Goal: Task Accomplishment & Management: Manage account settings

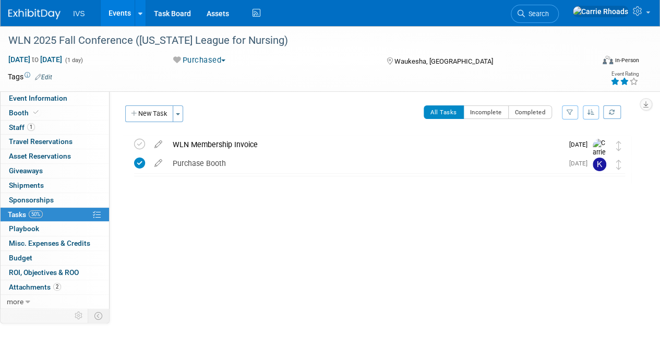
click at [231, 145] on div "WLN Membership Invoice" at bounding box center [364, 145] width 395 height 18
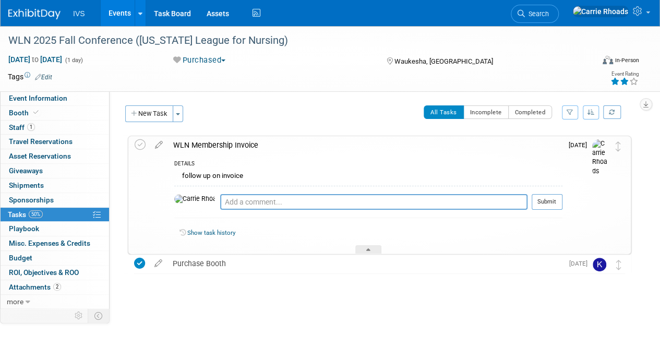
click at [231, 145] on div "WLN Membership Invoice" at bounding box center [365, 145] width 394 height 18
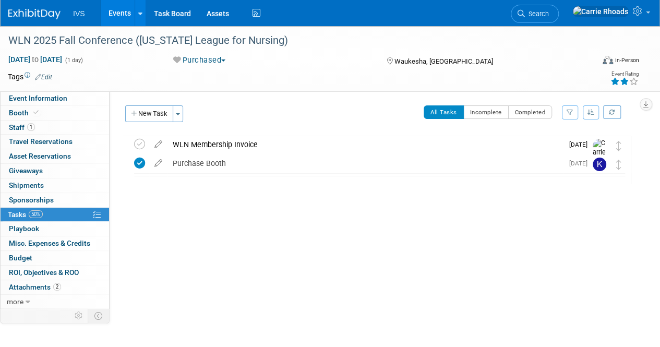
click at [40, 13] on img at bounding box center [34, 14] width 52 height 10
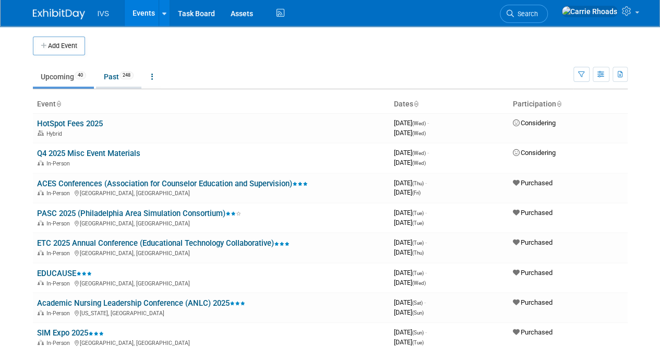
click at [118, 83] on link "Past 248" at bounding box center [118, 77] width 45 height 20
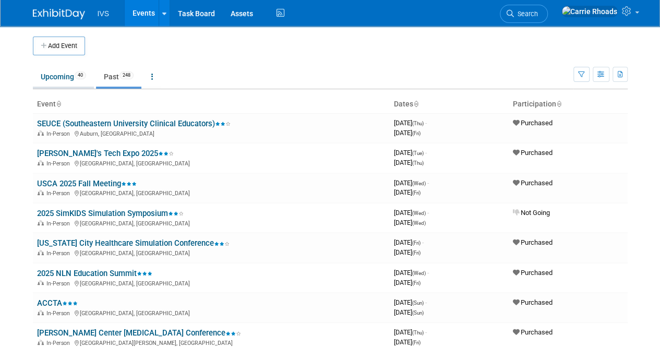
click at [63, 81] on link "Upcoming 40" at bounding box center [63, 77] width 61 height 20
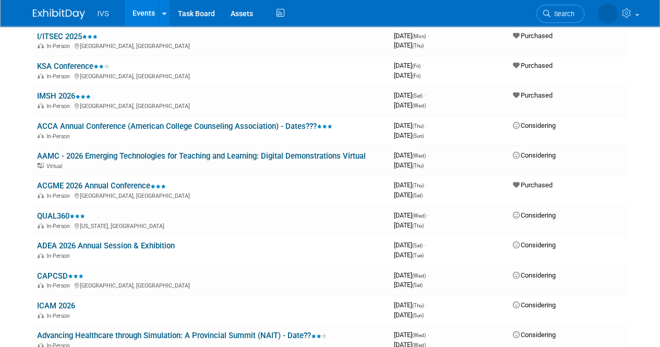
scroll to position [574, 0]
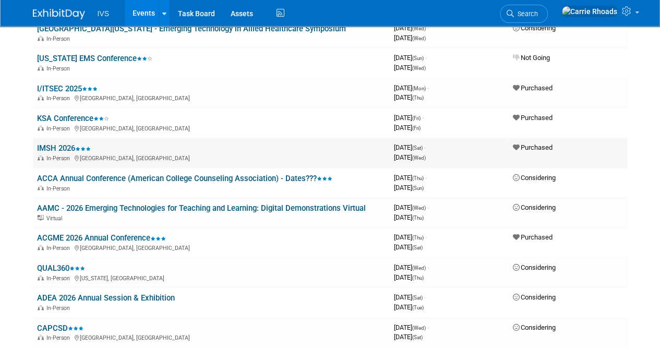
click at [64, 148] on link "IMSH 2026" at bounding box center [64, 147] width 54 height 9
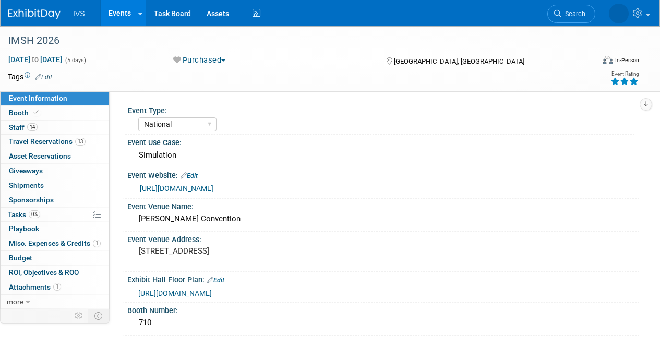
select select "National"
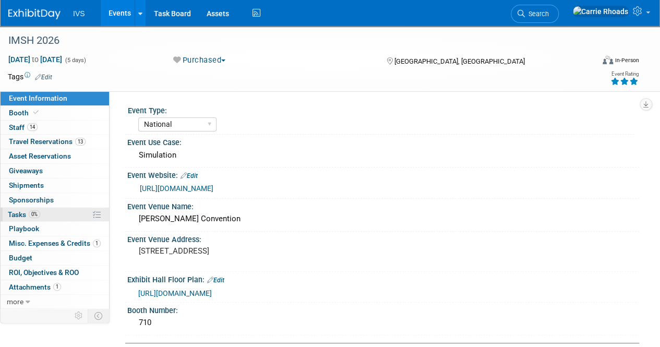
click at [19, 212] on span "Tasks 0%" at bounding box center [24, 214] width 32 height 8
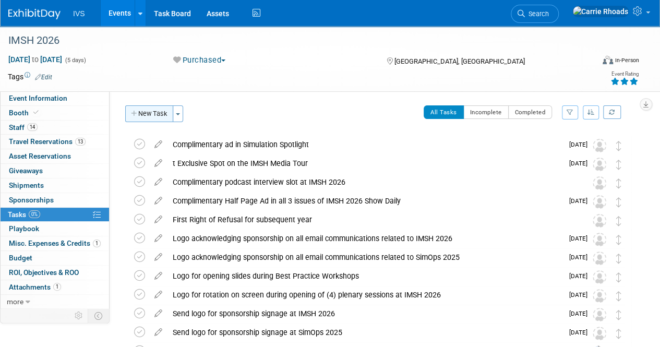
click at [147, 114] on button "New Task" at bounding box center [149, 113] width 48 height 17
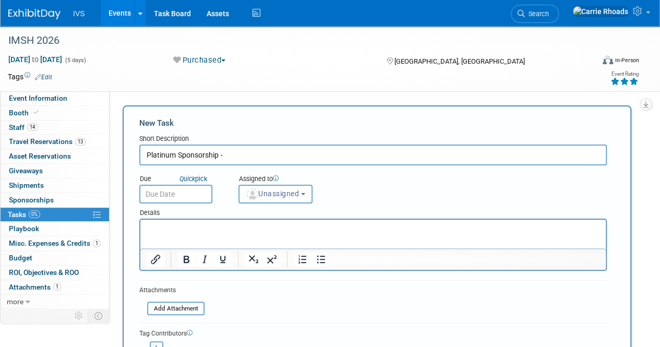
paste input "Simulation Spotlight AD Date Preferences"
type input "Platinum Sponsorship - Simulation Spotlight AD Date Preferences"
click at [297, 196] on span "Unassigned" at bounding box center [272, 193] width 53 height 8
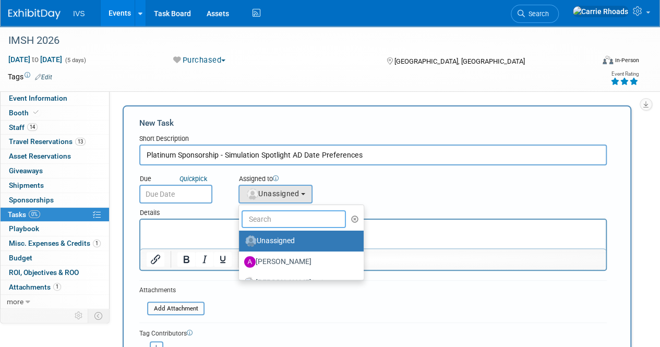
click at [294, 215] on input "text" at bounding box center [293, 219] width 104 height 18
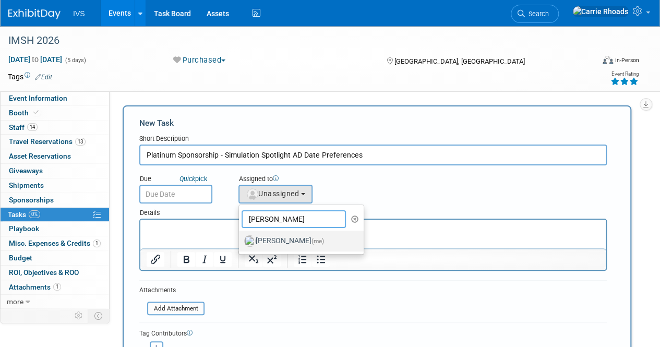
type input "Carrie"
click at [286, 236] on label "Carrie Rhoads (me)" at bounding box center [298, 241] width 109 height 17
click at [240, 236] on input "Carrie Rhoads (me)" at bounding box center [237, 239] width 7 height 7
select select "5b2fb08f-64b8-4437-9630-b83e86b7043e"
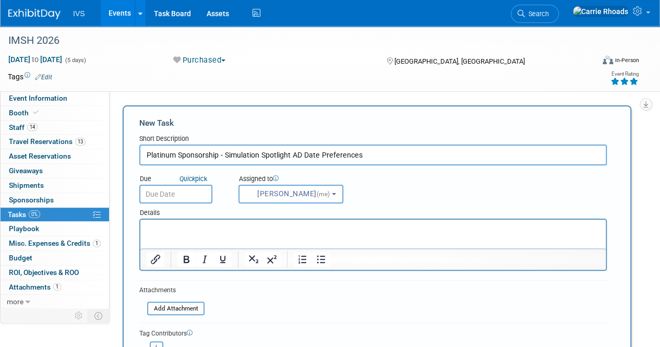
click at [158, 192] on input "text" at bounding box center [175, 194] width 73 height 19
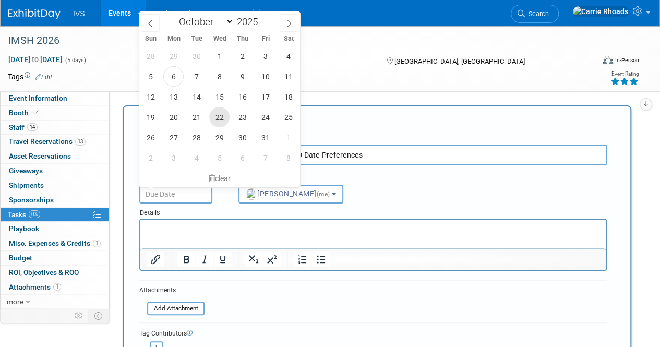
click at [218, 121] on span "22" at bounding box center [219, 117] width 20 height 20
type input "Oct 22, 2025"
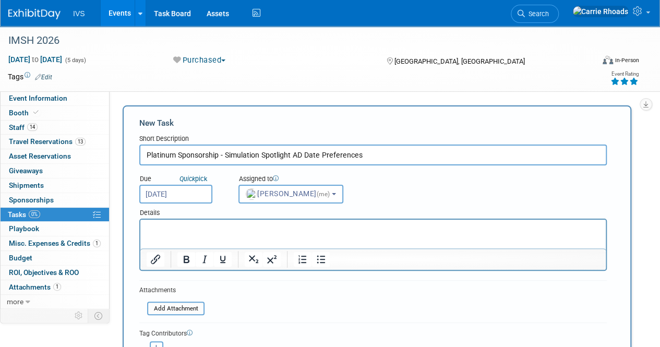
drag, startPoint x: 224, startPoint y: 155, endPoint x: 130, endPoint y: 158, distance: 93.4
click at [130, 158] on div "New Task Short Description Platinum Sponsorship - Simulation Spotlight AD Date …" at bounding box center [377, 255] width 508 height 301
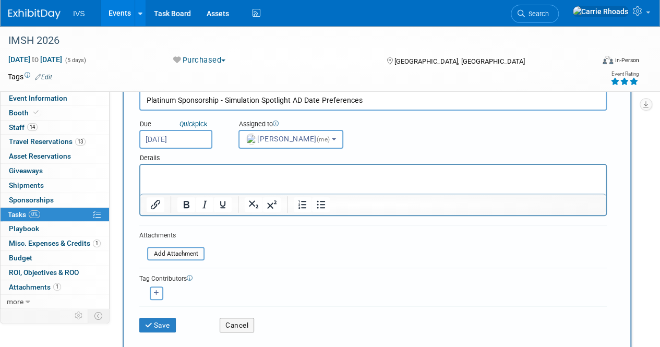
scroll to position [104, 0]
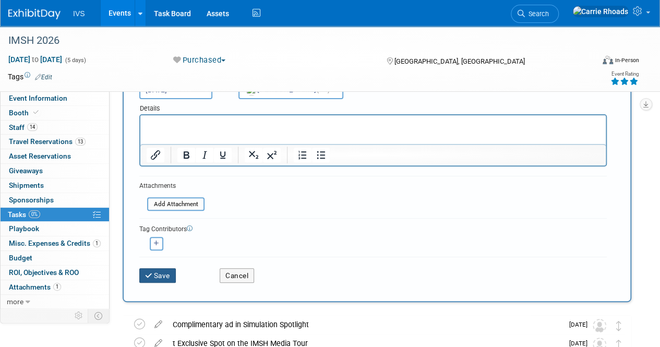
click at [161, 274] on button "Save" at bounding box center [157, 275] width 37 height 15
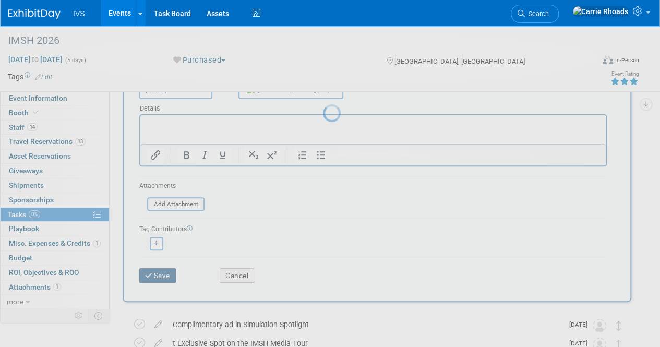
scroll to position [0, 0]
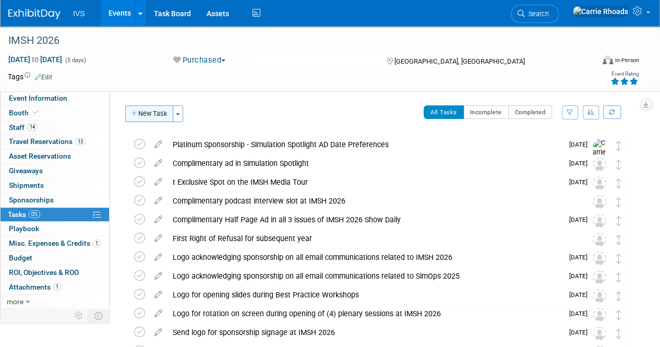
click at [152, 112] on button "New Task" at bounding box center [149, 113] width 48 height 17
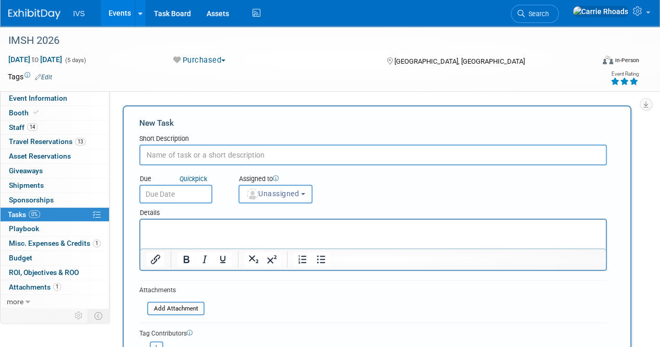
paste input "Platinum Sponsorship -"
type input "Platinum Sponsorship -"
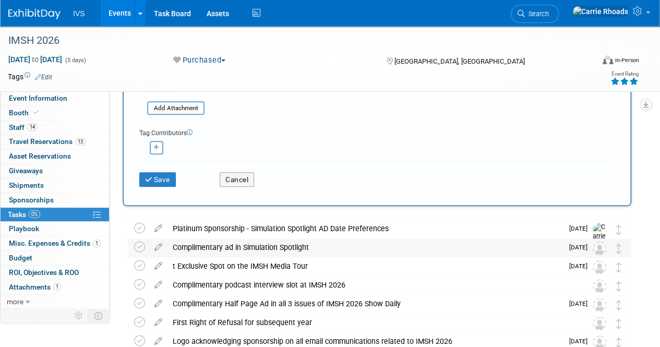
scroll to position [209, 0]
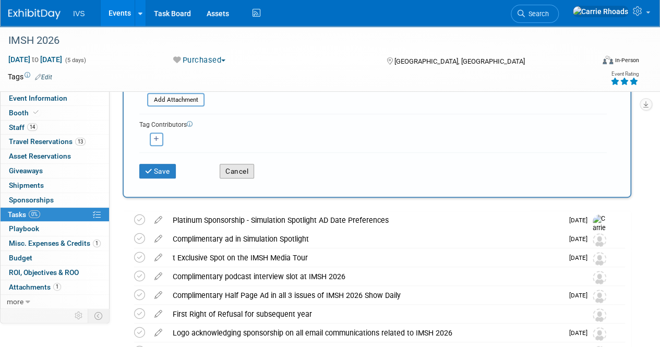
click at [244, 173] on button "Cancel" at bounding box center [237, 171] width 34 height 15
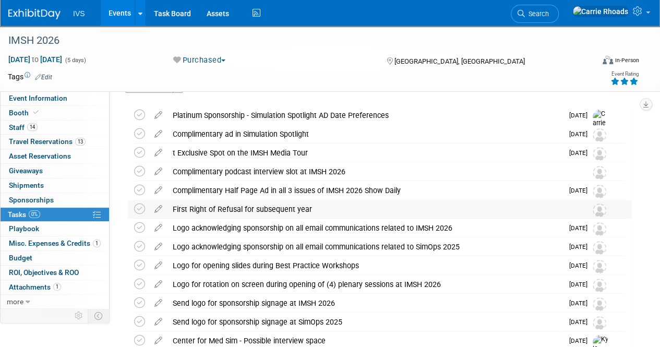
scroll to position [0, 0]
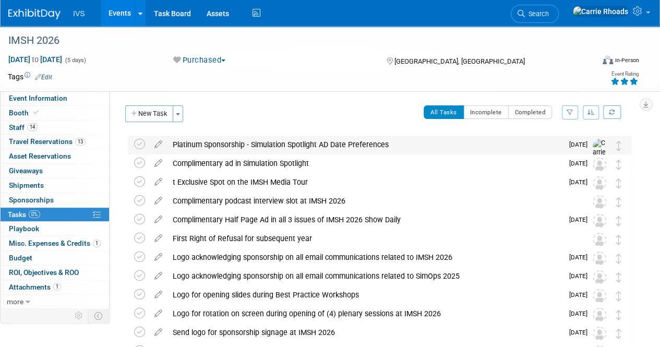
click at [217, 147] on div "Platinum Sponsorship - Simulation Spotlight AD Date Preferences" at bounding box center [364, 145] width 395 height 18
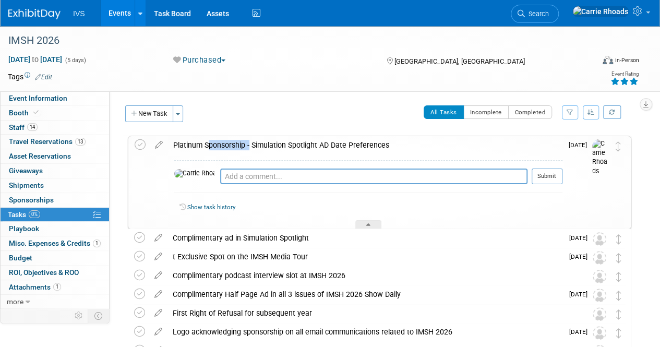
click at [217, 147] on div "Platinum Sponsorship - Simulation Spotlight AD Date Preferences" at bounding box center [365, 145] width 394 height 18
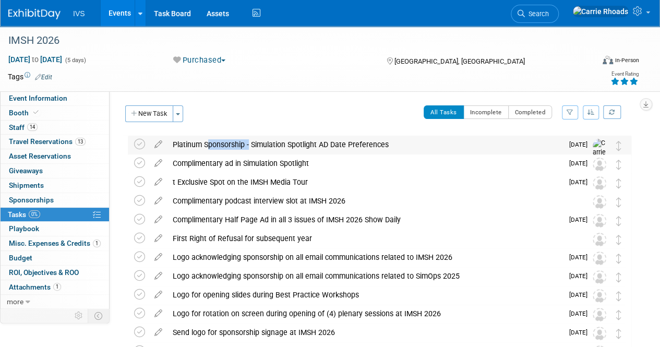
click at [217, 147] on div "Platinum Sponsorship - Simulation Spotlight AD Date Preferences" at bounding box center [364, 145] width 395 height 18
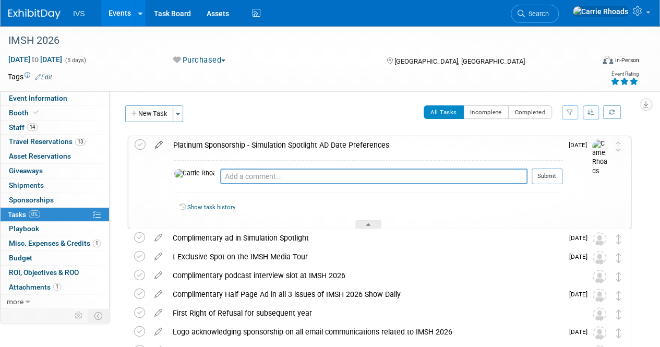
click at [166, 143] on icon at bounding box center [159, 142] width 18 height 13
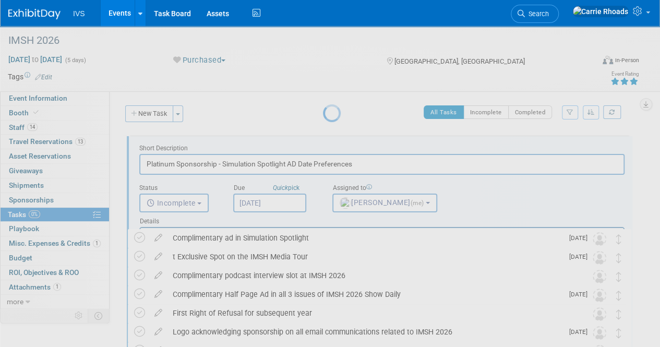
click at [154, 145] on body "IVS Events Add Event Bulk Upload Events Shareable Event Boards Recently Viewed …" at bounding box center [330, 173] width 660 height 347
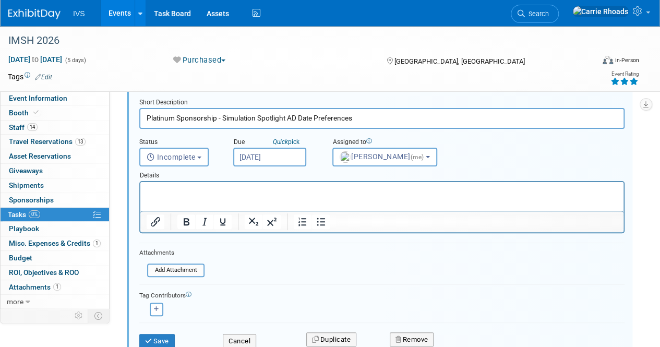
scroll to position [104, 0]
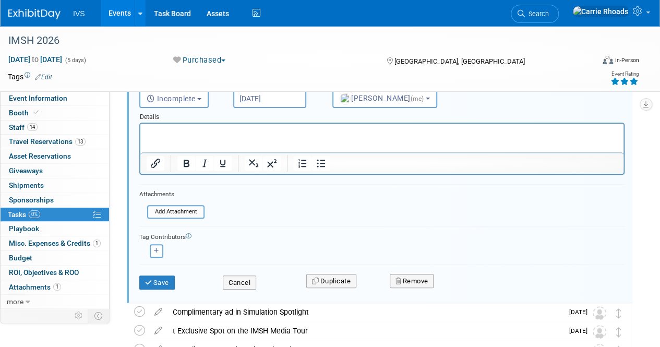
click at [198, 126] on html at bounding box center [381, 131] width 483 height 14
paste body "Rich Text Area. Press ALT-0 for help."
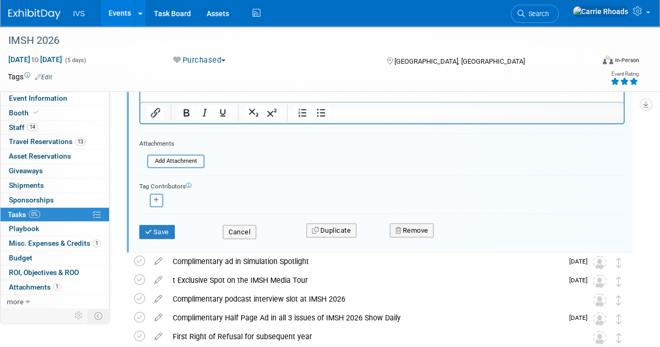
scroll to position [156, 0]
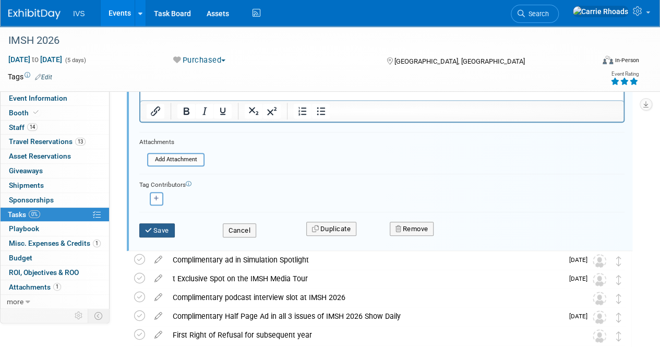
click at [154, 231] on button "Save" at bounding box center [156, 230] width 35 height 15
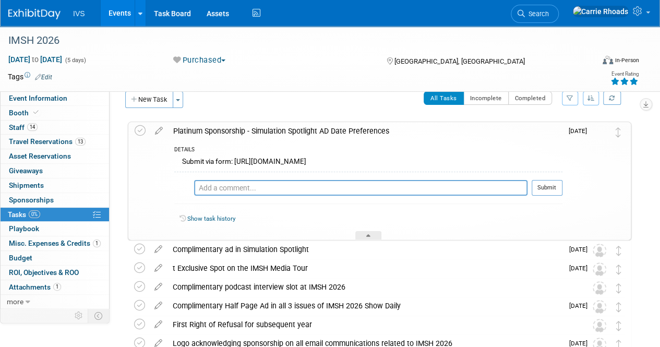
scroll to position [0, 0]
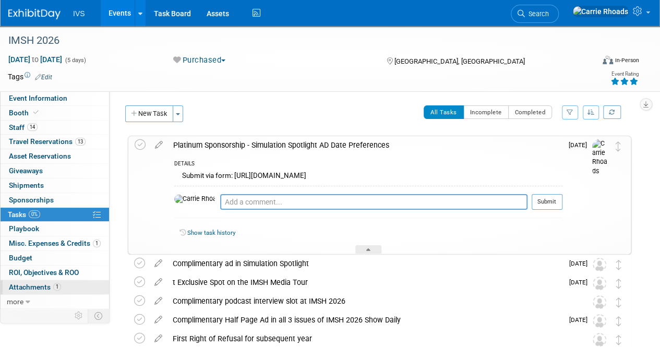
click at [28, 286] on span "Attachments 1" at bounding box center [35, 287] width 52 height 8
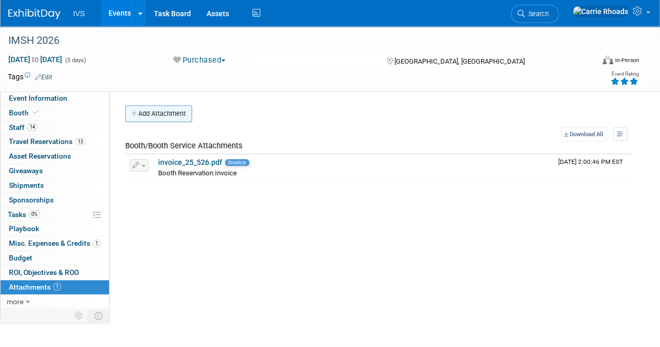
click at [168, 113] on button "Add Attachment" at bounding box center [158, 113] width 67 height 17
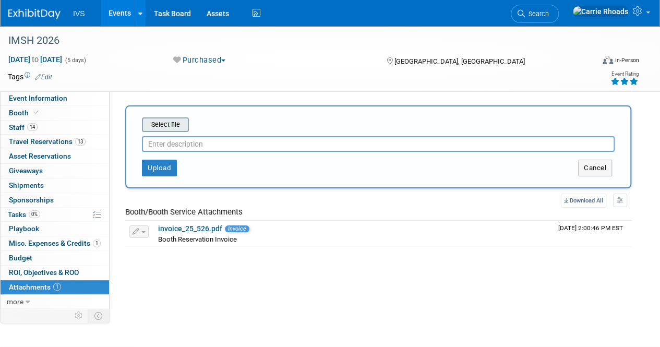
click at [166, 124] on input "file" at bounding box center [126, 124] width 124 height 13
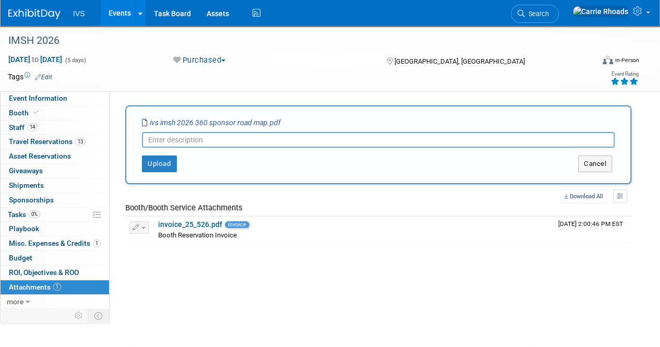
paste input "IMSH 2026 Sponsor Benefits Roadmap"
type input "IMSH 2026 Sponsor Benefits Roadmap"
click at [165, 168] on button "Upload" at bounding box center [159, 163] width 35 height 17
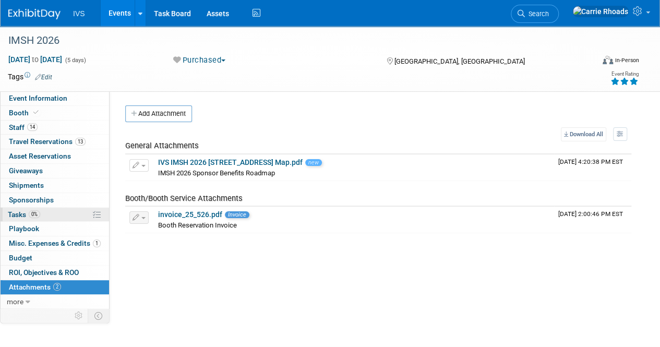
click at [17, 211] on span "Tasks 0%" at bounding box center [24, 214] width 32 height 8
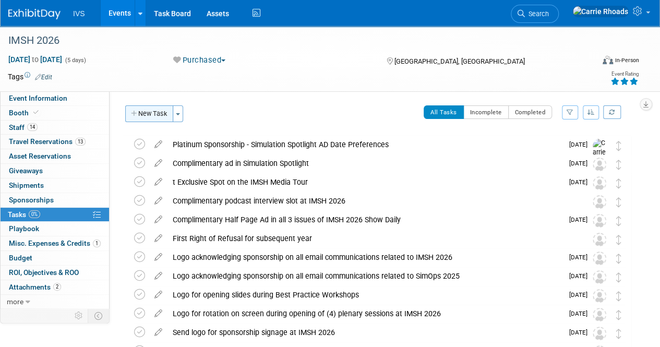
click at [148, 118] on button "New Task" at bounding box center [149, 113] width 48 height 17
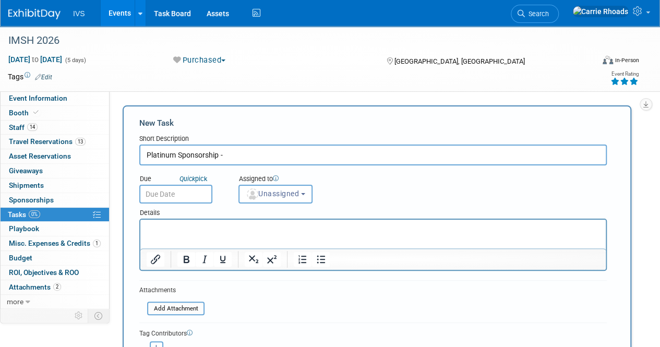
paste input "Simulation Spotlight Article Date Preferences"
type input "Platinum Sponsorship - Simulation Spotlight Article Date Preferences"
click at [168, 201] on input "text" at bounding box center [175, 194] width 73 height 19
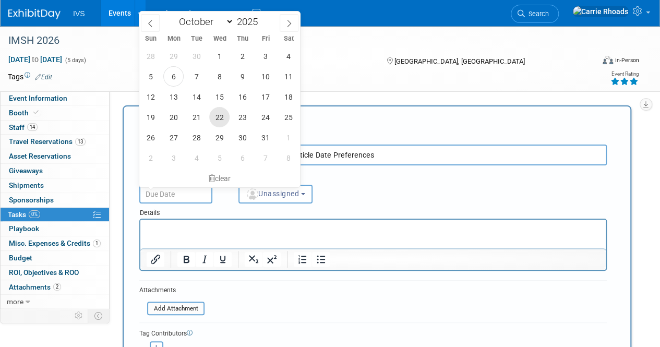
click at [221, 115] on span "22" at bounding box center [219, 117] width 20 height 20
type input "Oct 22, 2025"
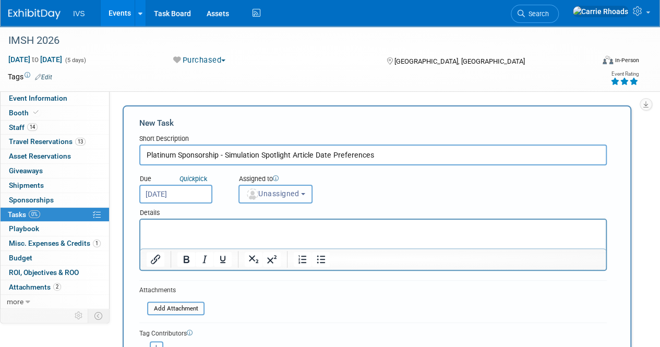
click at [276, 199] on button "Unassigned" at bounding box center [275, 194] width 74 height 19
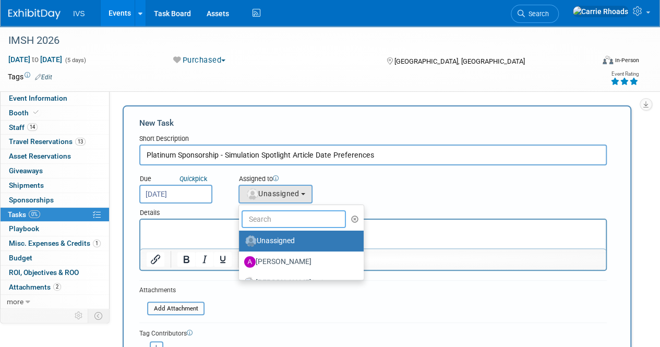
click at [273, 217] on input "text" at bounding box center [293, 219] width 104 height 18
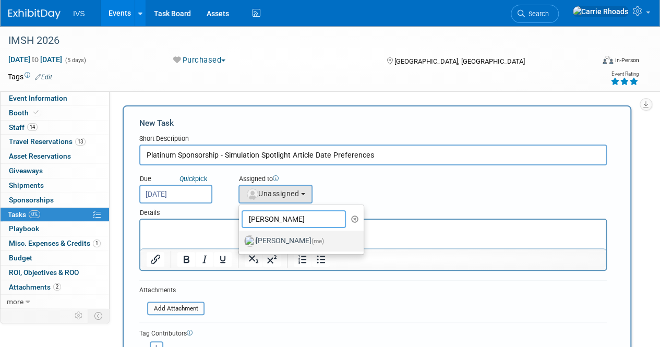
type input "Carr"
click at [278, 236] on label "Carrie Rhoads (me)" at bounding box center [298, 241] width 109 height 17
click at [240, 236] on input "Carrie Rhoads (me)" at bounding box center [237, 239] width 7 height 7
select select "5b2fb08f-64b8-4437-9630-b83e86b7043e"
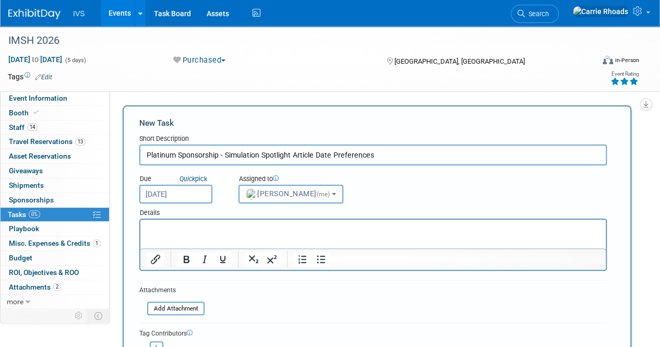
click at [261, 229] on p "Rich Text Area. Press ALT-0 for help." at bounding box center [373, 229] width 453 height 10
paste body "Rich Text Area. Press ALT-0 for help."
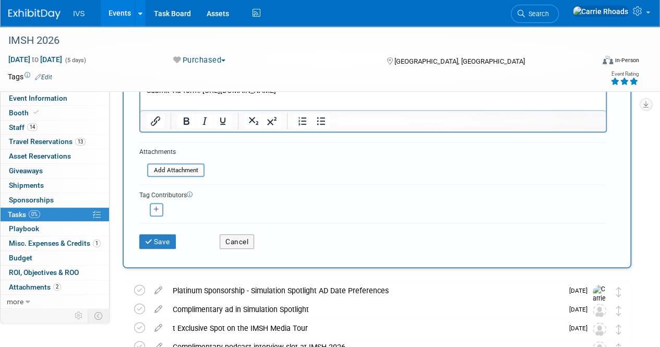
scroll to position [156, 0]
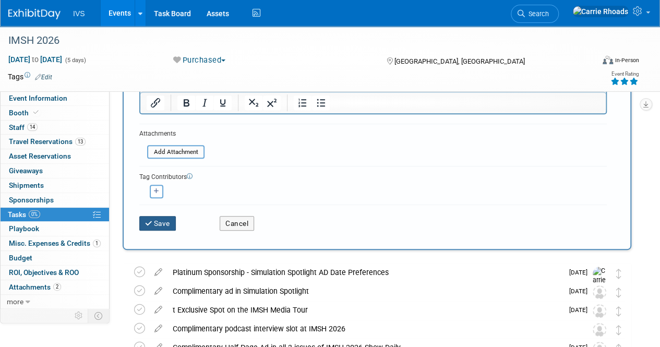
click at [161, 223] on button "Save" at bounding box center [157, 223] width 37 height 15
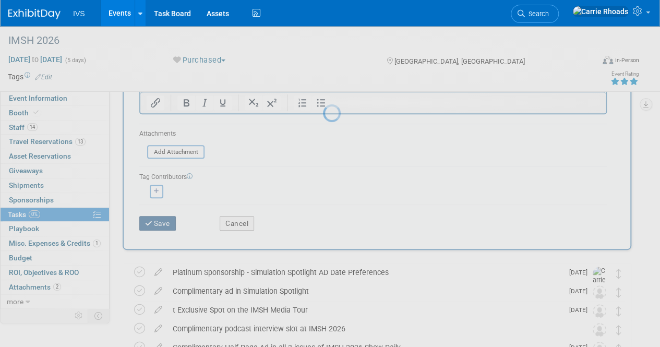
scroll to position [0, 0]
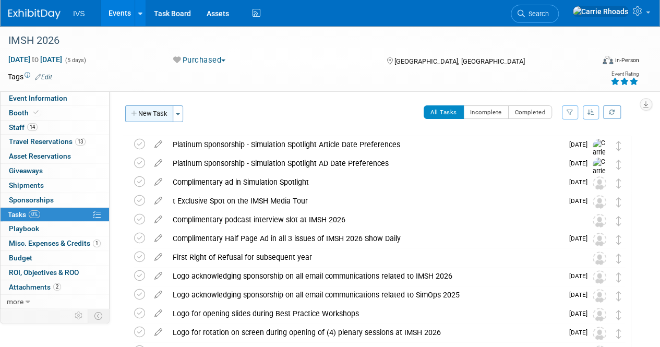
click at [162, 117] on button "New Task" at bounding box center [149, 113] width 48 height 17
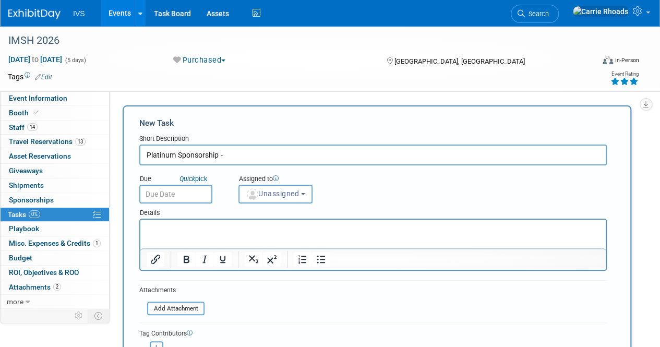
paste input "On-Site Program Guide Ad"
type input "Platinum Sponsorship - On-Site Program Guide Ad"
click at [157, 194] on input "text" at bounding box center [175, 194] width 73 height 19
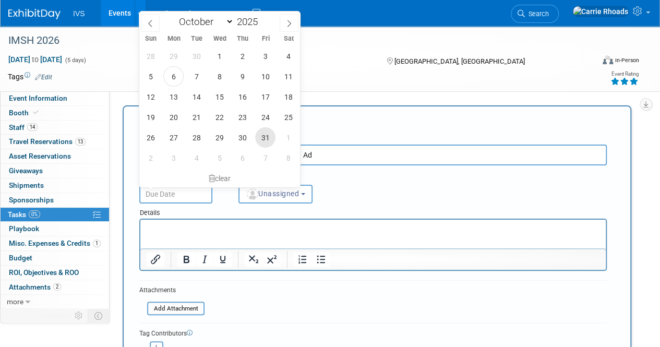
click at [265, 138] on span "31" at bounding box center [265, 137] width 20 height 20
type input "Oct 31, 2025"
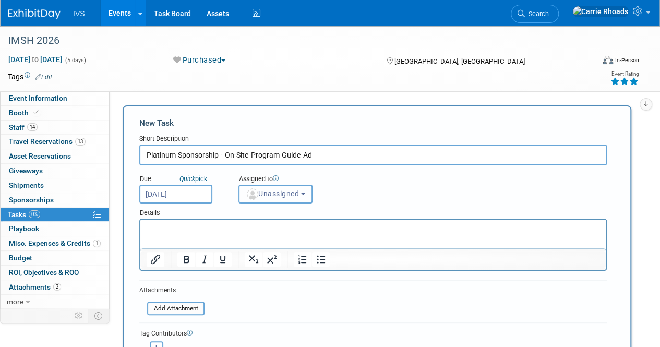
click at [276, 197] on span "Unassigned" at bounding box center [272, 193] width 53 height 8
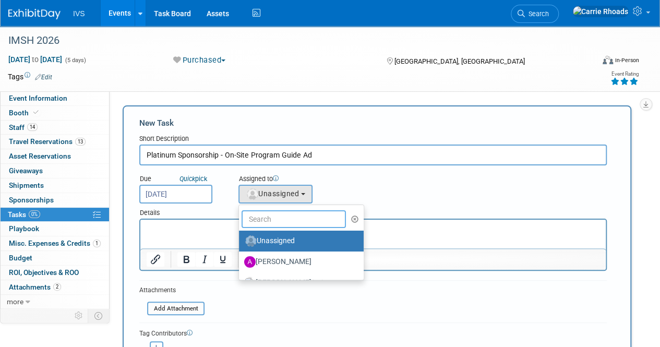
click at [277, 220] on input "text" at bounding box center [293, 219] width 104 height 18
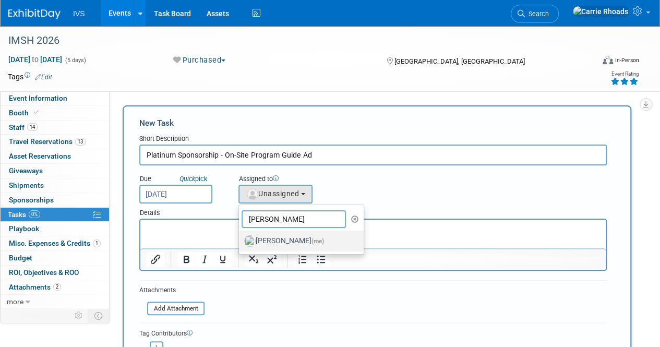
type input "Carr"
drag, startPoint x: 277, startPoint y: 241, endPoint x: 137, endPoint y: 21, distance: 260.7
click at [277, 241] on label "Carrie Rhoads (me)" at bounding box center [298, 241] width 109 height 17
click at [240, 241] on input "Carrie Rhoads (me)" at bounding box center [237, 239] width 7 height 7
select select "5b2fb08f-64b8-4437-9630-b83e86b7043e"
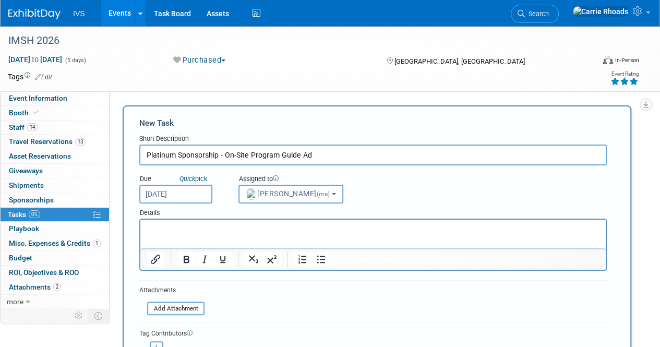
drag, startPoint x: 225, startPoint y: 155, endPoint x: 115, endPoint y: 154, distance: 110.5
click at [115, 154] on div "Event Type: National Regional Sponsorship Speaking Event Use Case: Simulation E…" at bounding box center [374, 198] width 529 height 215
click at [310, 155] on input "IMSH 2026 On-Site Program Guide Ad" at bounding box center [372, 154] width 467 height 21
type input "IMSH 2026 On-Site Program Guide Ad (all sponsors)"
click at [234, 229] on p "Rich Text Area. Press ALT-0 for help." at bounding box center [373, 229] width 453 height 10
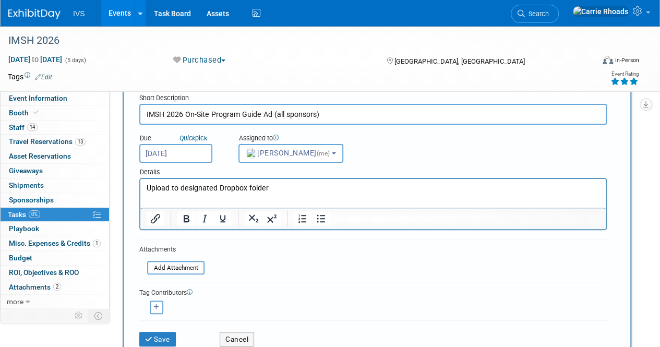
scroll to position [209, 0]
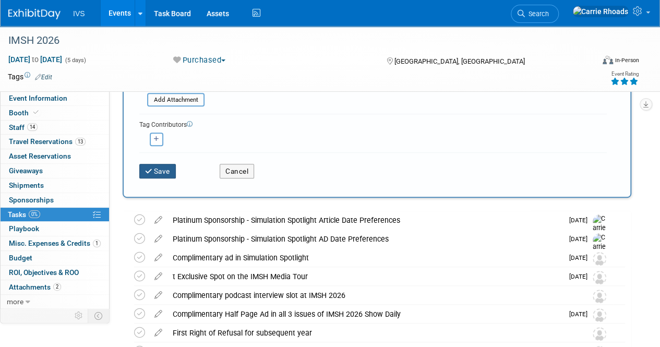
click at [166, 175] on button "Save" at bounding box center [157, 171] width 37 height 15
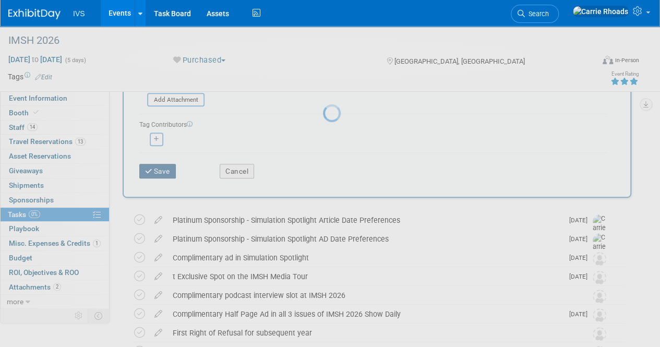
scroll to position [0, 0]
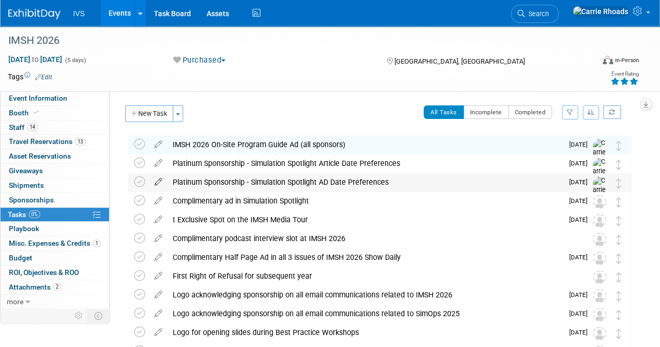
click at [158, 181] on icon at bounding box center [158, 179] width 18 height 13
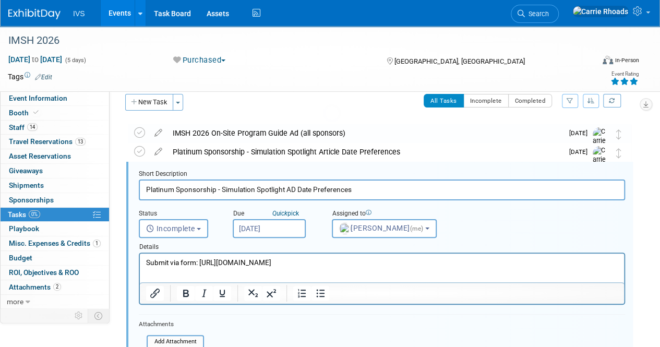
scroll to position [20, 0]
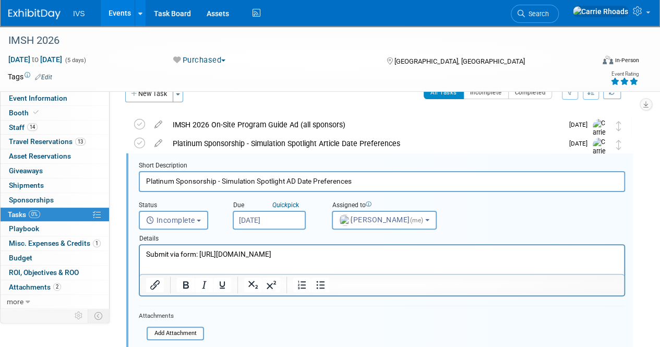
drag, startPoint x: 221, startPoint y: 181, endPoint x: 122, endPoint y: 175, distance: 99.3
click at [126, 177] on div "Short Description Platinum Sponsorship - Simulation Spotlight AD Date Preferenc…" at bounding box center [379, 288] width 506 height 271
click at [376, 181] on input "IMSH 2026 Simulation Spotlight AD Date Preferences" at bounding box center [382, 181] width 486 height 20
paste input "Platinum Sponsorship -"
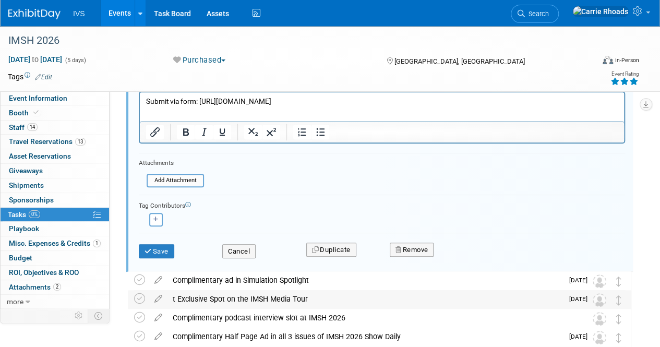
scroll to position [176, 0]
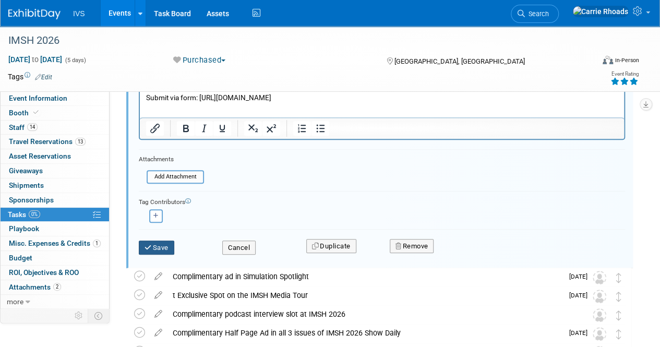
type input "IMSH 2026 Simulation Spotlight AD Date Preferences (Platinum Sponsor)"
click at [155, 251] on button "Save" at bounding box center [156, 247] width 35 height 15
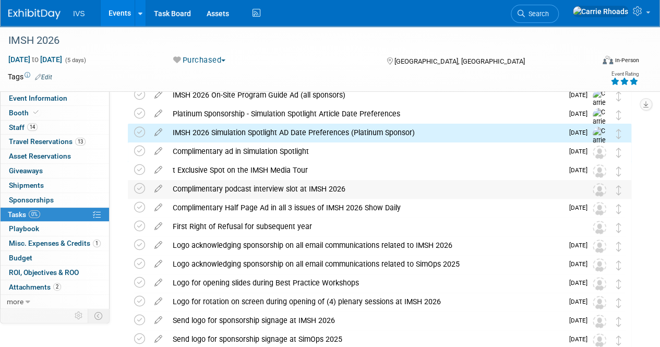
scroll to position [0, 0]
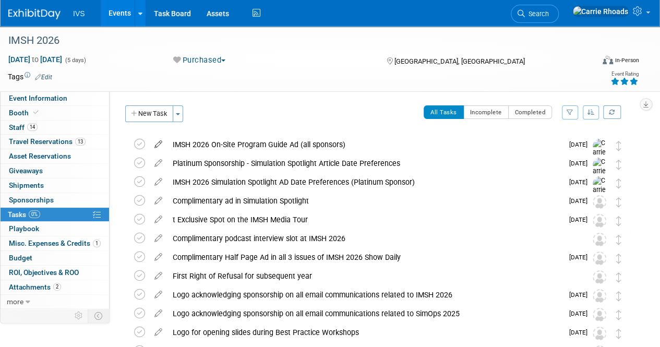
click at [159, 141] on icon at bounding box center [158, 142] width 18 height 13
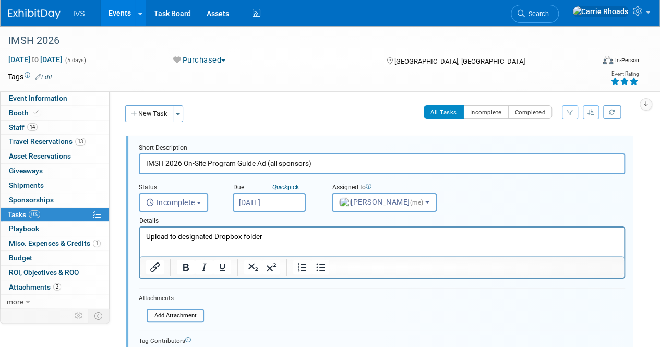
click at [184, 164] on input "IMSH 2026 On-Site Program Guide Ad (all sponsors)" at bounding box center [382, 163] width 486 height 20
type input "On-Site Program Guide Ad (all sponsors)"
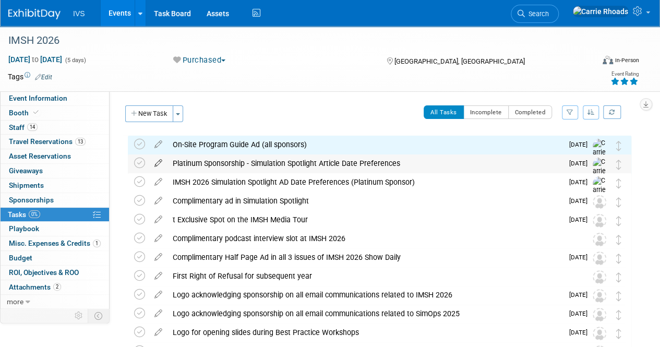
click at [162, 161] on icon at bounding box center [158, 160] width 18 height 13
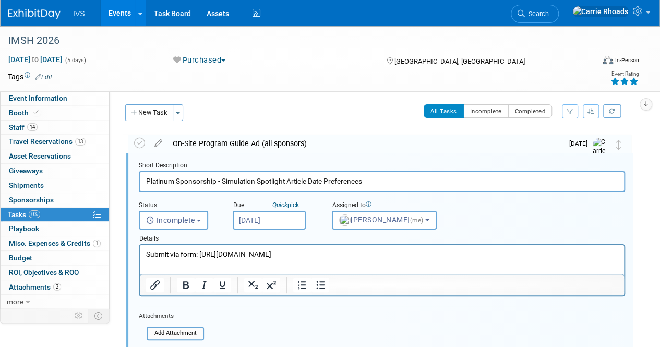
scroll to position [1, 0]
drag, startPoint x: 221, startPoint y: 181, endPoint x: 117, endPoint y: 180, distance: 103.8
click at [333, 179] on input "Simulation Spotlight Article Date Preferences" at bounding box center [382, 181] width 486 height 20
paste input "Platinum Sponsorship -"
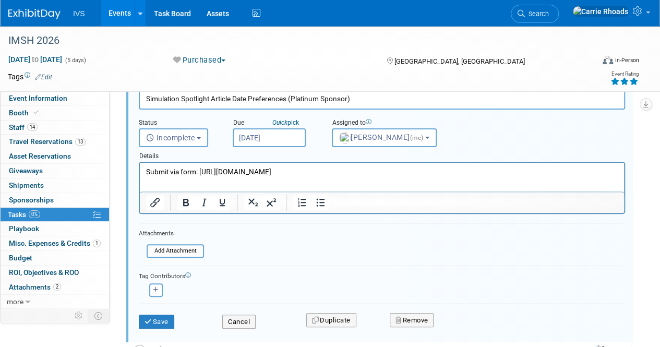
scroll to position [210, 0]
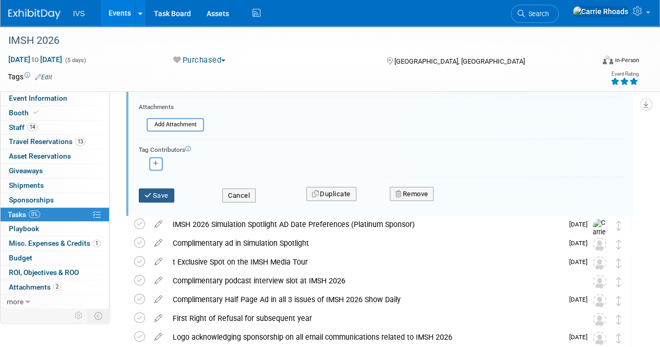
type input "Simulation Spotlight Article Date Preferences (Platinum Sponsor)"
click at [154, 197] on button "Save" at bounding box center [156, 195] width 35 height 15
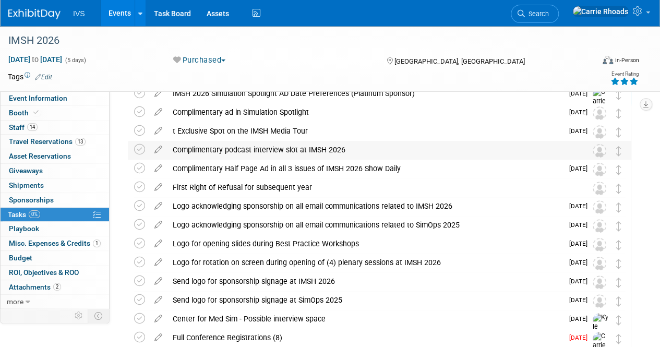
scroll to position [0, 0]
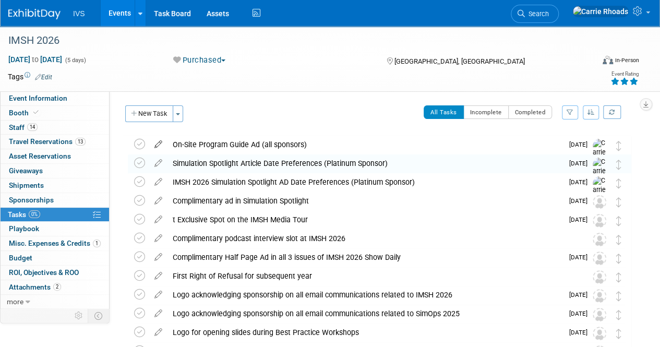
click at [160, 143] on icon at bounding box center [158, 142] width 18 height 13
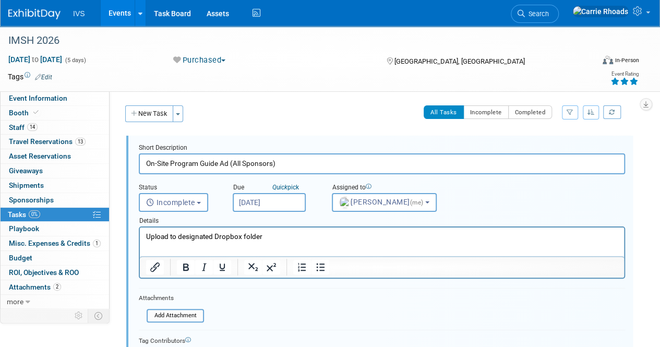
scroll to position [261, 0]
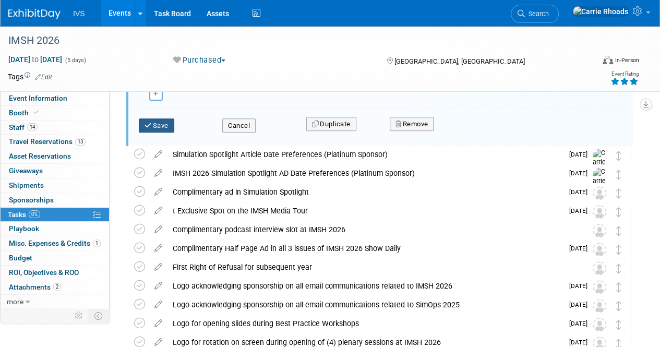
type input "On-Site Program Guide Ad (All Sponsors)"
click at [164, 126] on button "Save" at bounding box center [156, 125] width 35 height 15
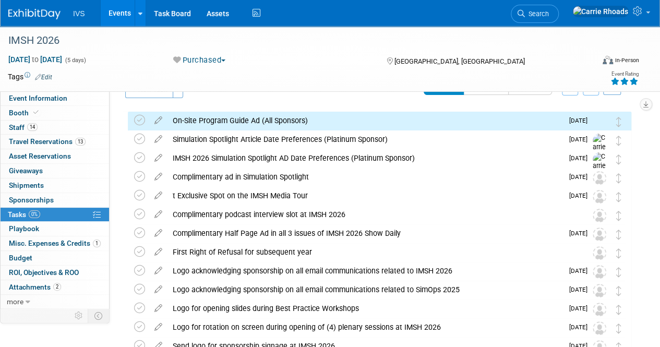
scroll to position [0, 0]
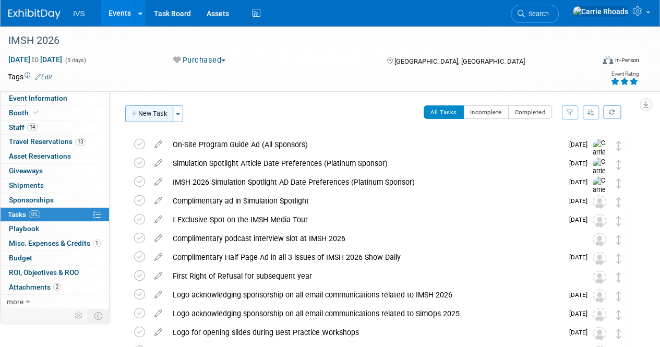
click at [156, 112] on button "New Task" at bounding box center [149, 113] width 48 height 17
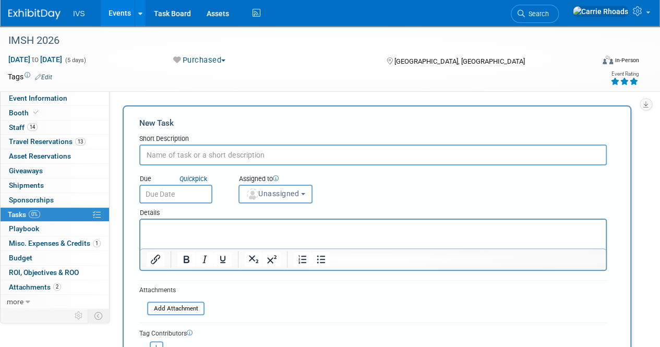
paste input "Show Daily Ad"
type input "Show Daily Ad (Platinum Sponsor)"
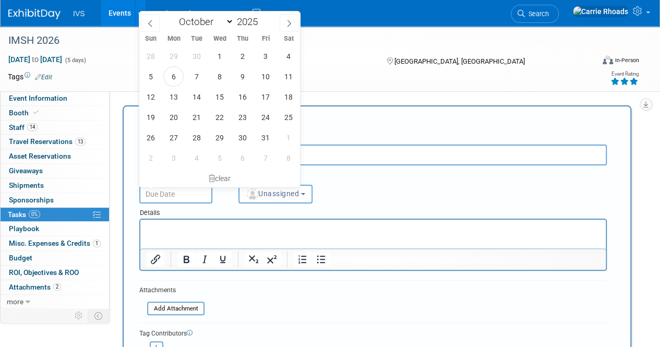
click at [178, 195] on input "text" at bounding box center [175, 194] width 73 height 19
click at [293, 25] on span at bounding box center [288, 23] width 19 height 18
select select "10"
click at [176, 136] on span "24" at bounding box center [173, 137] width 20 height 20
type input "Nov 24, 2025"
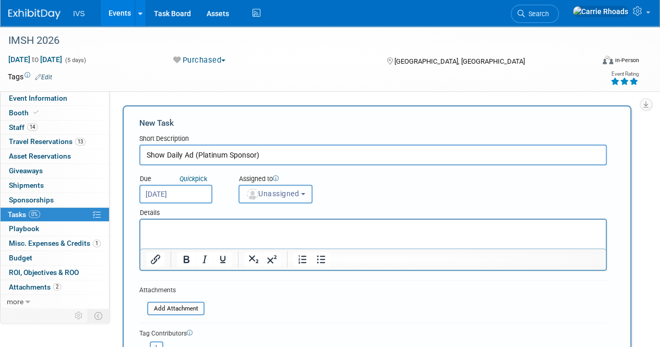
click at [258, 187] on button "Unassigned" at bounding box center [275, 194] width 74 height 19
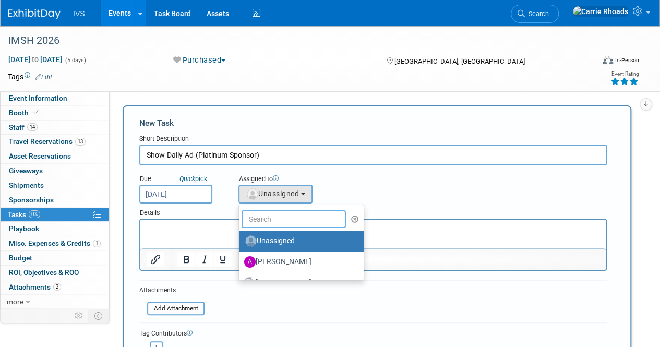
click at [265, 216] on input "text" at bounding box center [293, 219] width 104 height 18
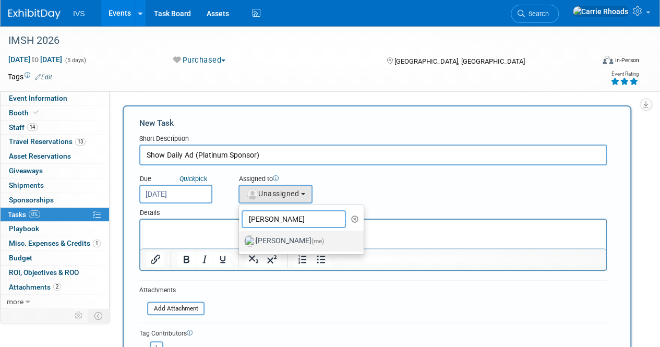
type input "Carr"
click at [288, 239] on label "Carrie Rhoads (me)" at bounding box center [298, 241] width 109 height 17
click at [240, 239] on input "Carrie Rhoads (me)" at bounding box center [237, 239] width 7 height 7
select select "5b2fb08f-64b8-4437-9630-b83e86b7043e"
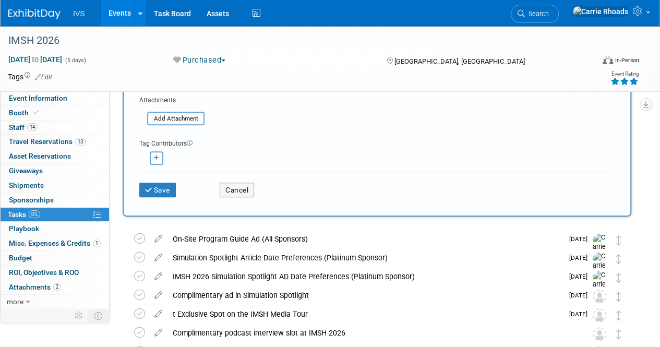
scroll to position [209, 0]
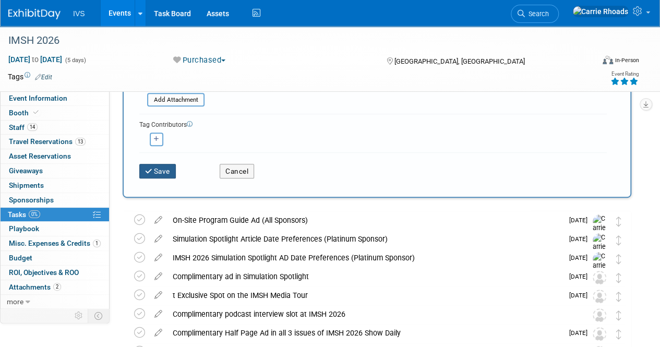
click at [160, 166] on button "Save" at bounding box center [157, 171] width 37 height 15
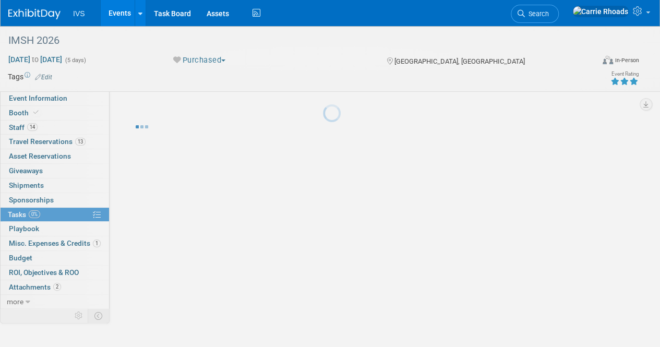
scroll to position [0, 0]
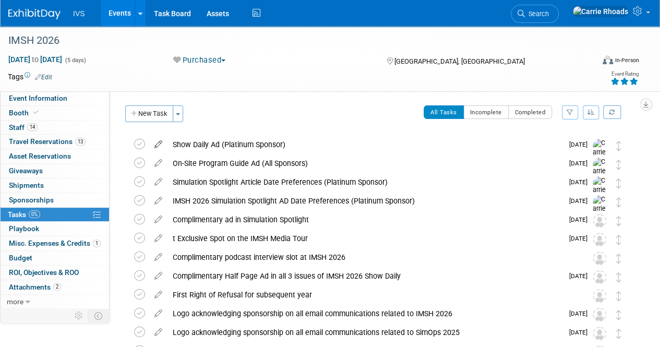
click at [157, 143] on icon at bounding box center [158, 142] width 18 height 13
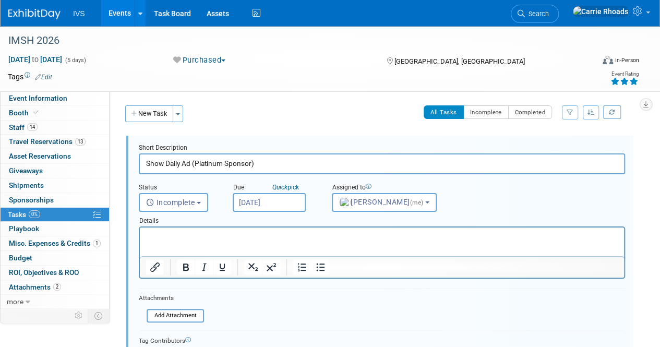
click at [203, 233] on p "Rich Text Area. Press ALT-0 for help." at bounding box center [382, 237] width 472 height 10
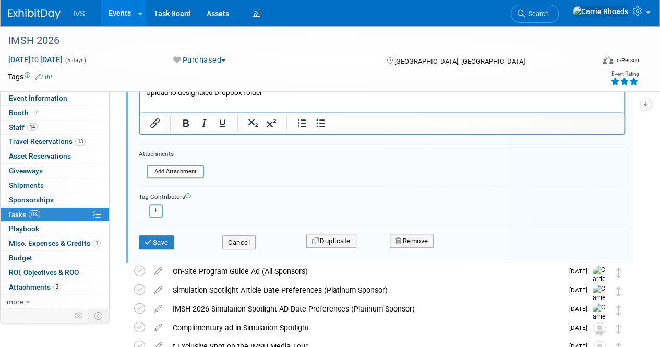
scroll to position [209, 0]
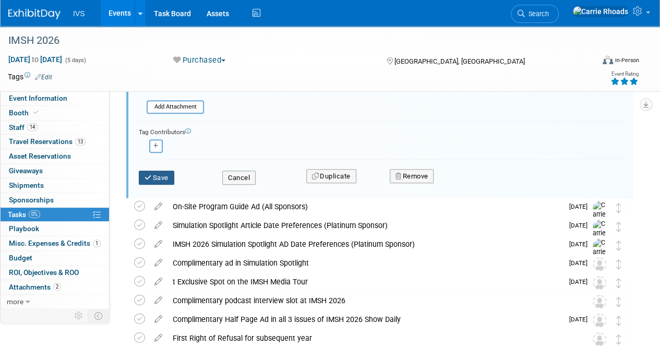
click at [162, 178] on button "Save" at bounding box center [156, 178] width 35 height 15
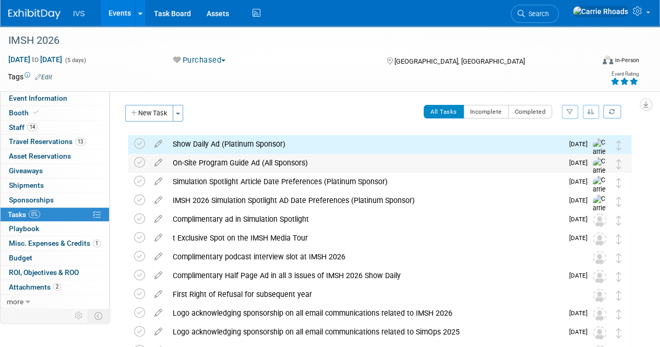
scroll to position [0, 0]
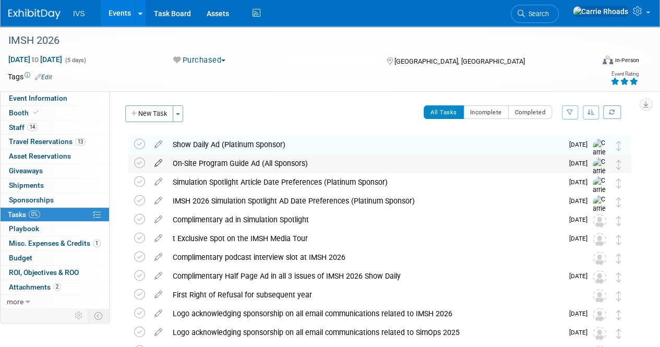
click at [159, 164] on icon at bounding box center [158, 160] width 18 height 13
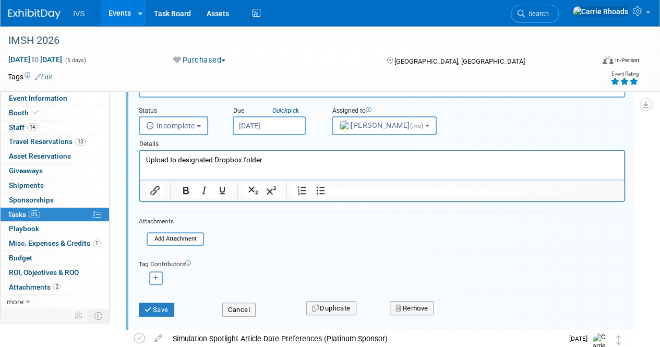
scroll to position [210, 0]
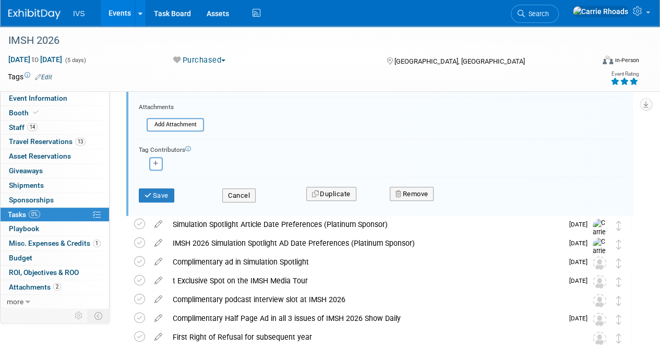
click at [161, 185] on div "Save" at bounding box center [172, 191] width 83 height 21
click at [164, 198] on button "Save" at bounding box center [156, 195] width 35 height 15
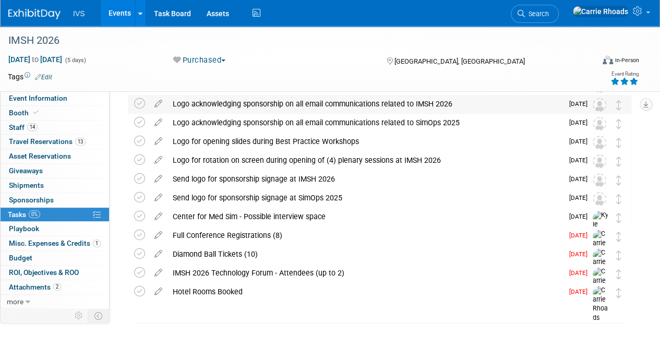
scroll to position [0, 0]
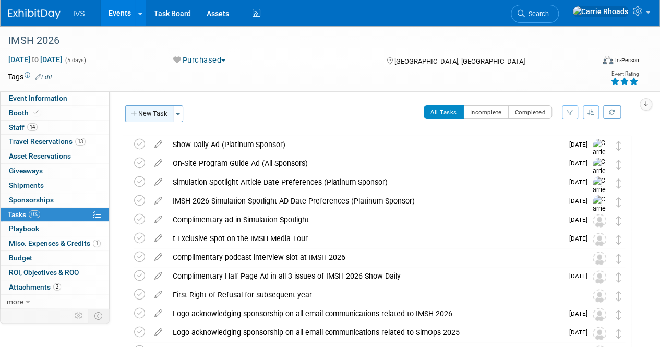
click at [152, 115] on button "New Task" at bounding box center [149, 113] width 48 height 17
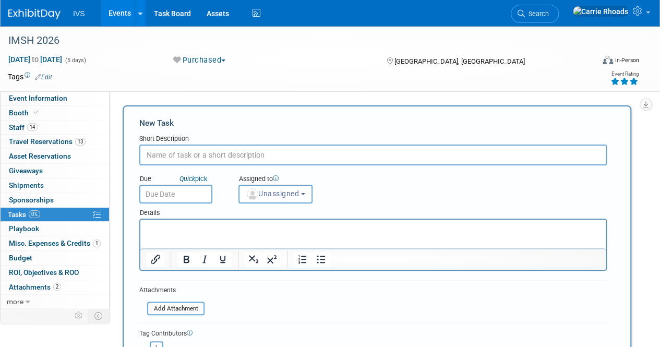
paste input "Show Daily Ad"
type input "Show Daily Ad (Platinum Sponsor)"
click at [266, 192] on span "Unassigned" at bounding box center [272, 193] width 53 height 8
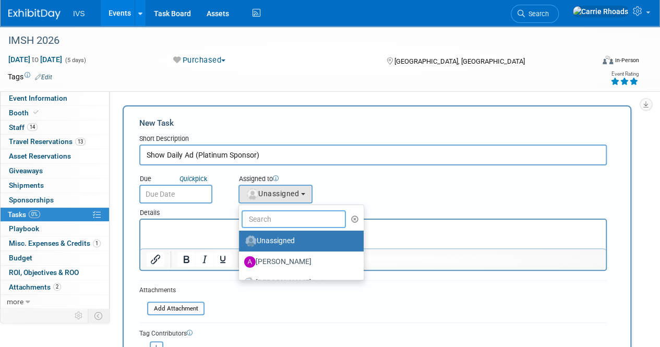
click at [273, 221] on input "text" at bounding box center [293, 219] width 104 height 18
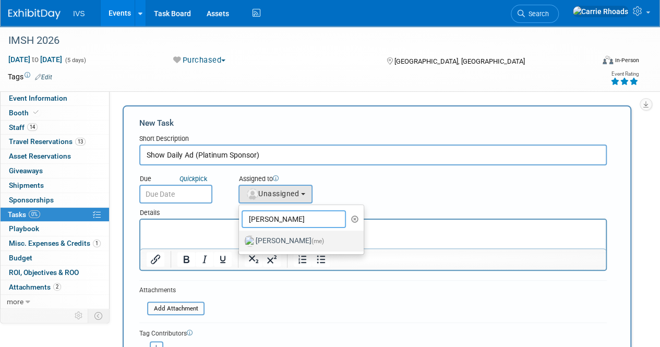
type input "Carr"
click at [277, 236] on label "Carrie Rhoads (me)" at bounding box center [298, 241] width 109 height 17
click at [240, 236] on input "Carrie Rhoads (me)" at bounding box center [237, 239] width 7 height 7
select select "5b2fb08f-64b8-4437-9630-b83e86b7043e"
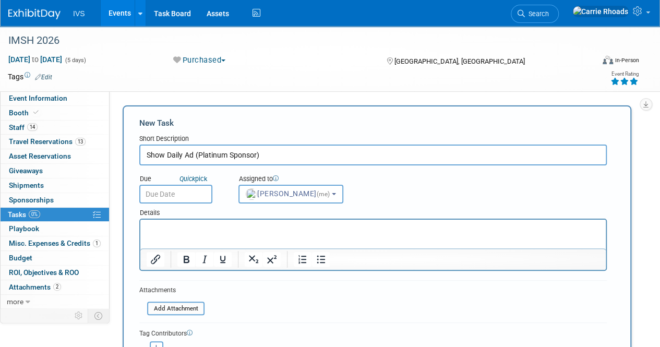
click at [177, 197] on input "text" at bounding box center [175, 194] width 73 height 19
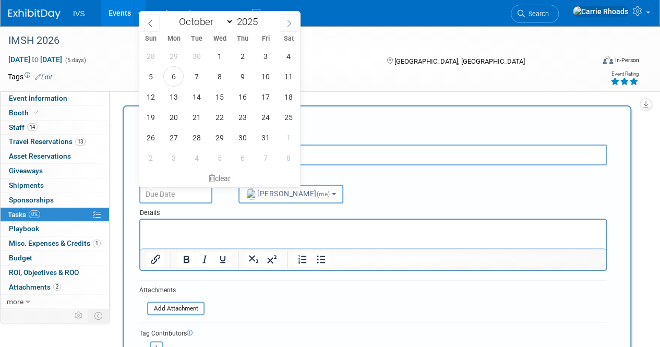
click at [285, 22] on span at bounding box center [288, 23] width 19 height 18
select select "10"
click at [178, 142] on span "24" at bounding box center [173, 137] width 20 height 20
type input "Nov 24, 2025"
click at [230, 230] on p "Rich Text Area. Press ALT-0 for help." at bounding box center [373, 229] width 453 height 10
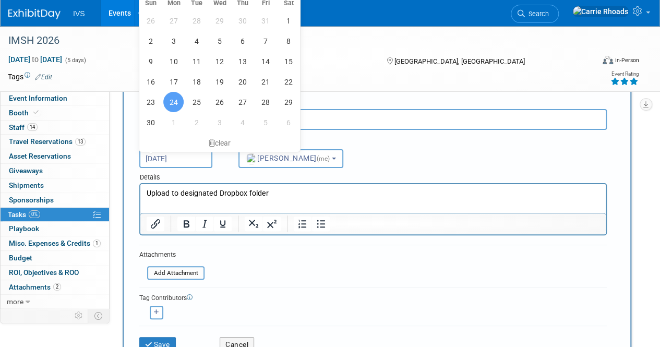
scroll to position [52, 0]
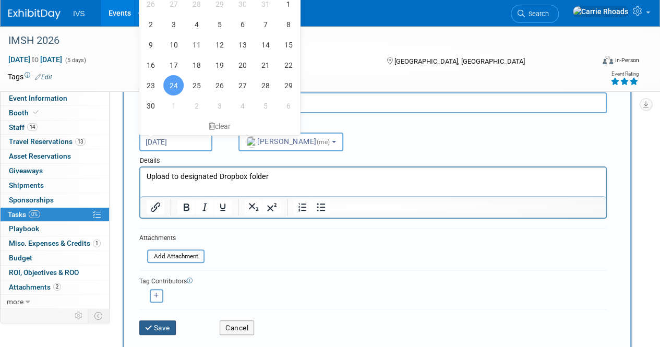
click at [161, 329] on button "Save" at bounding box center [157, 327] width 37 height 15
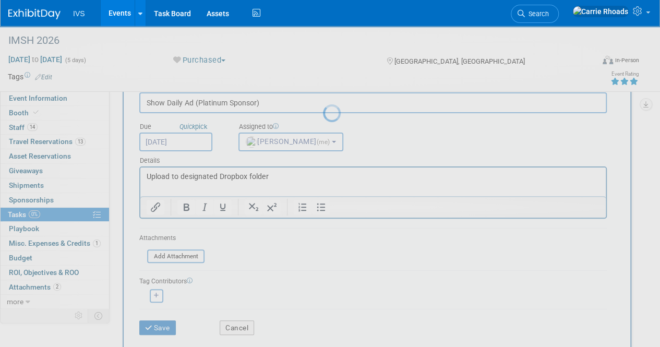
scroll to position [0, 0]
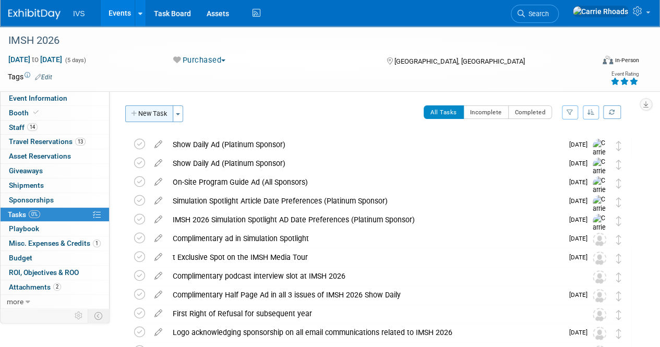
click at [154, 115] on button "New Task" at bounding box center [149, 113] width 48 height 17
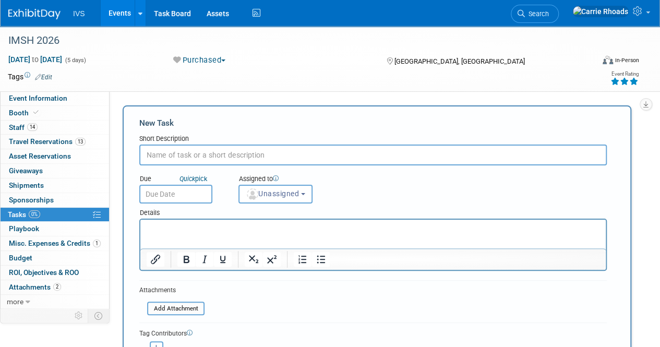
paste input "IMSH 2025 Media Tour Collateral"
click at [185, 154] on input "IMSH 2025 Media Tour Collateral" at bounding box center [372, 154] width 467 height 21
type input "IMSH 2026 Media Tour Collateral"
click at [273, 196] on span "Unassigned" at bounding box center [272, 193] width 53 height 8
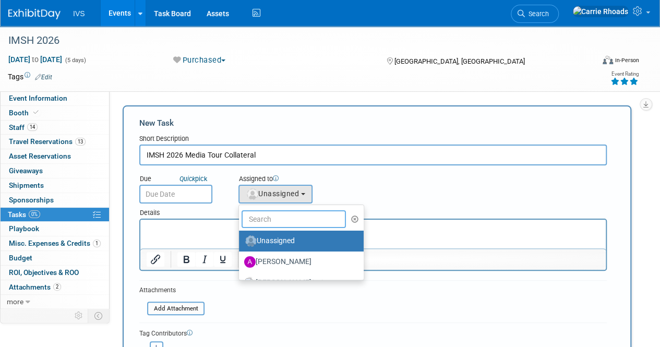
click at [277, 216] on input "text" at bounding box center [293, 219] width 104 height 18
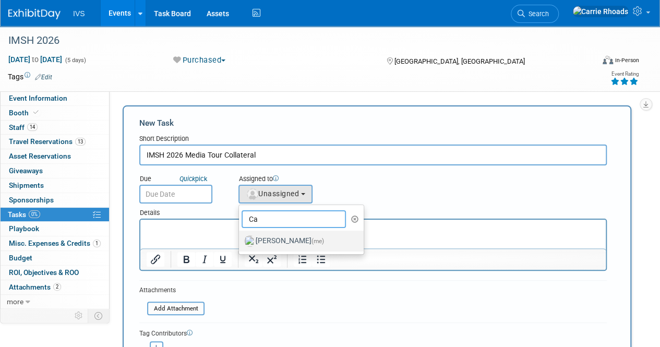
type input "Ca"
click at [277, 237] on label "Carrie Rhoads (me)" at bounding box center [298, 241] width 109 height 17
click at [240, 237] on input "Carrie Rhoads (me)" at bounding box center [237, 239] width 7 height 7
select select "5b2fb08f-64b8-4437-9630-b83e86b7043e"
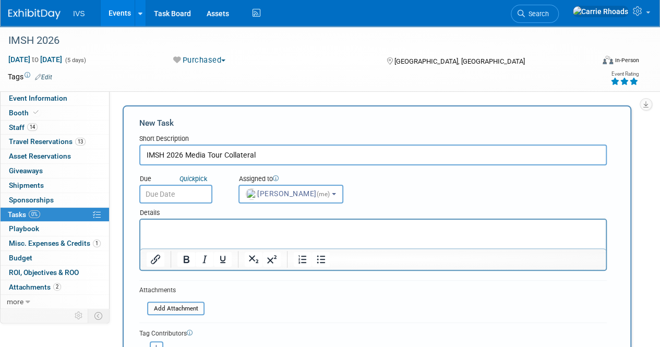
click at [156, 193] on input "text" at bounding box center [175, 194] width 73 height 19
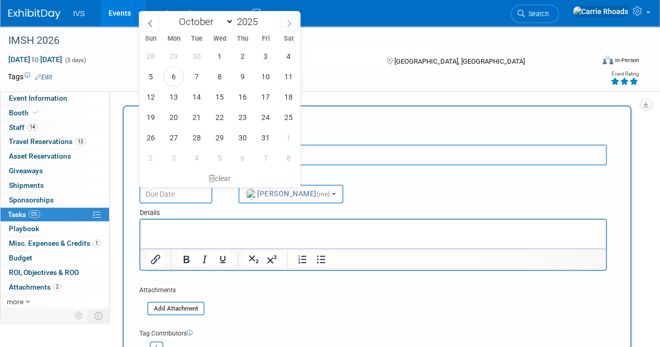
click at [286, 27] on span at bounding box center [288, 23] width 19 height 18
select select "11"
click at [174, 56] on span "1" at bounding box center [173, 56] width 20 height 20
type input "Dec 1, 2025"
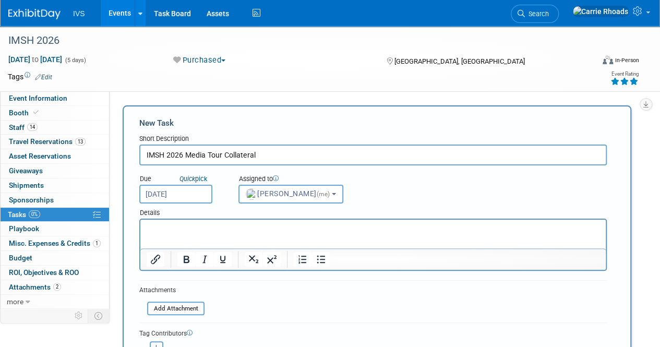
click at [200, 234] on html at bounding box center [372, 227] width 465 height 15
click at [305, 150] on input "IMSH 2026 Media Tour Collateral" at bounding box center [372, 154] width 467 height 21
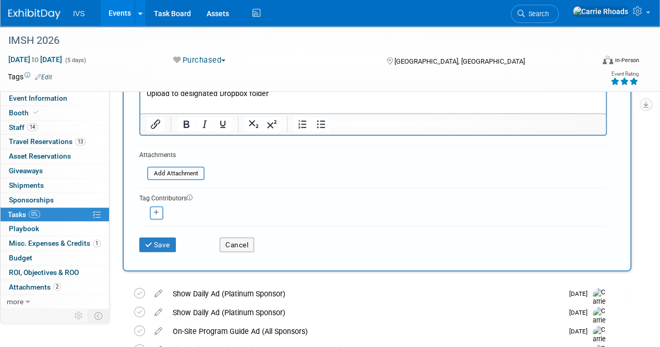
scroll to position [156, 0]
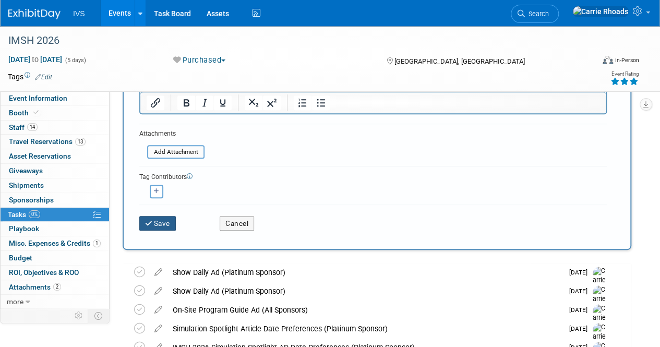
type input "IMSH 2026 Media Tour Collateral (Platinum Sponsor)"
click at [169, 226] on button "Save" at bounding box center [157, 223] width 37 height 15
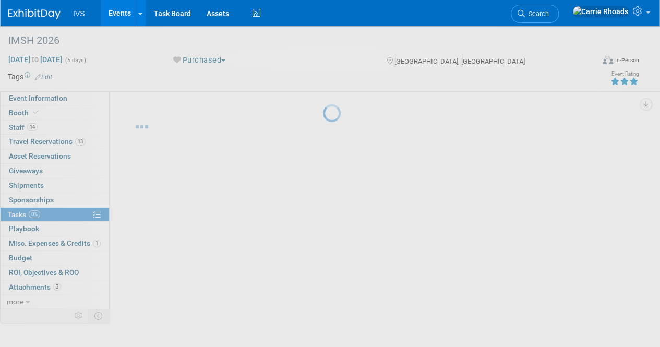
scroll to position [0, 0]
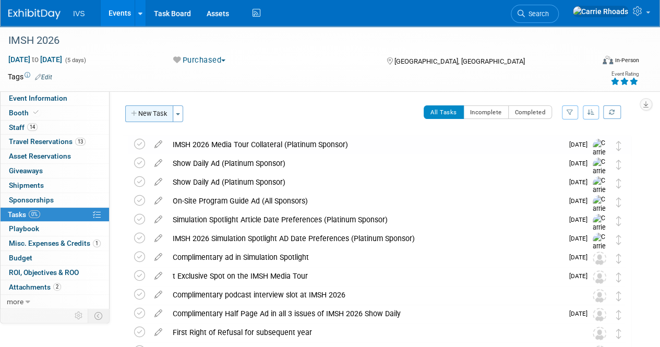
click at [156, 117] on button "New Task" at bounding box center [149, 113] width 48 height 17
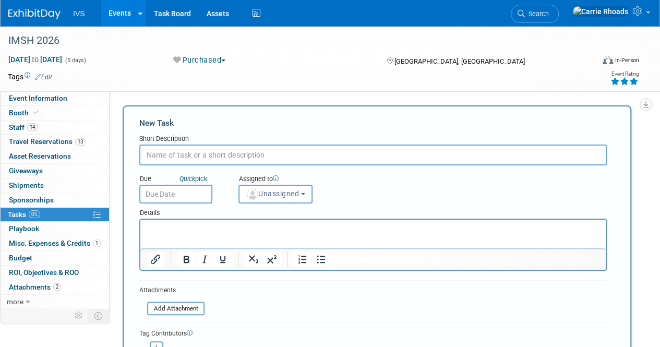
paste input "MSH Push App Notification Content & Date/Time Preference"
type input "MSH Push App Notification Content & Date/Time Preference"
click at [225, 227] on p "Rich Text Area. Press ALT-0 for help." at bounding box center [373, 229] width 453 height 10
paste body "Rich Text Area. Press ALT-0 for help."
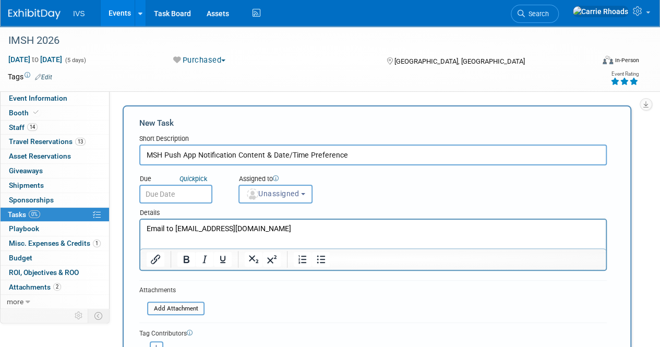
click at [176, 194] on input "text" at bounding box center [175, 194] width 73 height 19
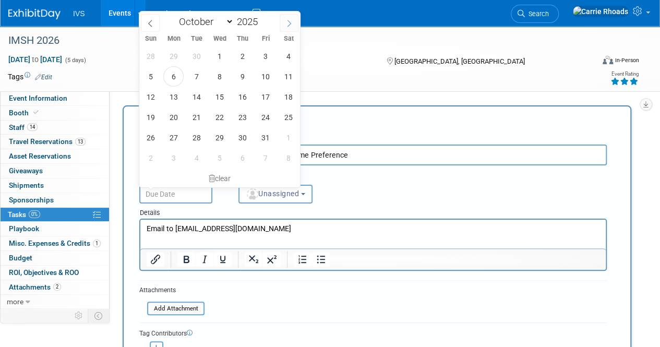
click at [287, 25] on icon at bounding box center [288, 23] width 7 height 7
select select "11"
click at [290, 23] on icon at bounding box center [288, 23] width 7 height 7
type input "2026"
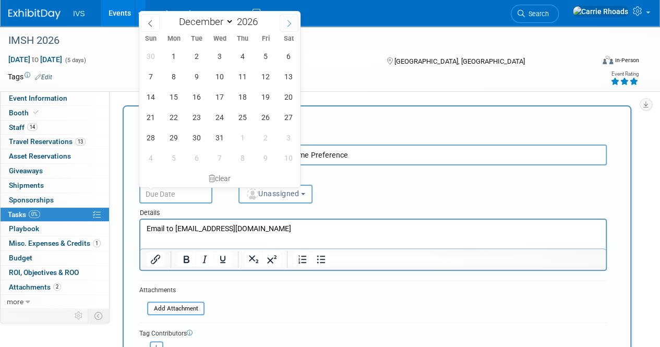
select select "0"
click at [242, 57] on span "1" at bounding box center [242, 56] width 20 height 20
type input "Jan 1, 2026"
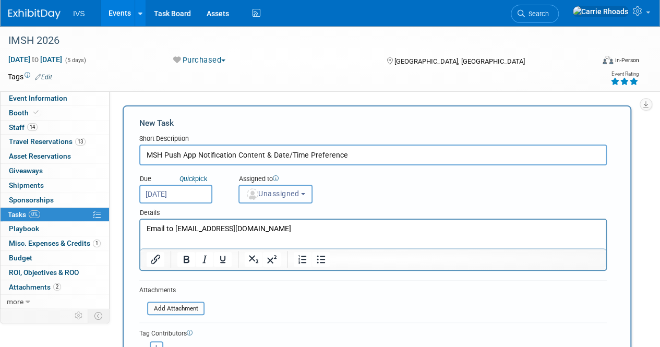
click at [285, 192] on span "Unassigned" at bounding box center [272, 193] width 53 height 8
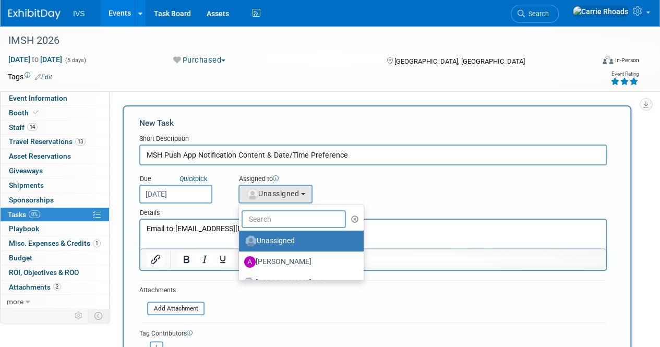
click at [284, 222] on input "text" at bounding box center [293, 219] width 104 height 18
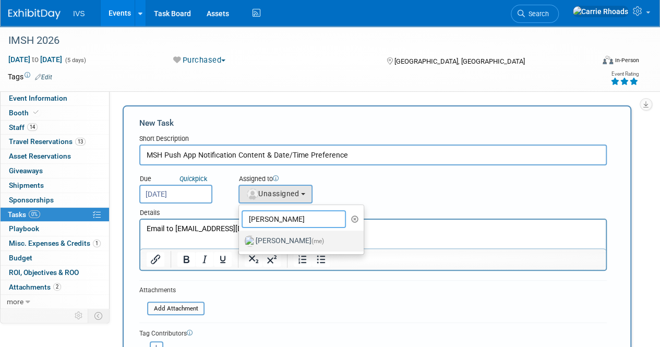
type input "Carr"
click at [286, 240] on label "Carrie Rhoads (me)" at bounding box center [298, 241] width 109 height 17
click at [240, 240] on input "Carrie Rhoads (me)" at bounding box center [237, 239] width 7 height 7
select select "5b2fb08f-64b8-4437-9630-b83e86b7043e"
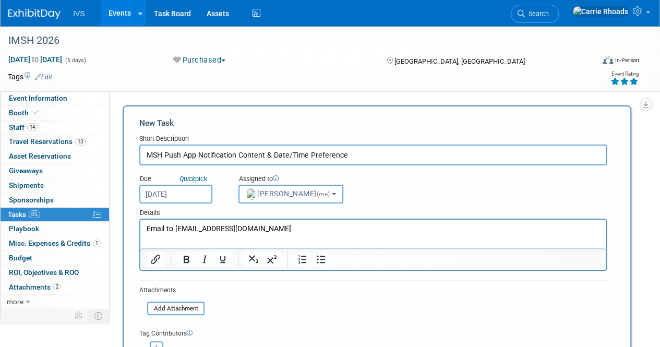
click at [388, 152] on input "MSH Push App Notification Content & Date/Time Preference" at bounding box center [372, 154] width 467 height 21
click at [393, 152] on input "IMSH Push App Notification Content & Date/Time Preference" at bounding box center [372, 154] width 467 height 21
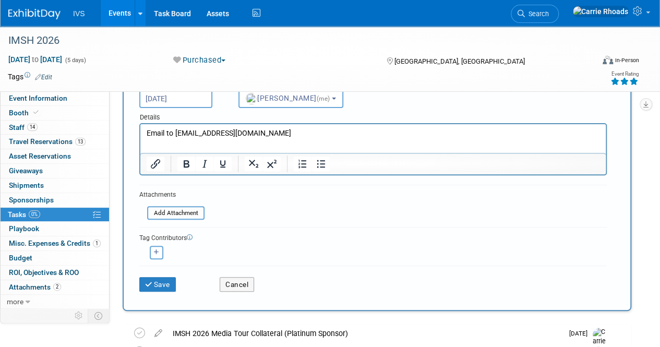
scroll to position [156, 0]
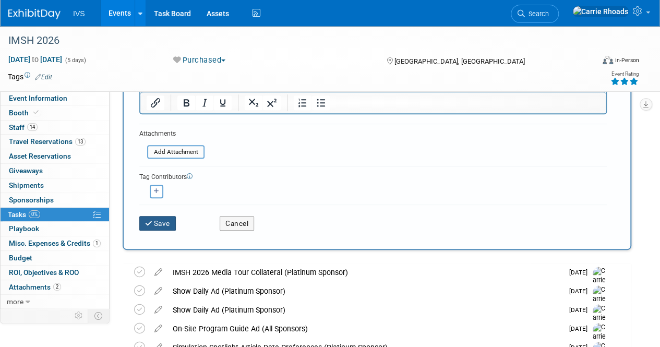
type input "IMSH Push App Notification Content & Date/Time Preference (Platinum Sponsor)"
click at [173, 223] on button "Save" at bounding box center [157, 223] width 37 height 15
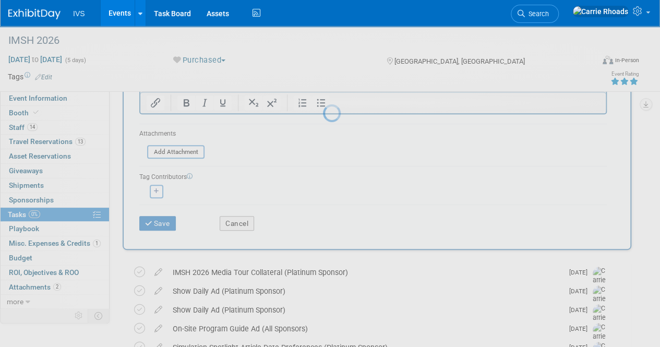
scroll to position [0, 0]
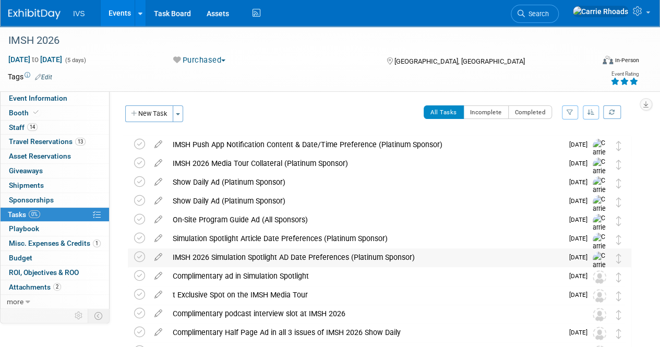
click at [217, 252] on div "IMSH 2026 Simulation Spotlight AD Date Preferences (Platinum Sponsor)" at bounding box center [364, 257] width 395 height 18
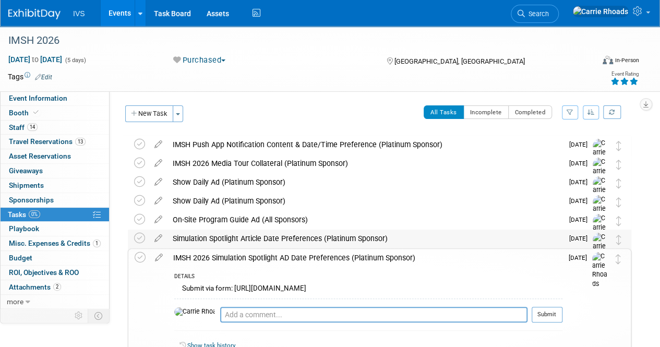
click at [220, 239] on div "Simulation Spotlight Article Date Preferences (Platinum Sponsor)" at bounding box center [364, 238] width 395 height 18
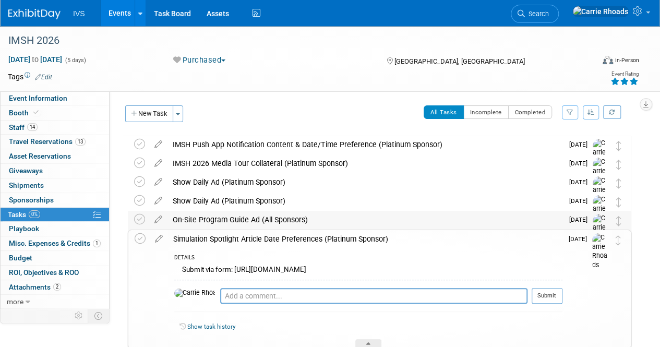
click at [220, 220] on div "On-Site Program Guide Ad (All Sponsors)" at bounding box center [364, 220] width 395 height 18
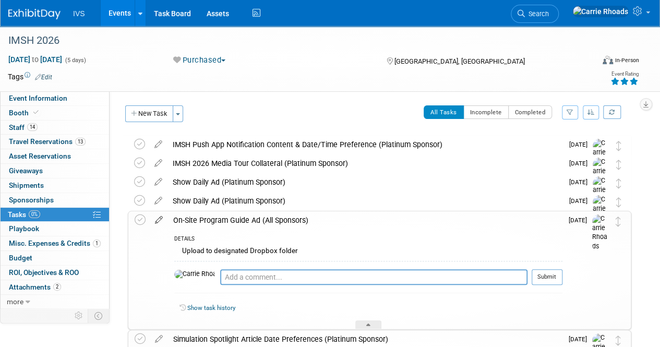
click at [161, 218] on icon at bounding box center [159, 217] width 18 height 13
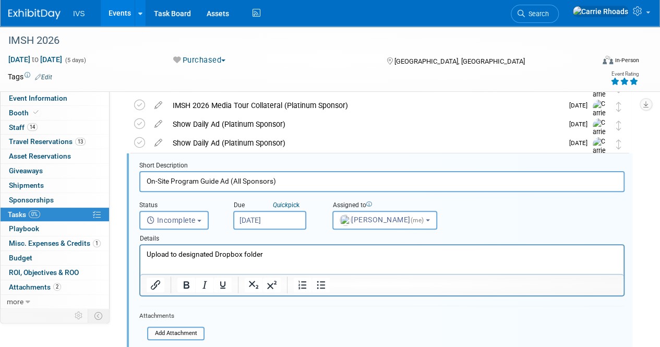
drag, startPoint x: 307, startPoint y: 249, endPoint x: 304, endPoint y: 258, distance: 8.9
click at [306, 251] on p "Upload to designated Dropbox folder" at bounding box center [382, 254] width 471 height 10
paste body "Rich Text Area. Press ALT-0 for help."
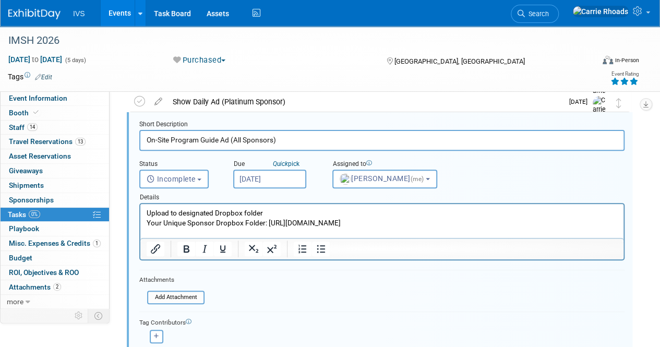
scroll to position [162, 0]
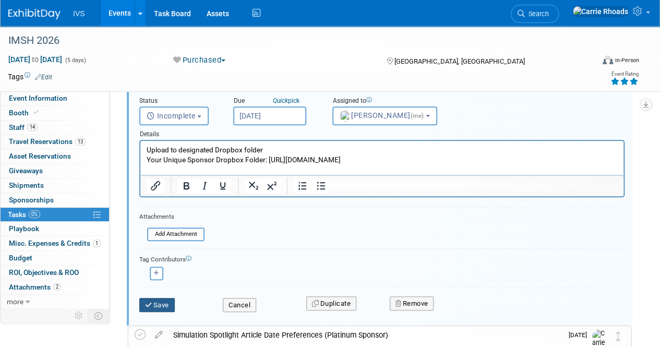
click at [154, 303] on button "Save" at bounding box center [156, 305] width 35 height 15
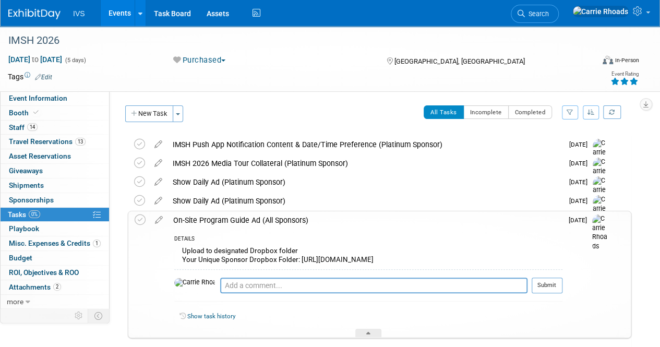
scroll to position [0, 0]
click at [163, 199] on icon at bounding box center [158, 198] width 18 height 13
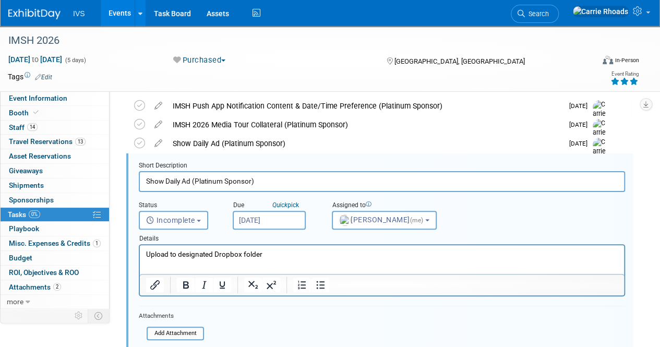
click at [295, 249] on p "Upload to designated Dropbox folder" at bounding box center [382, 254] width 472 height 10
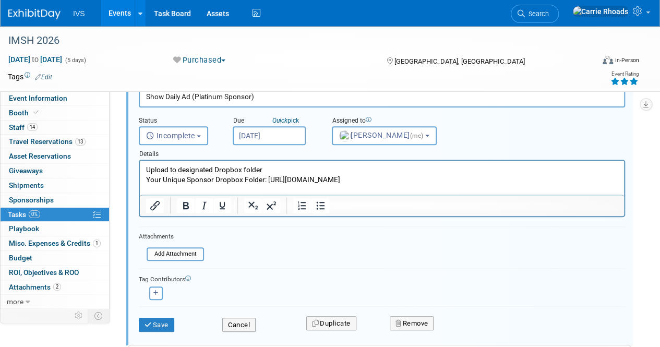
scroll to position [247, 0]
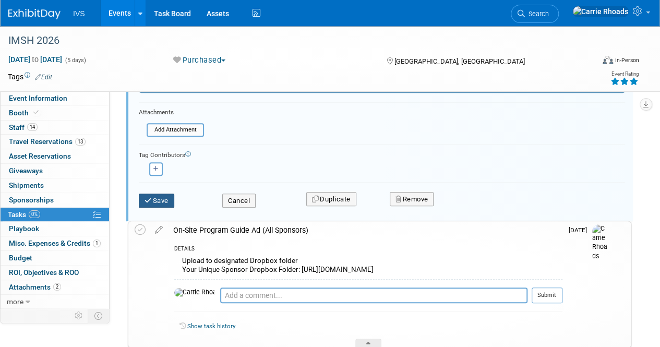
click at [153, 203] on button "Save" at bounding box center [156, 200] width 35 height 15
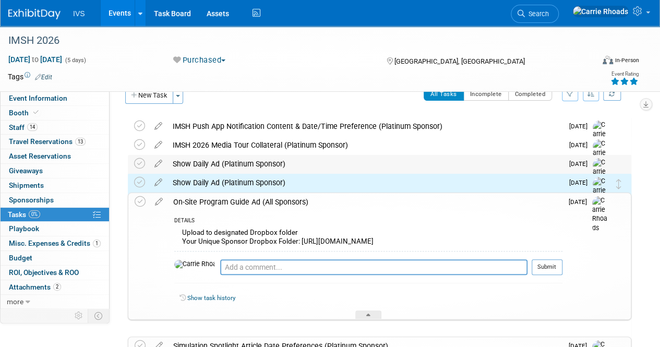
scroll to position [0, 0]
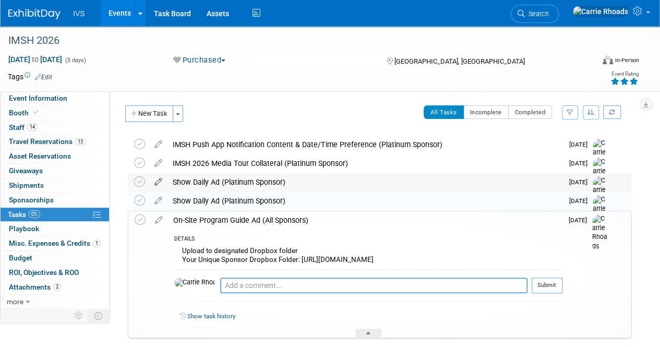
click at [159, 181] on icon at bounding box center [158, 179] width 18 height 13
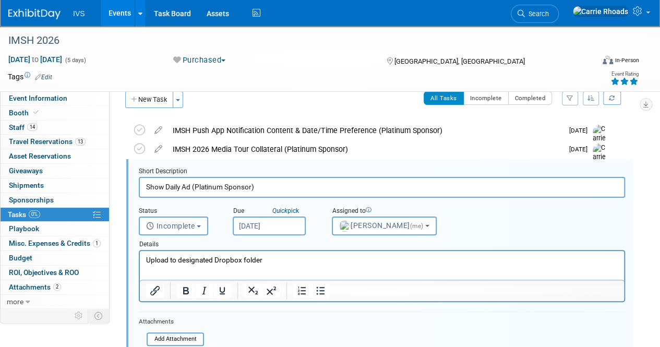
scroll to position [20, 0]
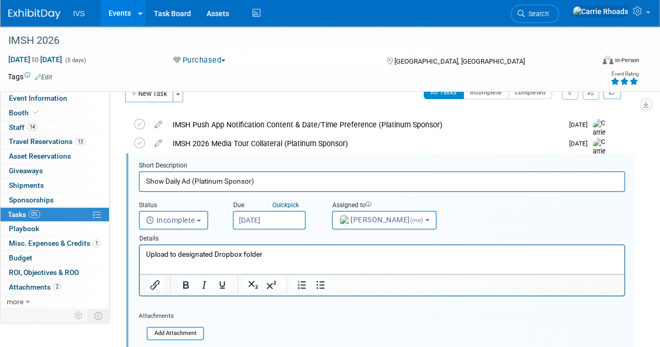
click at [282, 255] on p "Upload to designated Dropbox folder" at bounding box center [382, 254] width 472 height 10
paste body "Rich Text Area. Press ALT-0 for help."
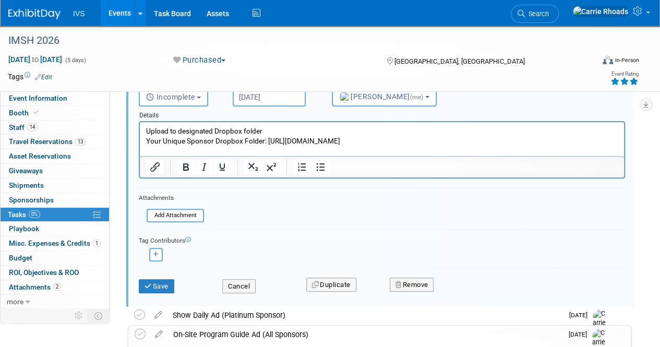
scroll to position [176, 0]
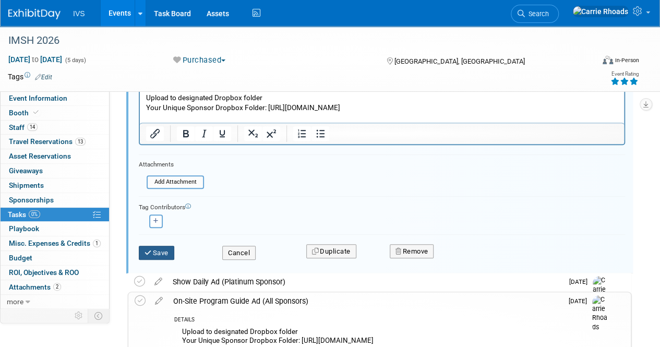
click at [151, 255] on button "Save" at bounding box center [156, 253] width 35 height 15
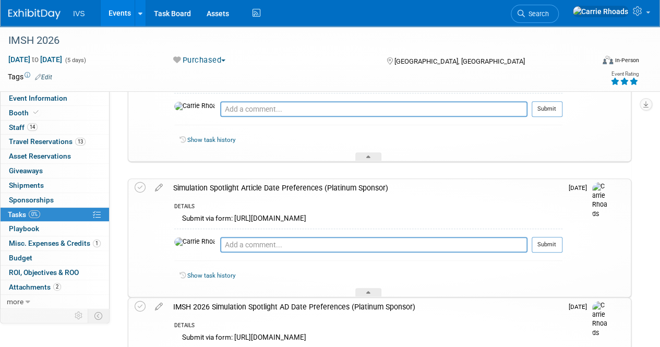
scroll to position [72, 0]
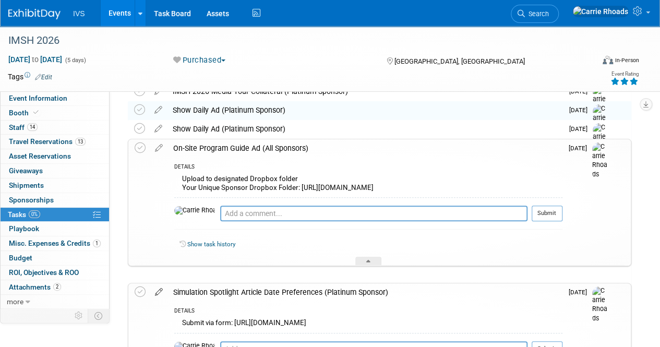
click at [155, 288] on icon at bounding box center [159, 289] width 18 height 13
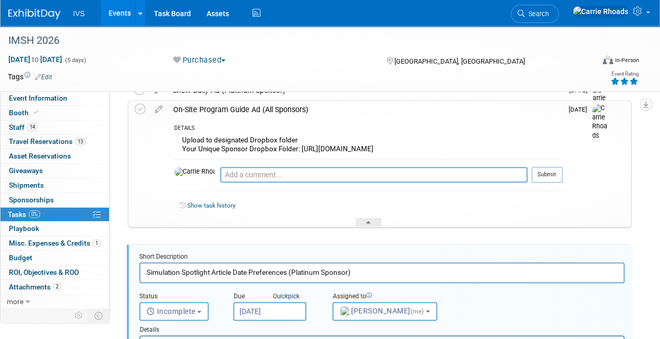
scroll to position [45, 0]
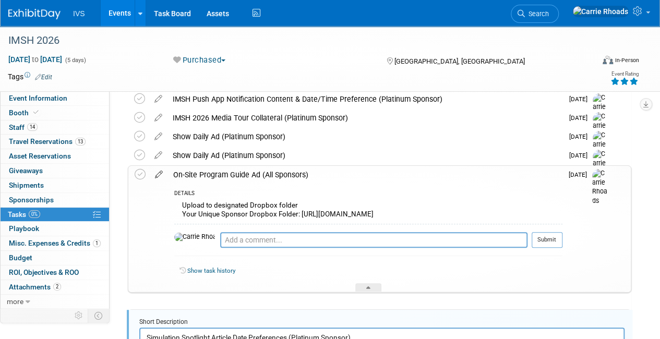
click at [161, 174] on icon at bounding box center [159, 172] width 18 height 13
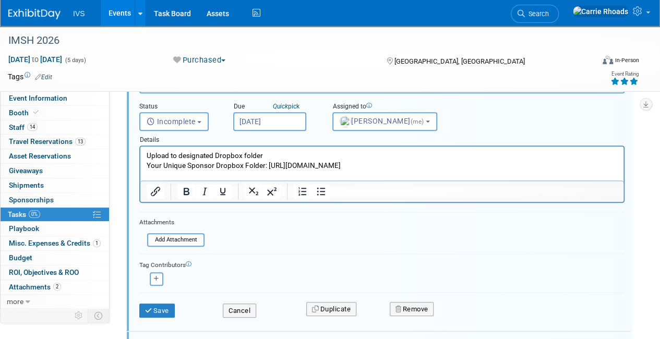
scroll to position [209, 0]
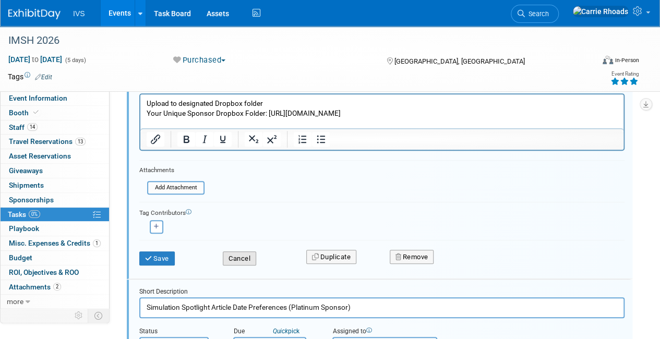
click at [246, 262] on button "Cancel" at bounding box center [239, 258] width 33 height 15
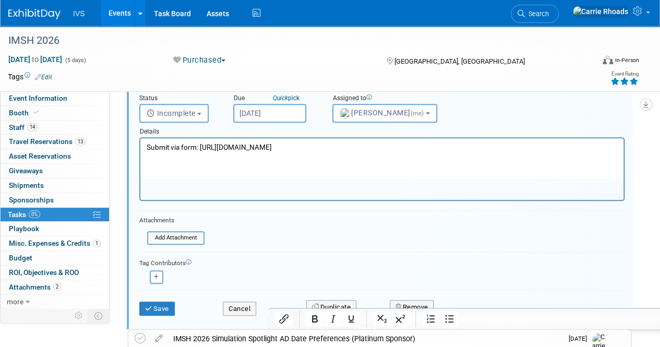
scroll to position [313, 0]
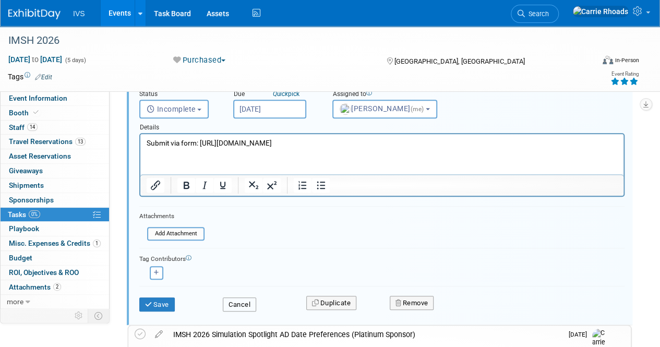
click at [239, 306] on button "Cancel" at bounding box center [239, 304] width 33 height 15
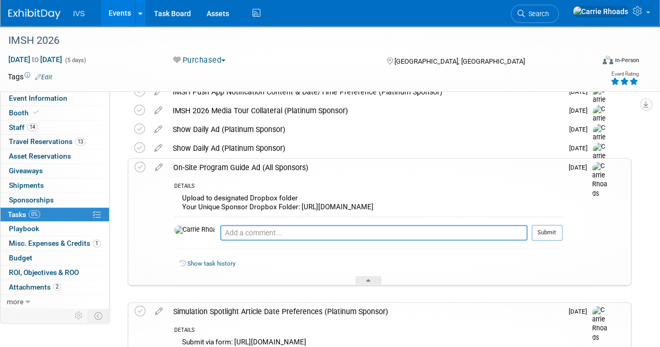
scroll to position [52, 0]
click at [371, 285] on div at bounding box center [368, 280] width 26 height 9
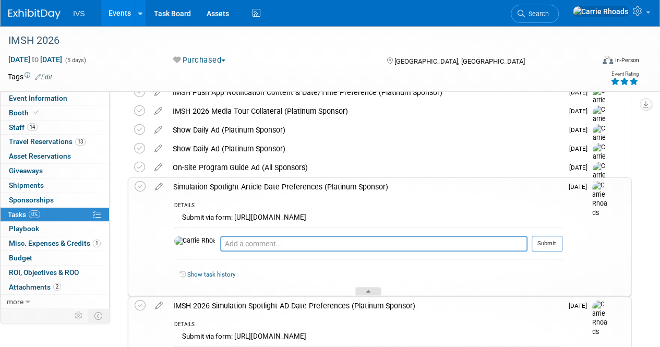
click at [361, 291] on div at bounding box center [368, 291] width 26 height 9
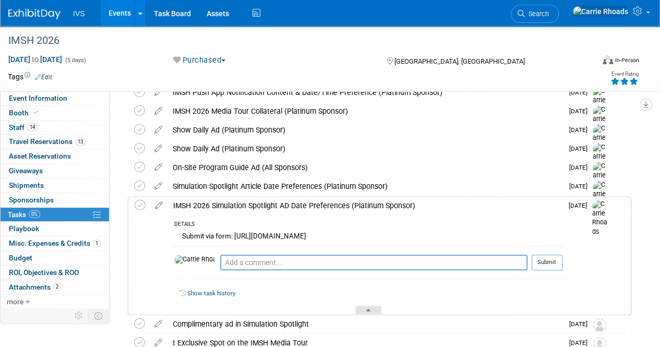
click at [370, 308] on div at bounding box center [368, 310] width 26 height 9
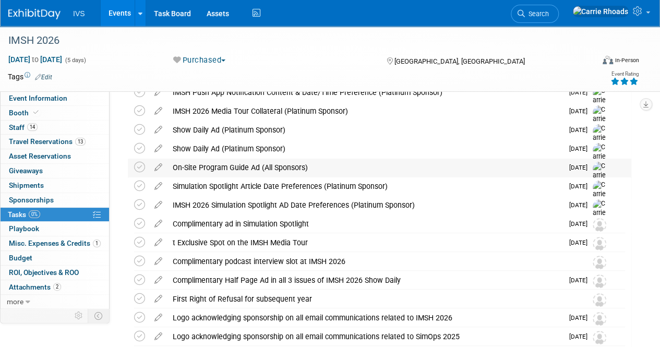
scroll to position [0, 0]
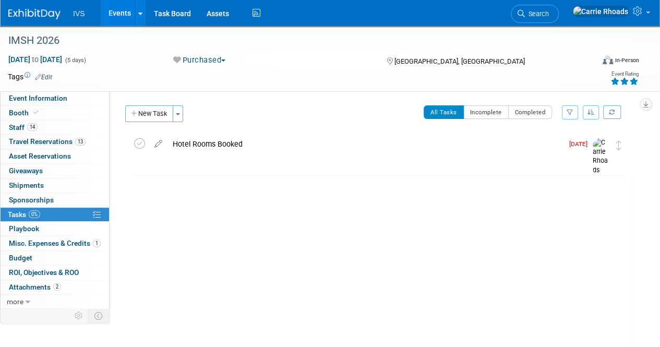
click at [235, 145] on div "Hotel Rooms Booked" at bounding box center [364, 144] width 395 height 18
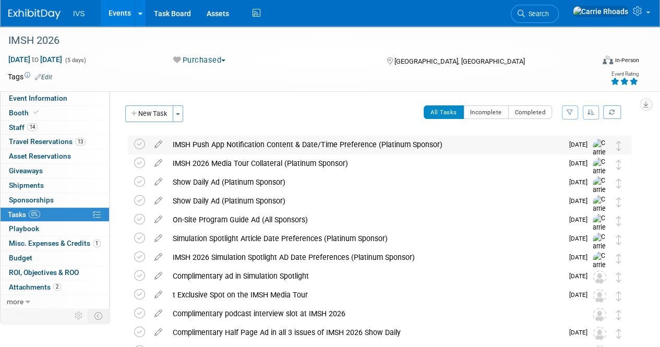
click at [235, 144] on div "IMSH Push App Notification Content & Date/Time Preference (Platinum Sponsor)" at bounding box center [364, 145] width 395 height 18
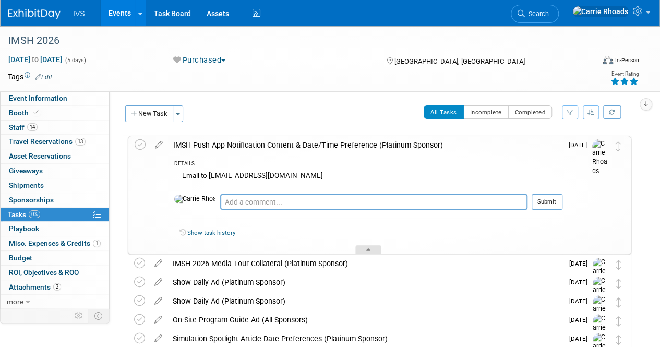
click at [366, 249] on div at bounding box center [368, 249] width 26 height 9
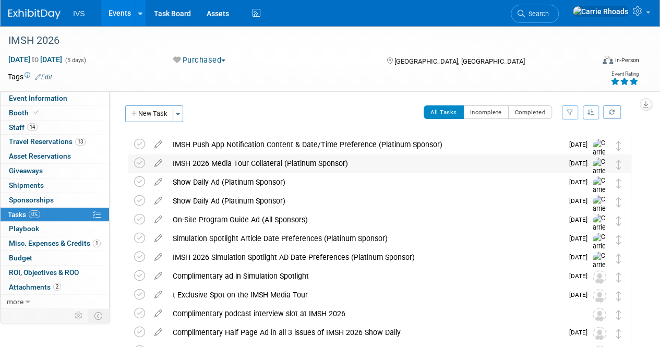
click at [264, 163] on div "IMSH 2026 Media Tour Collateral (Platinum Sponsor)" at bounding box center [364, 163] width 395 height 18
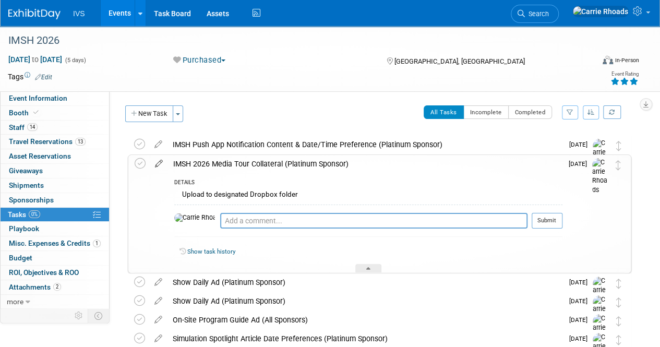
click at [160, 164] on icon at bounding box center [159, 161] width 18 height 13
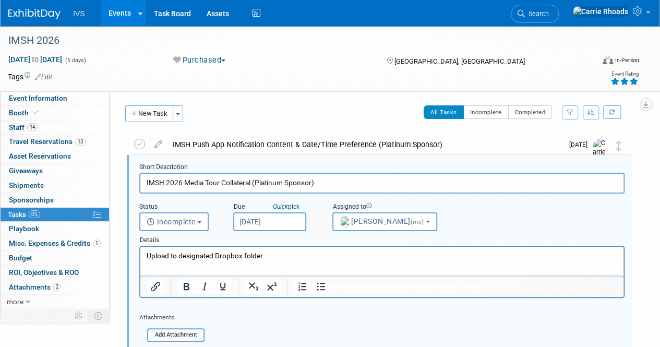
scroll to position [2, 0]
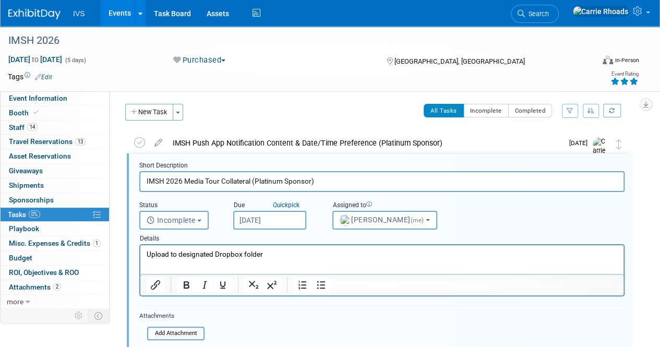
click at [301, 254] on p "Upload to designated Dropbox folder" at bounding box center [382, 254] width 471 height 10
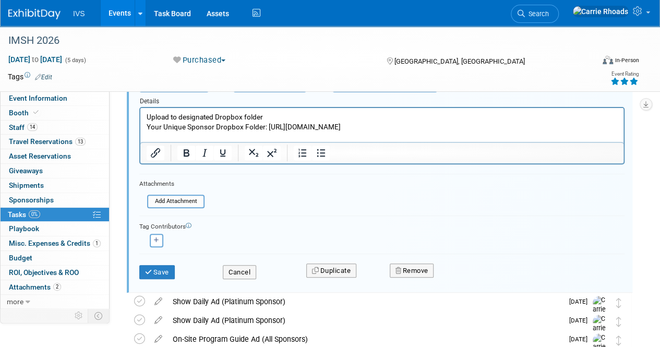
scroll to position [158, 0]
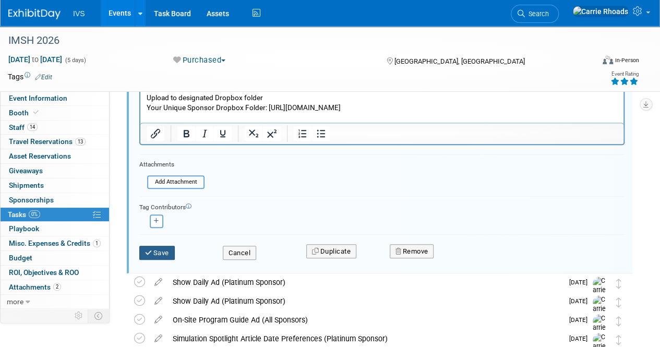
click at [167, 251] on button "Save" at bounding box center [156, 253] width 35 height 15
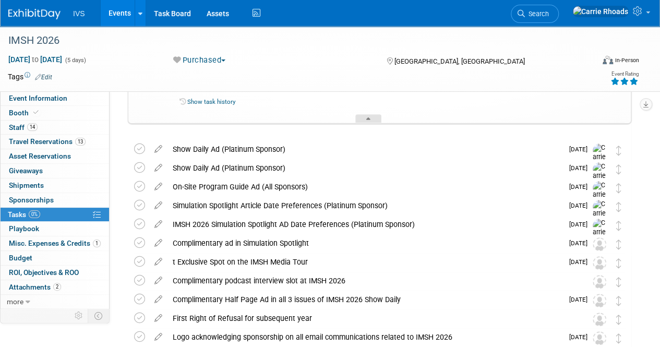
click at [373, 123] on div at bounding box center [368, 118] width 26 height 9
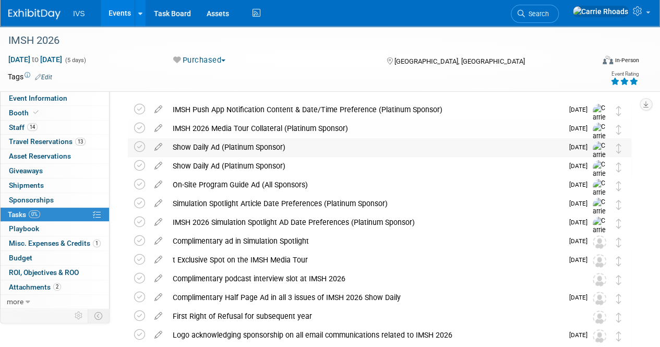
scroll to position [0, 0]
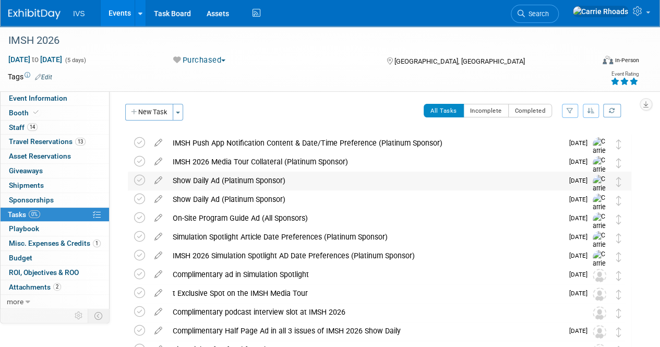
click at [203, 179] on div "Show Daily Ad (Platinum Sponsor)" at bounding box center [364, 181] width 395 height 18
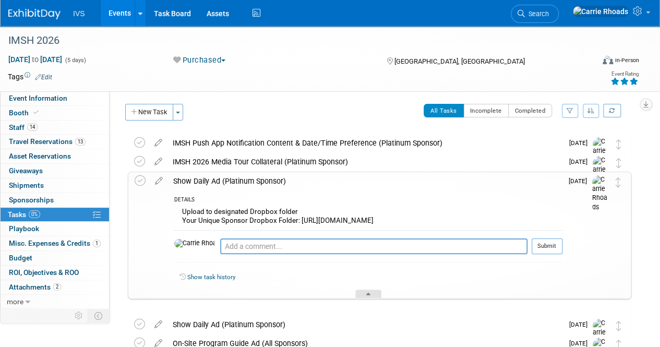
click at [371, 298] on div at bounding box center [368, 293] width 26 height 9
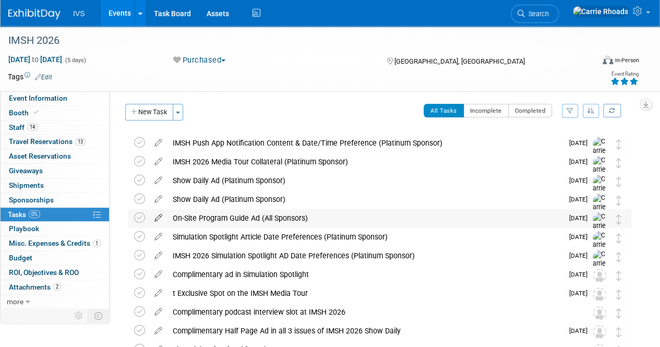
click at [157, 215] on icon at bounding box center [158, 215] width 18 height 13
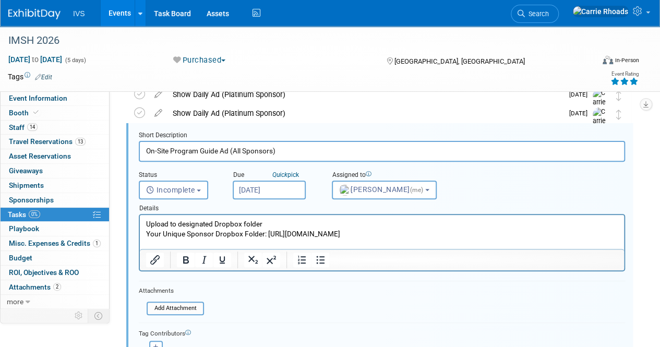
scroll to position [110, 0]
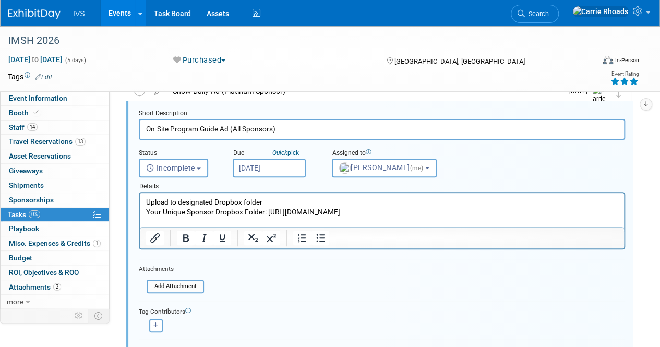
click at [369, 217] on p "Upload to designated Dropbox folder Your Unique Sponsor Dropbox Folder: https:/…" at bounding box center [382, 207] width 472 height 20
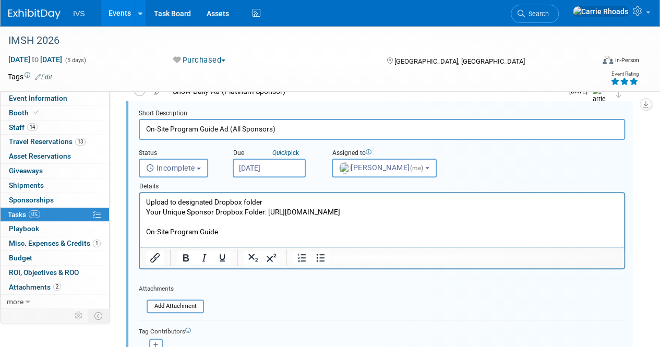
drag, startPoint x: 227, startPoint y: 241, endPoint x: 263, endPoint y: 239, distance: 36.1
click at [227, 237] on p "On-Site Program Guide" at bounding box center [382, 232] width 472 height 10
click at [330, 237] on p "On-Site Program Guide - Full Page Ad" at bounding box center [382, 232] width 472 height 10
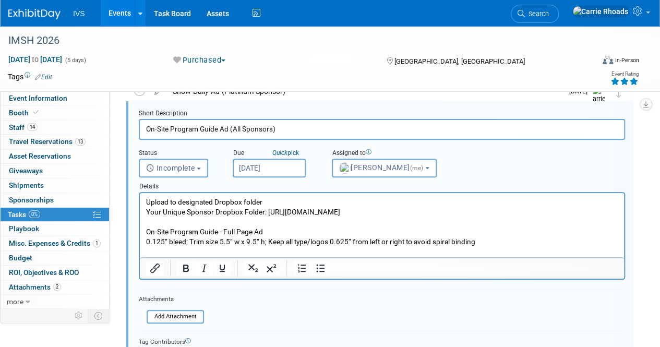
click at [405, 237] on p "On-Site Program Guide - Full Page Ad" at bounding box center [382, 232] width 472 height 10
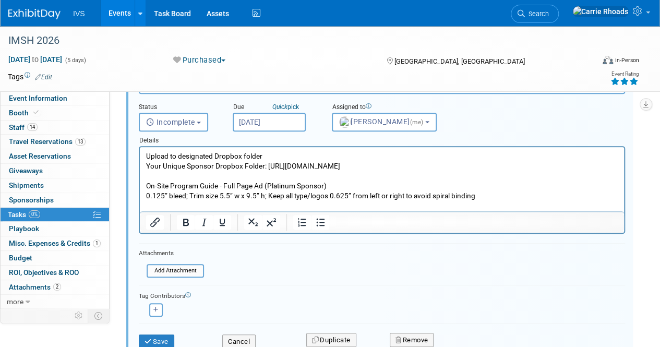
scroll to position [214, 0]
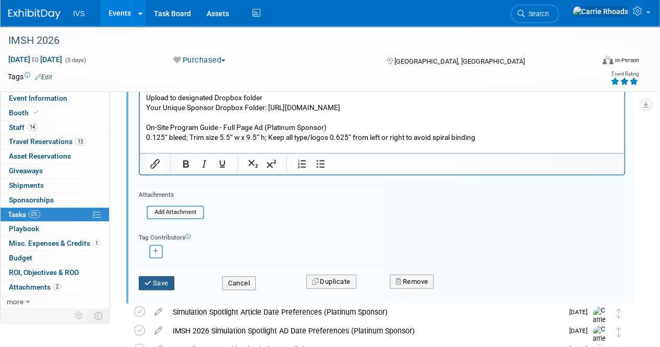
click at [164, 285] on button "Save" at bounding box center [156, 283] width 35 height 15
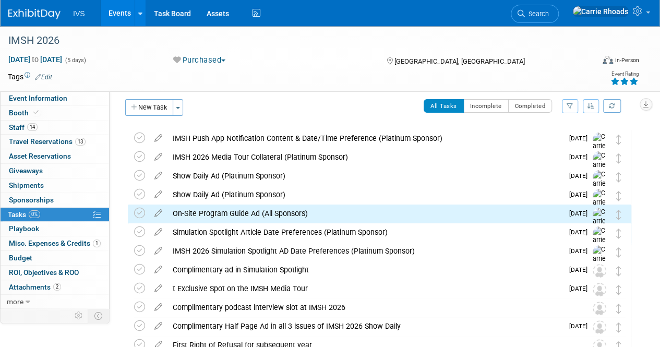
scroll to position [5, 0]
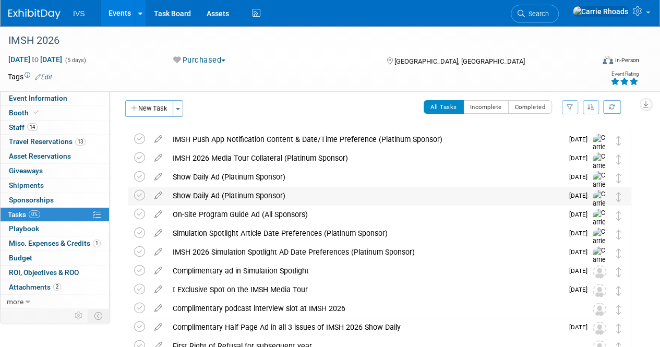
click at [225, 199] on div "Show Daily Ad (Platinum Sponsor)" at bounding box center [364, 196] width 395 height 18
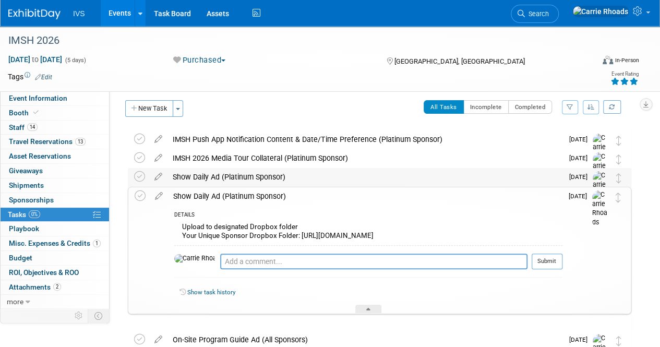
click at [208, 177] on div "Show Daily Ad (Platinum Sponsor)" at bounding box center [364, 177] width 395 height 18
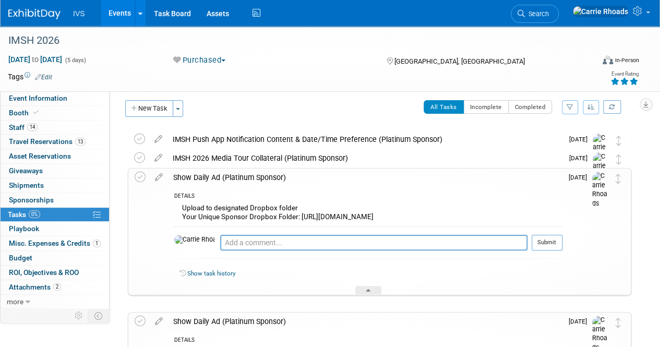
click at [369, 295] on icon at bounding box center [368, 292] width 4 height 6
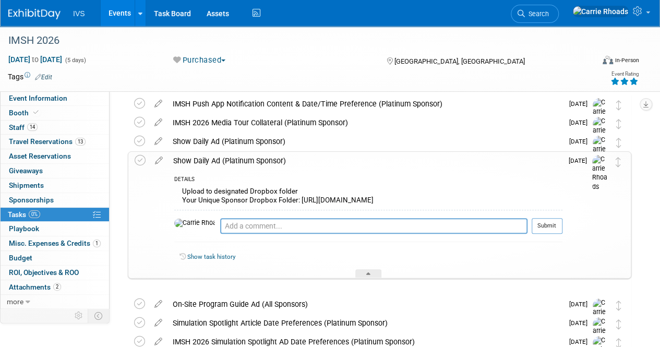
scroll to position [57, 0]
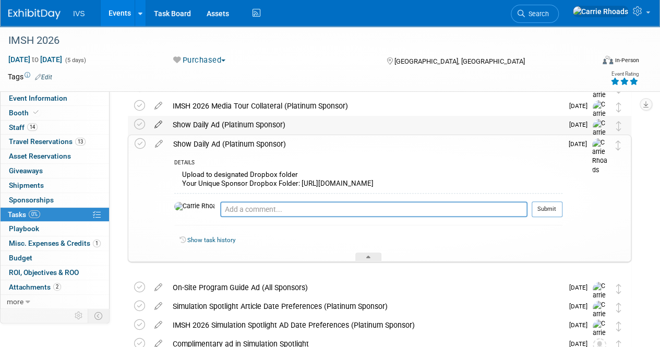
click at [157, 127] on icon at bounding box center [158, 122] width 18 height 13
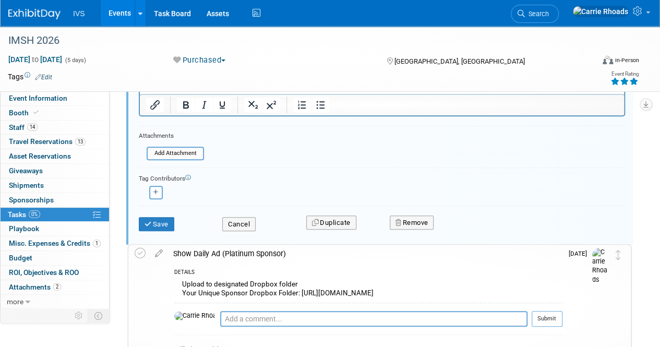
scroll to position [228, 0]
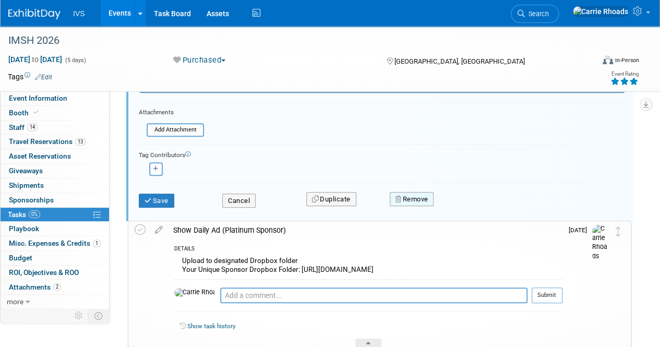
click at [425, 198] on button "Remove" at bounding box center [412, 199] width 44 height 15
click at [472, 205] on link "Yes" at bounding box center [470, 207] width 30 height 17
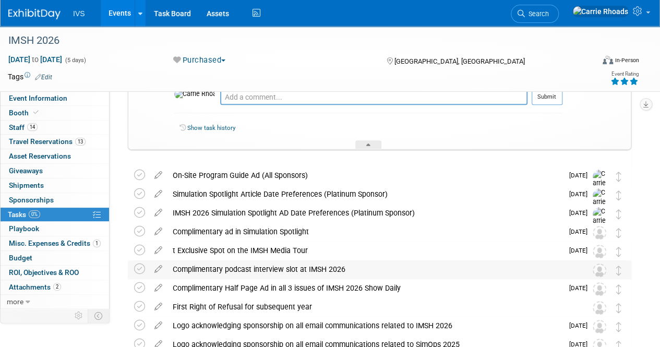
scroll to position [20, 0]
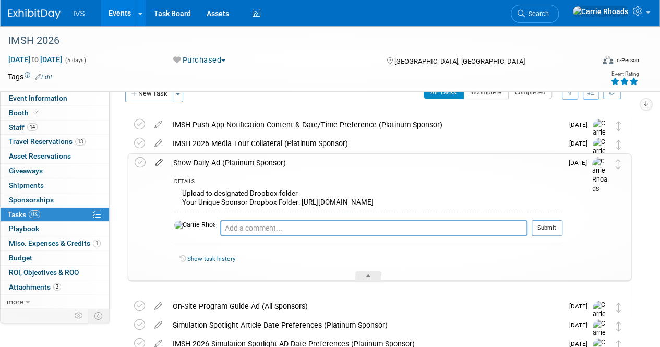
click at [160, 161] on icon at bounding box center [159, 160] width 18 height 13
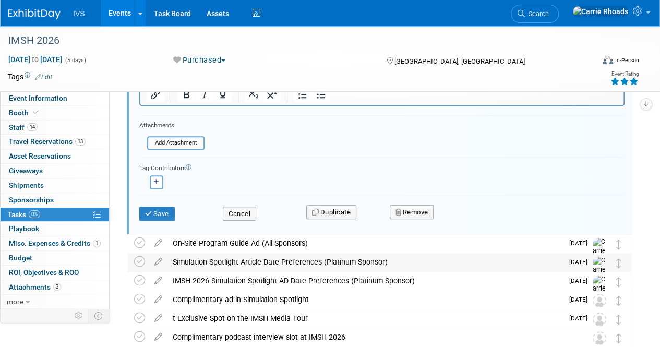
scroll to position [229, 0]
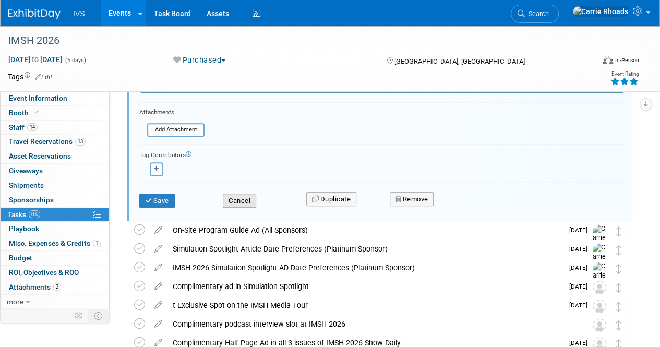
click at [240, 200] on button "Cancel" at bounding box center [239, 200] width 33 height 15
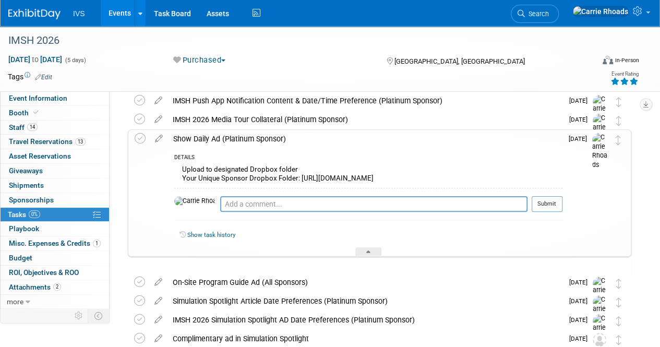
scroll to position [20, 0]
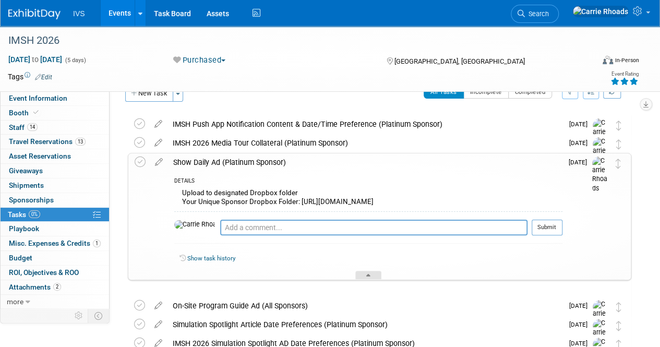
click at [367, 280] on icon at bounding box center [368, 277] width 4 height 6
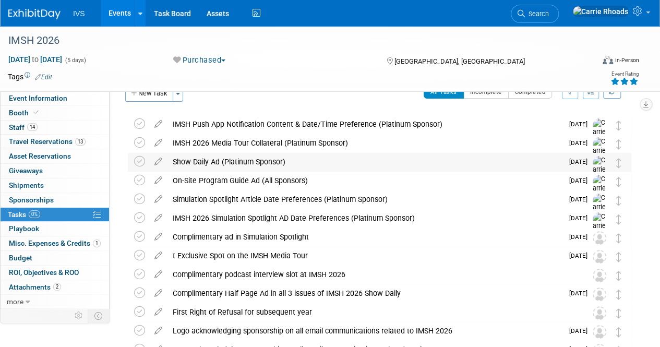
click at [213, 156] on div "Show Daily Ad (Platinum Sponsor)" at bounding box center [364, 162] width 395 height 18
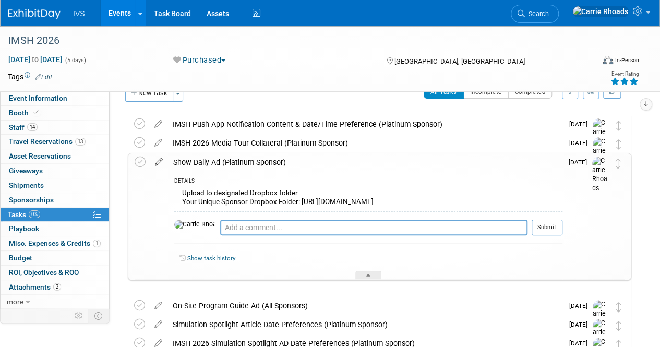
click at [157, 159] on icon at bounding box center [159, 159] width 18 height 13
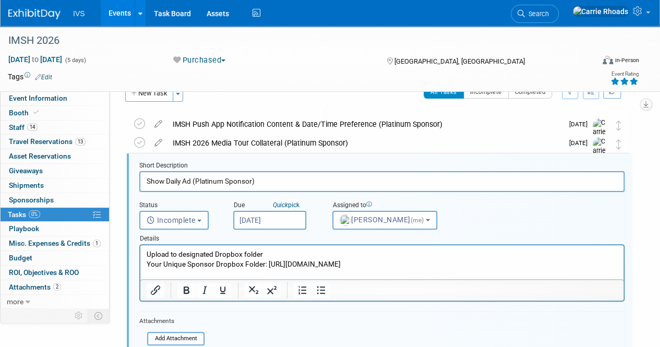
scroll to position [0, 0]
click at [355, 269] on p "Upload to designated Dropbox folder Your Unique Sponsor Dropbox Folder: https:/…" at bounding box center [382, 259] width 471 height 20
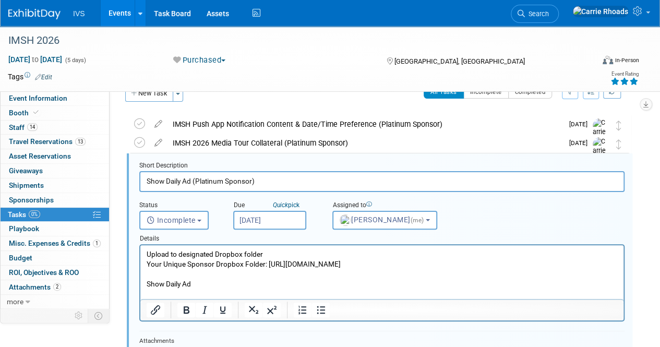
click at [258, 289] on p "Show Daily Ad" at bounding box center [382, 284] width 471 height 10
click at [307, 279] on p "Rich Text Area. Press ALT-0 for help." at bounding box center [382, 274] width 471 height 10
click at [302, 289] on p "Show Daily Ad - Half Page Ad" at bounding box center [382, 284] width 471 height 10
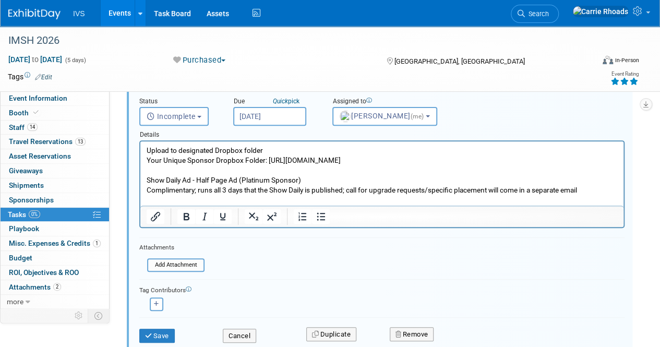
scroll to position [125, 0]
click at [432, 194] on p "Complimentary; runs all 3 days that the Show Daily is published; call for upgra…" at bounding box center [382, 190] width 471 height 10
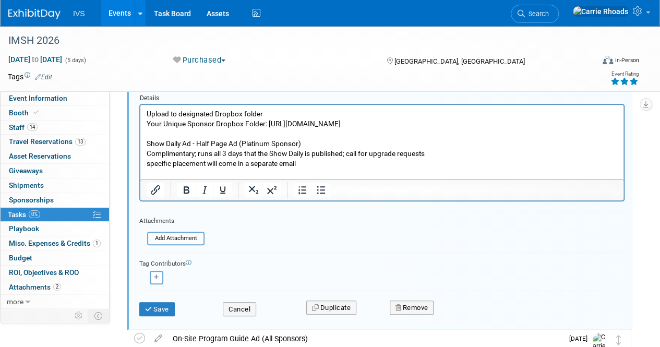
scroll to position [177, 0]
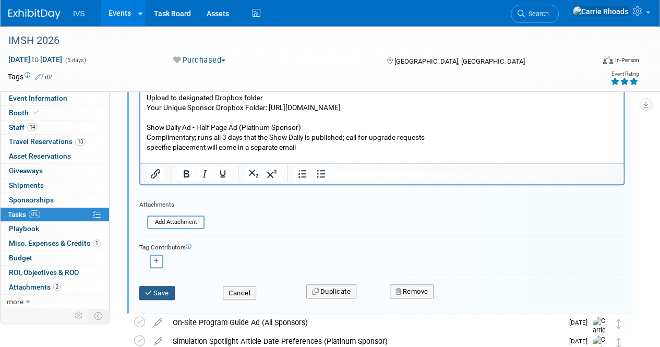
click at [150, 294] on icon "submit" at bounding box center [149, 292] width 8 height 7
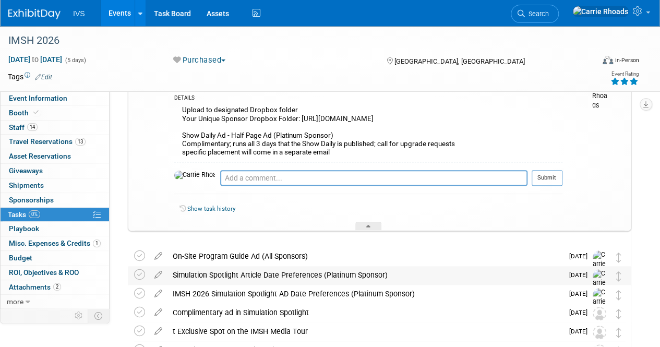
scroll to position [104, 0]
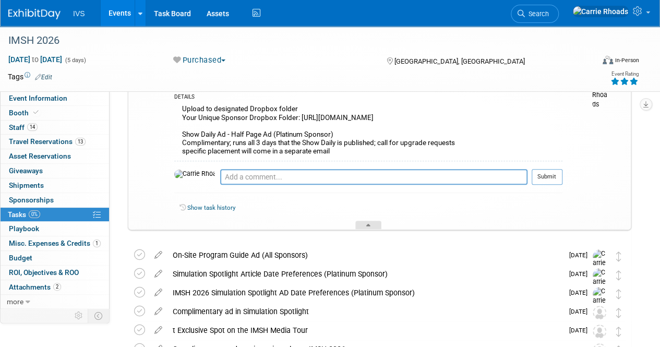
click at [370, 229] on div at bounding box center [368, 225] width 26 height 9
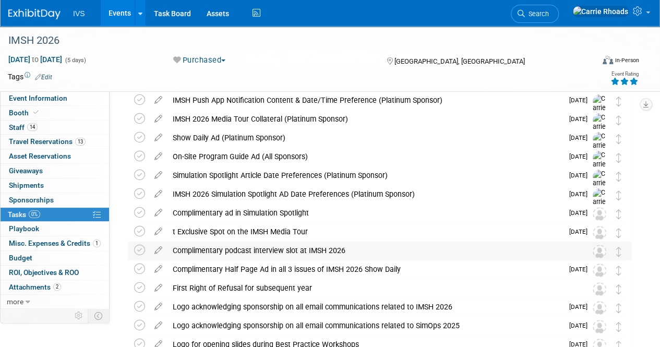
scroll to position [0, 0]
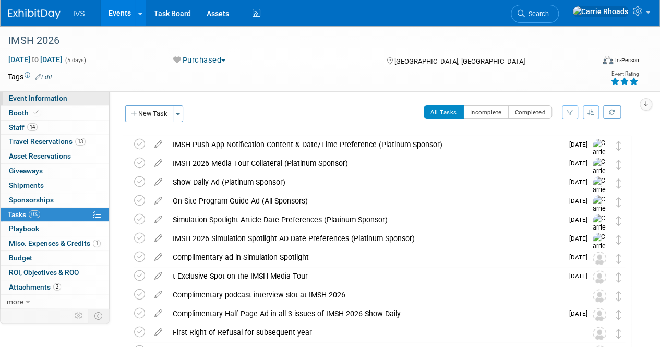
click at [28, 99] on span "Event Information" at bounding box center [38, 98] width 58 height 8
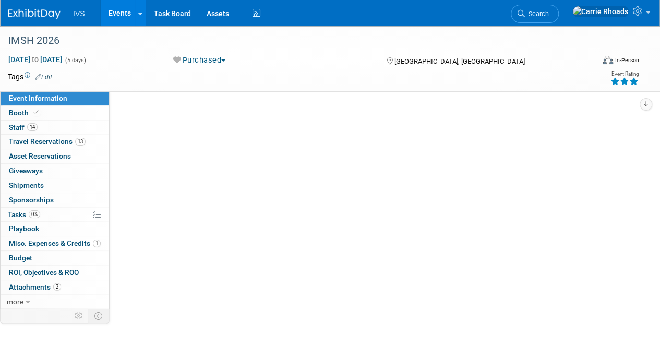
select select "National"
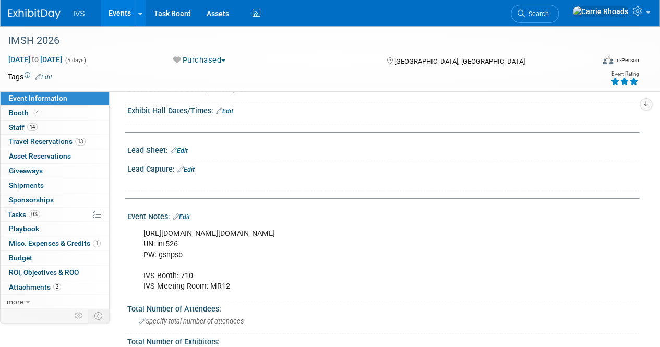
scroll to position [209, 0]
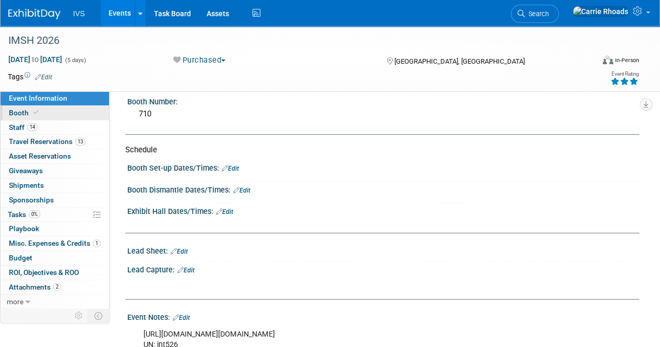
click at [26, 114] on span "Booth" at bounding box center [25, 112] width 32 height 8
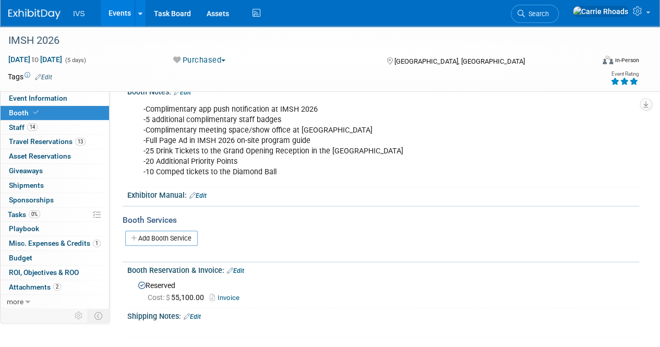
scroll to position [133, 0]
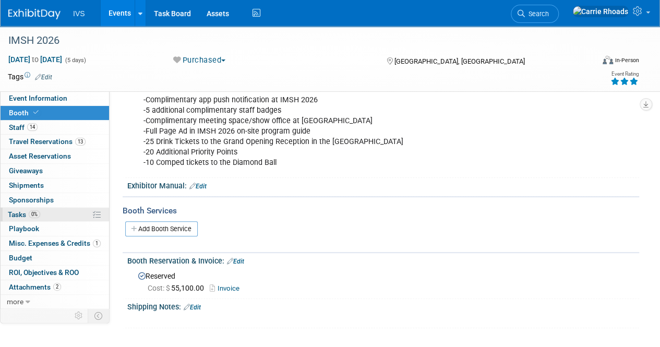
click at [25, 212] on span "Tasks 0%" at bounding box center [24, 214] width 32 height 8
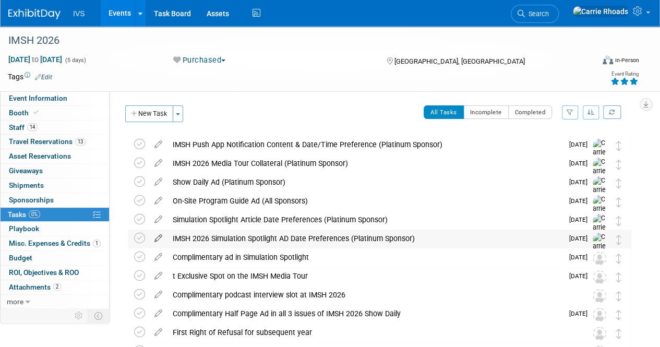
click at [159, 237] on icon at bounding box center [158, 235] width 18 height 13
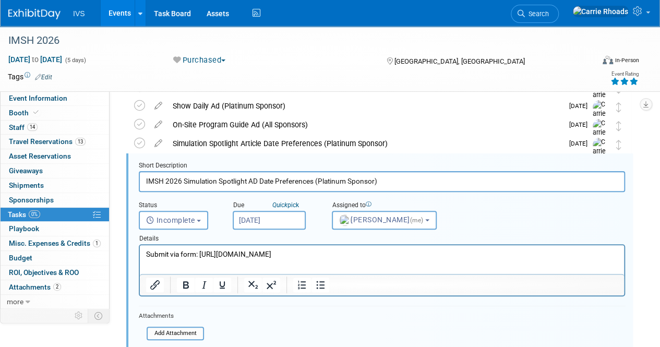
click at [184, 181] on input "IMSH 2026 Simulation Spotlight AD Date Preferences (Platinum Sponsor)" at bounding box center [382, 181] width 486 height 20
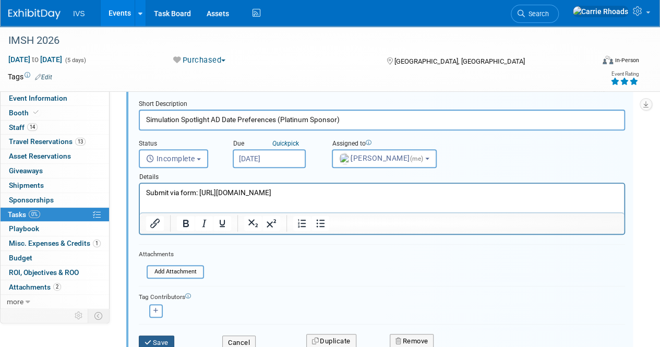
scroll to position [233, 0]
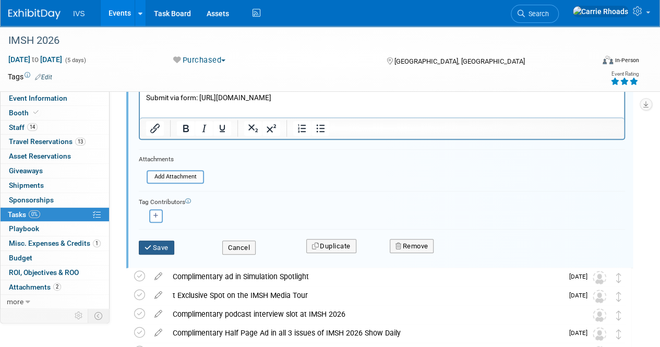
type input "Simulation Spotlight AD Date Preferences (Platinum Sponsor)"
click at [156, 248] on button "Save" at bounding box center [156, 247] width 35 height 15
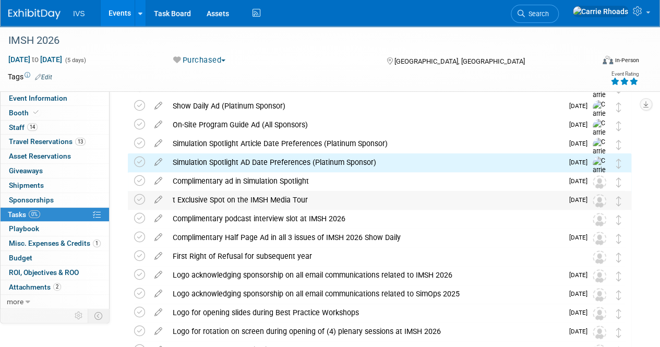
scroll to position [0, 0]
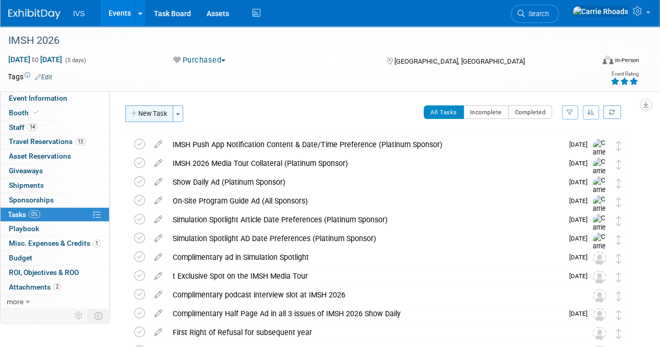
click at [159, 115] on button "New Task" at bounding box center [149, 113] width 48 height 17
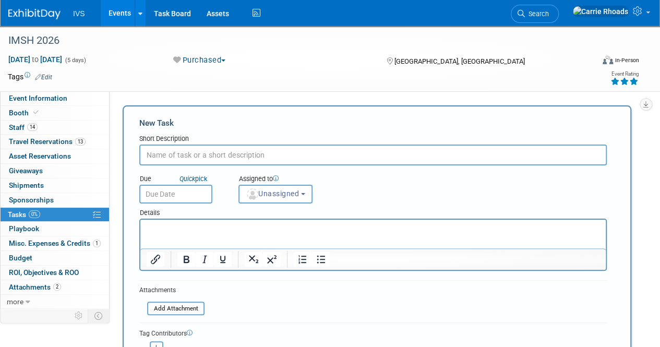
paste input "Simulation Spotlight AD"
click at [148, 154] on input "Simulation Spotlight AD" at bounding box center [372, 154] width 467 height 21
type input "Simulation Spotlight AD"
click at [257, 227] on p "Rich Text Area. Press ALT-0 for help." at bounding box center [373, 229] width 453 height 10
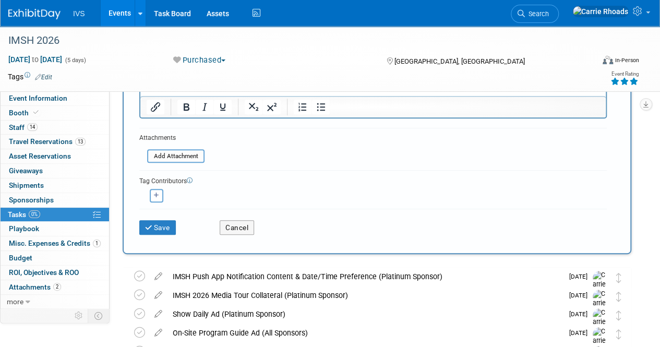
scroll to position [156, 0]
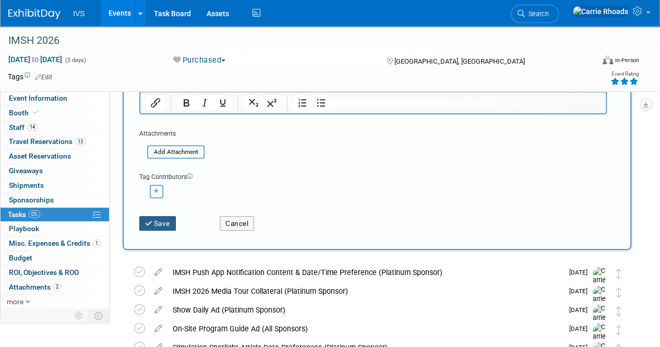
click at [161, 227] on button "Save" at bounding box center [157, 223] width 37 height 15
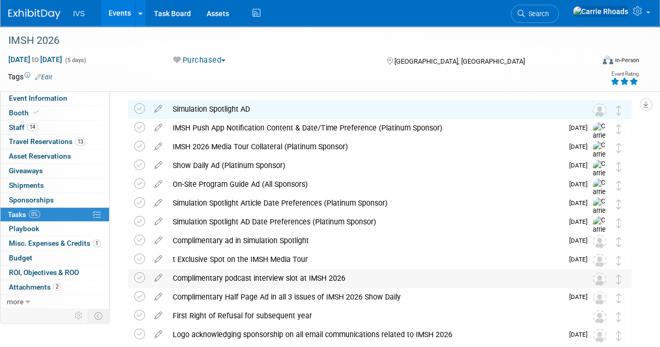
scroll to position [52, 0]
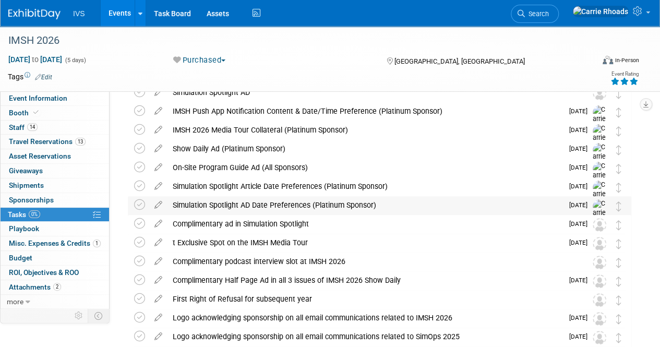
click at [224, 205] on div "Simulation Spotlight AD Date Preferences (Platinum Sponsor)" at bounding box center [364, 205] width 395 height 18
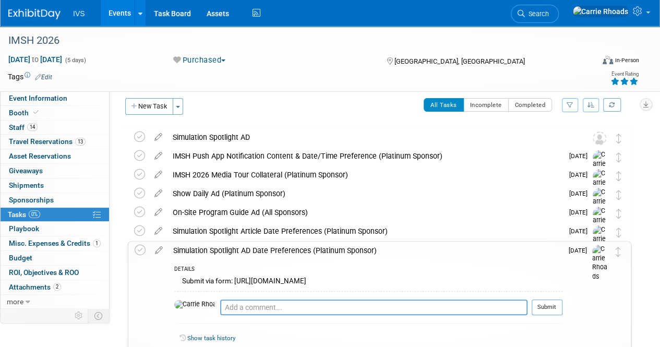
scroll to position [0, 0]
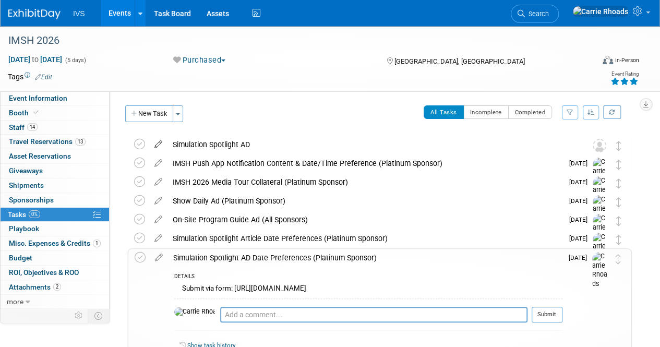
click at [163, 141] on icon at bounding box center [158, 142] width 18 height 13
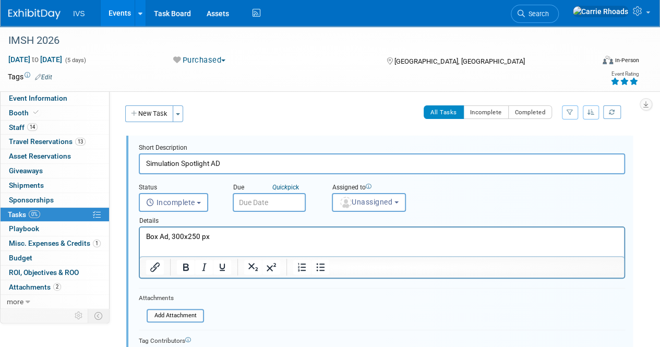
click at [303, 232] on p "Box Ad, 300x250 px" at bounding box center [382, 237] width 472 height 10
click at [373, 203] on span "Unassigned" at bounding box center [365, 202] width 53 height 8
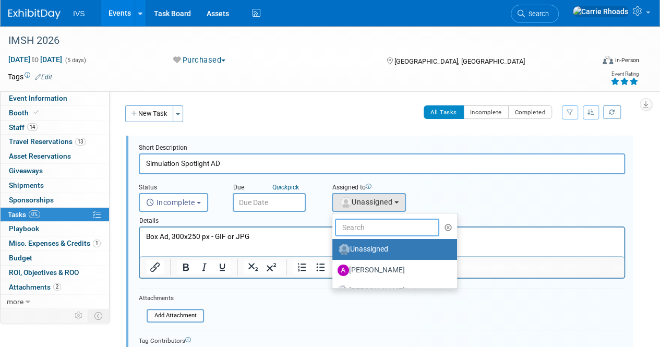
click at [371, 225] on input "text" at bounding box center [387, 227] width 104 height 18
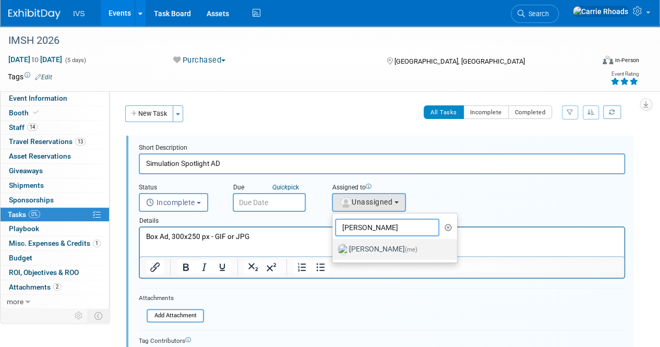
type input "Carr"
click at [371, 249] on label "Carrie Rhoads (me)" at bounding box center [391, 249] width 109 height 17
click at [334, 249] on input "Carrie Rhoads (me)" at bounding box center [330, 248] width 7 height 7
select select "5b2fb08f-64b8-4437-9630-b83e86b7043e"
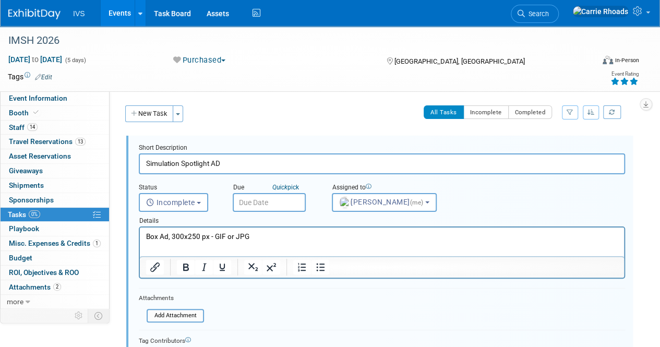
click at [275, 202] on input "text" at bounding box center [269, 202] width 73 height 19
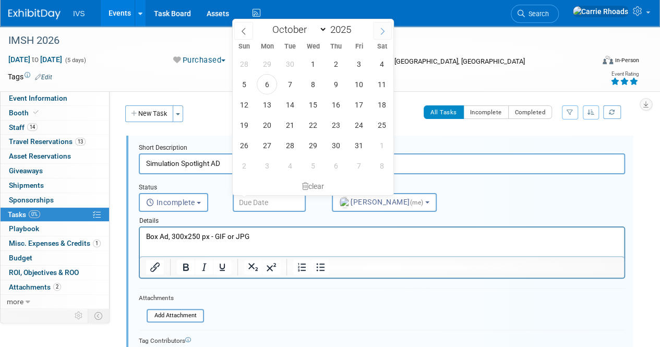
click at [384, 32] on icon at bounding box center [382, 31] width 7 height 7
select select "10"
click at [269, 88] on span "3" at bounding box center [267, 84] width 20 height 20
type input "Nov 3, 2025"
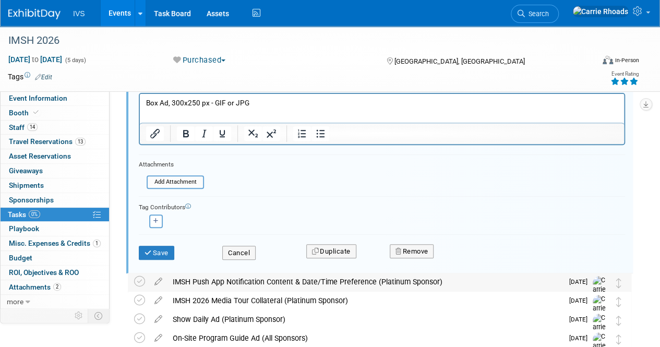
scroll to position [156, 0]
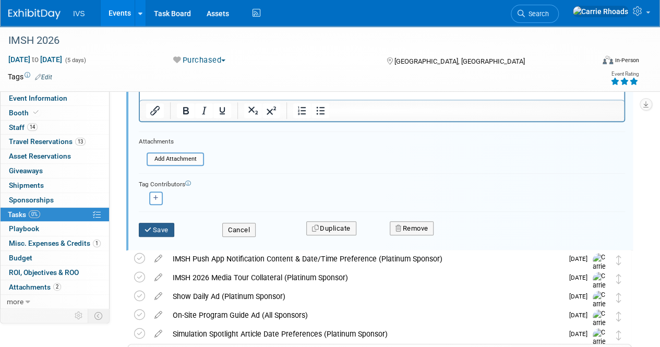
click at [162, 230] on button "Save" at bounding box center [156, 230] width 35 height 15
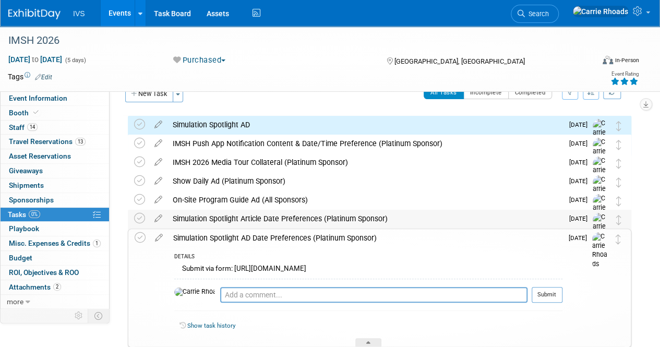
scroll to position [0, 0]
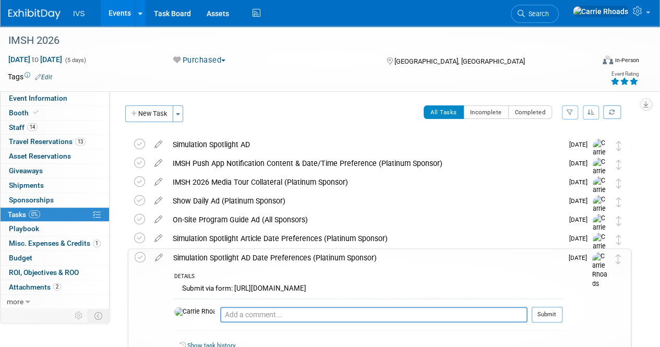
click at [224, 144] on div "Simulation Spotlight AD" at bounding box center [364, 145] width 395 height 18
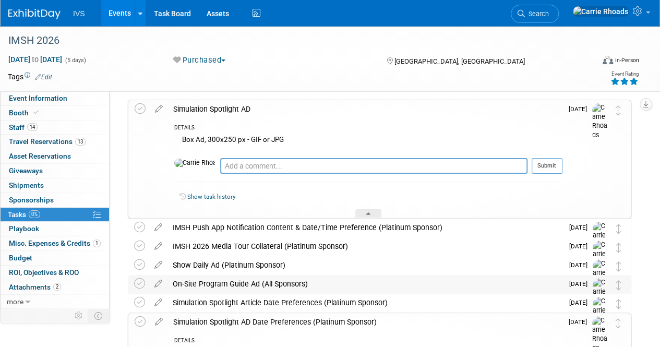
scroll to position [52, 0]
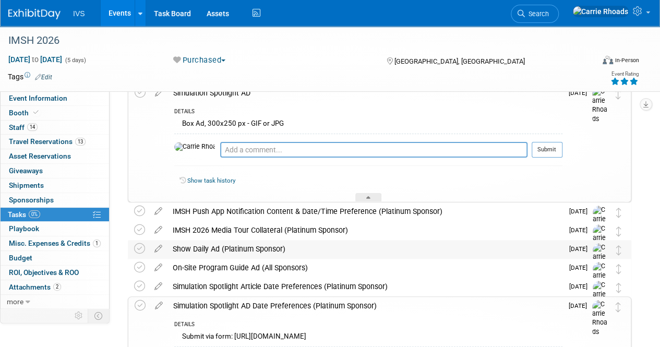
click at [206, 251] on div "Show Daily Ad (Platinum Sponsor)" at bounding box center [364, 249] width 395 height 18
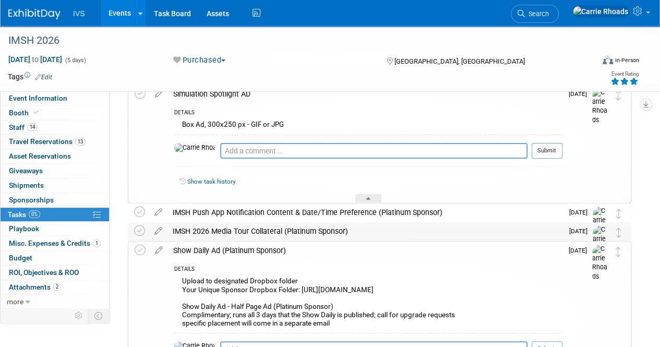
scroll to position [0, 0]
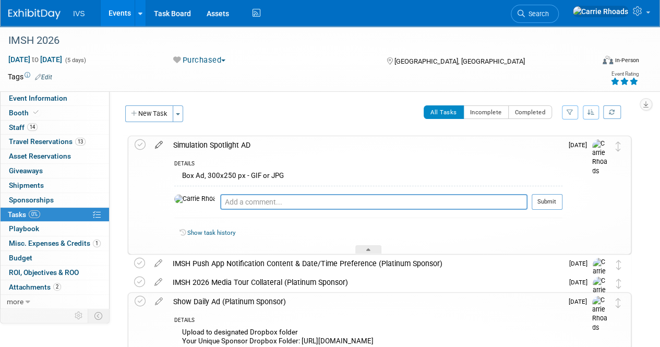
click at [157, 144] on icon at bounding box center [159, 142] width 18 height 13
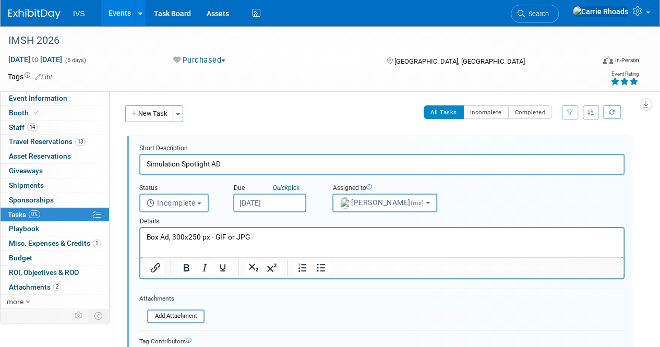
click at [306, 232] on p "Box Ad, 300x250 px - GIF or JPG" at bounding box center [382, 237] width 471 height 10
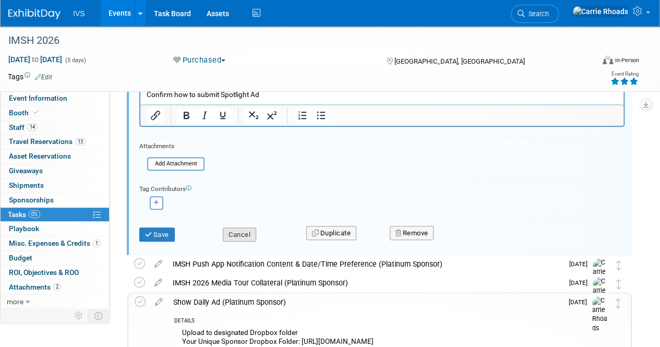
scroll to position [156, 0]
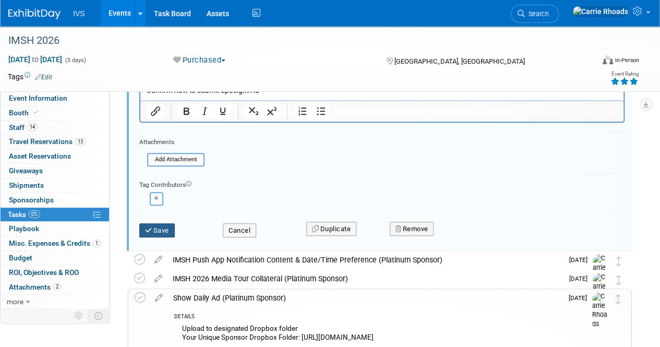
click at [164, 234] on button "Save" at bounding box center [156, 230] width 35 height 15
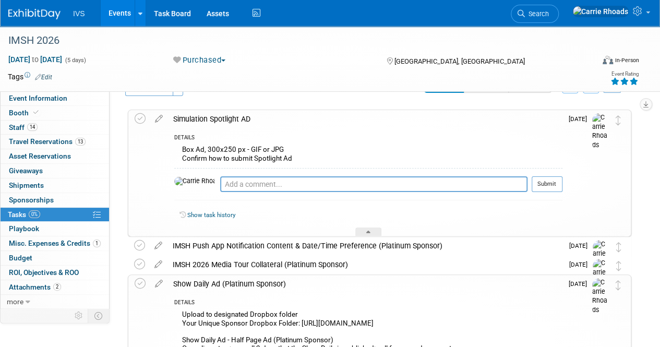
scroll to position [0, 0]
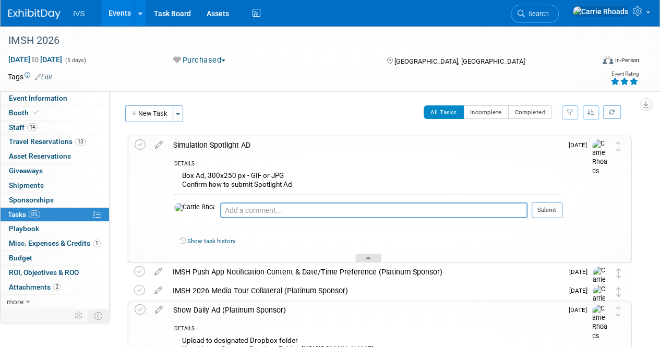
click at [378, 258] on div at bounding box center [368, 257] width 26 height 9
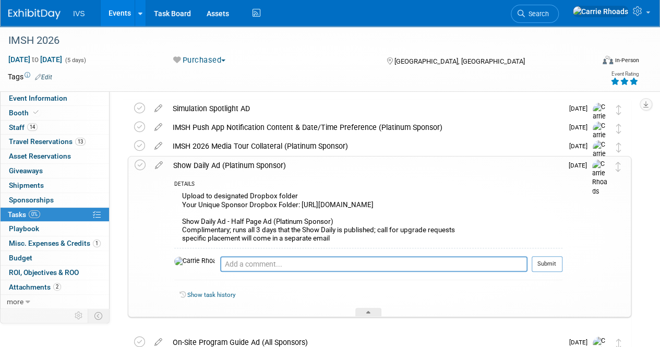
scroll to position [52, 0]
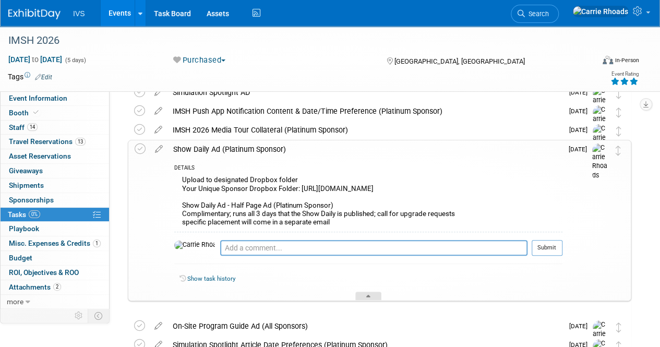
click at [371, 300] on div at bounding box center [368, 295] width 26 height 9
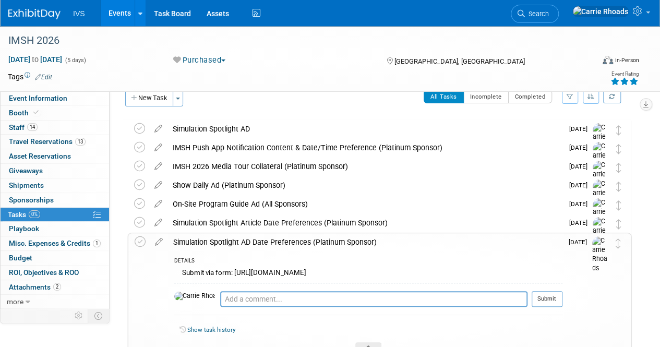
scroll to position [0, 0]
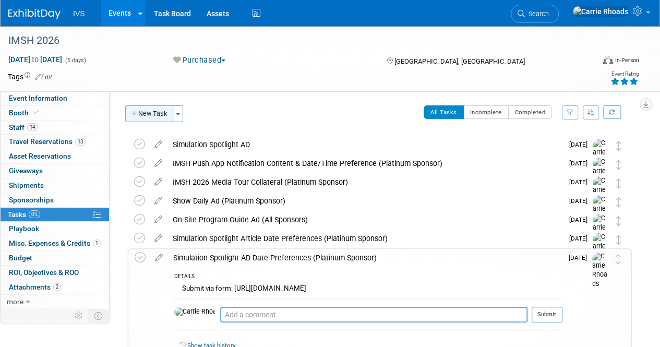
click at [151, 115] on button "New Task" at bounding box center [149, 113] width 48 height 17
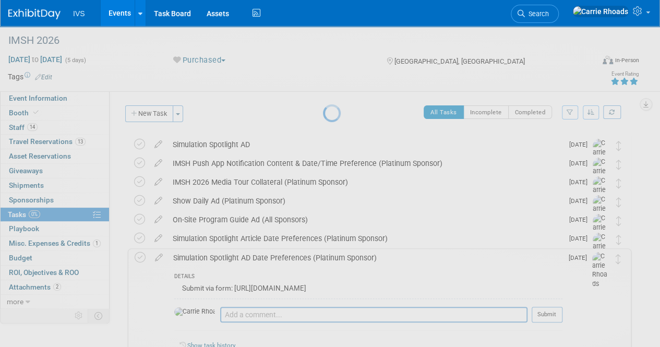
select select "9"
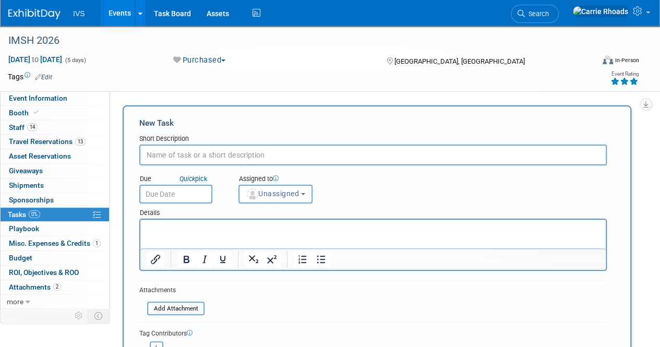
click at [222, 156] on input "text" at bounding box center [372, 154] width 467 height 21
paste input "Simulation Spotlight Article"
type input "Simulation Spotlight Article"
click at [178, 191] on input "text" at bounding box center [175, 194] width 73 height 19
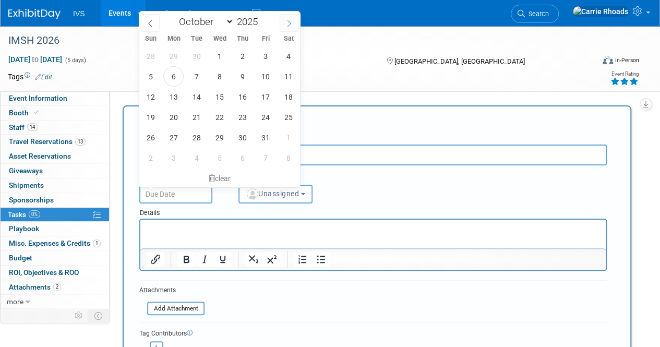
click at [289, 26] on icon at bounding box center [288, 23] width 7 height 7
select select "10"
click at [175, 78] on span "3" at bounding box center [173, 76] width 20 height 20
type input "Nov 3, 2025"
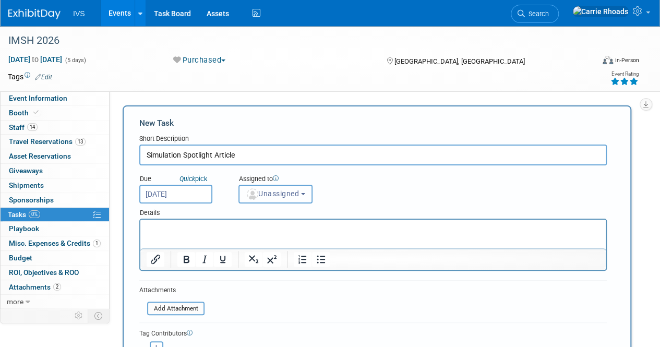
click at [269, 194] on span "Unassigned" at bounding box center [272, 193] width 53 height 8
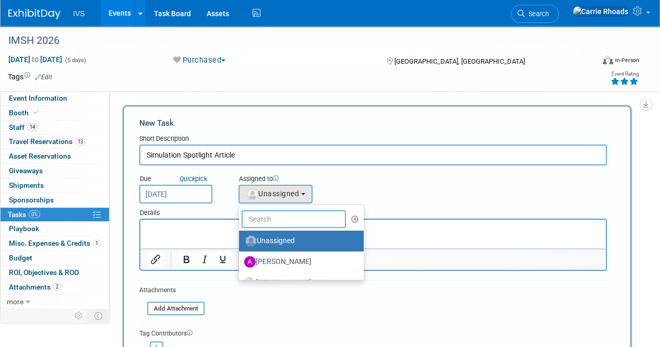
click at [268, 216] on input "text" at bounding box center [293, 219] width 104 height 18
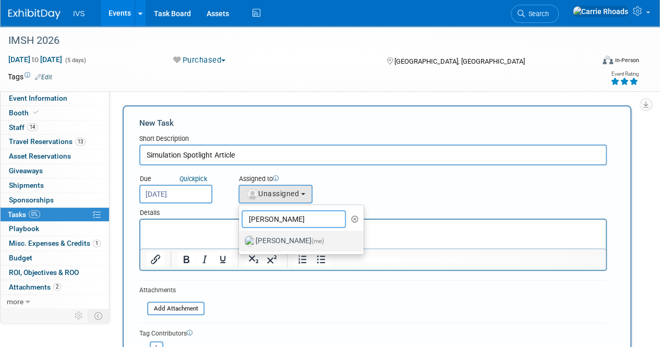
type input "Carr"
click at [284, 237] on label "Carrie Rhoads (me)" at bounding box center [298, 241] width 109 height 17
click at [240, 237] on input "Carrie Rhoads (me)" at bounding box center [237, 239] width 7 height 7
select select "5b2fb08f-64b8-4437-9630-b83e86b7043e"
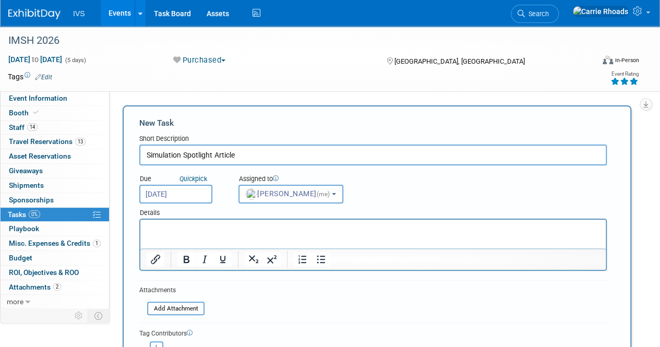
click at [257, 224] on p "Rich Text Area. Press ALT-0 for help." at bounding box center [373, 229] width 453 height 10
paste body "Rich Text Area. Press ALT-0 for help."
click at [388, 233] on p "Simulation Spotlight Article" at bounding box center [373, 229] width 453 height 10
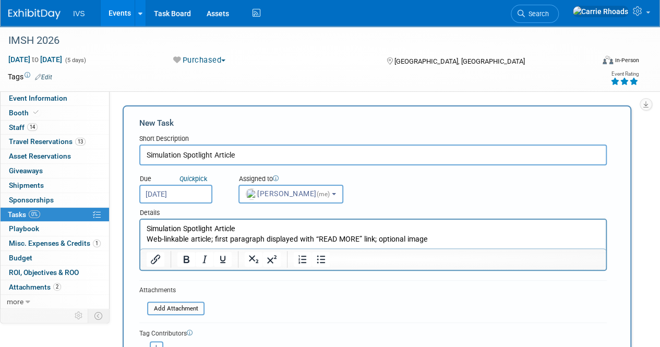
click at [473, 239] on p "Web-linkable article; first paragraph displayed with “READ MORE” link; optional…" at bounding box center [373, 239] width 453 height 10
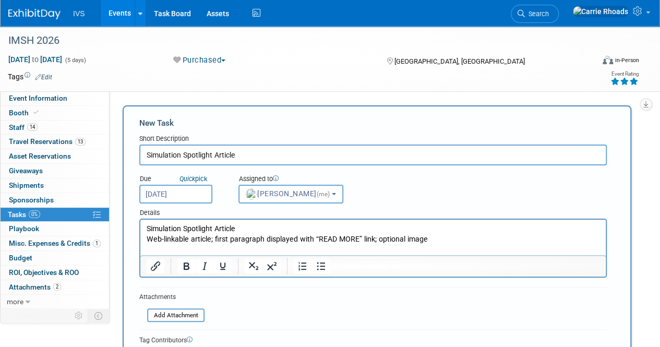
click at [521, 319] on form "New Task Short Description Simulation Spotlight Article Due Quick pick Nov 3, 2…" at bounding box center [376, 259] width 475 height 284
click at [469, 243] on p "Web-linkable article; first paragraph displayed with “READ MORE” link; optional…" at bounding box center [373, 239] width 453 height 10
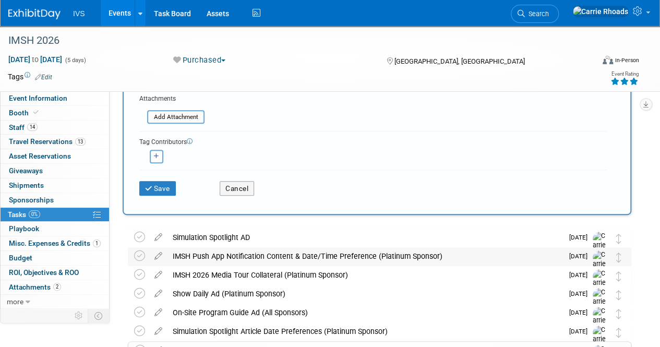
scroll to position [209, 0]
click at [165, 188] on button "Save" at bounding box center [157, 187] width 37 height 15
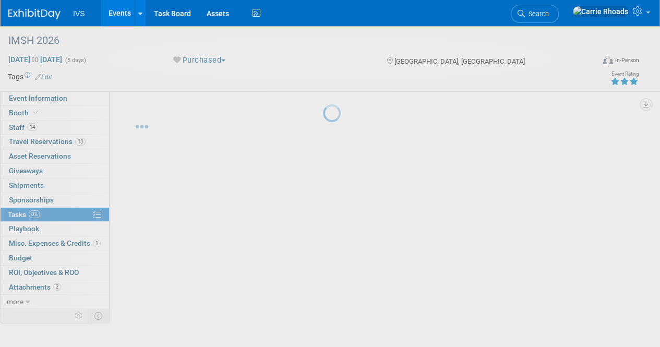
scroll to position [0, 0]
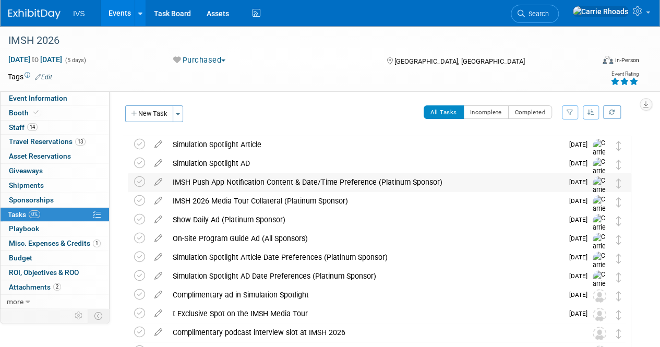
click at [249, 180] on div "IMSH Push App Notification Content & Date/Time Preference (Platinum Sponsor)" at bounding box center [364, 182] width 395 height 18
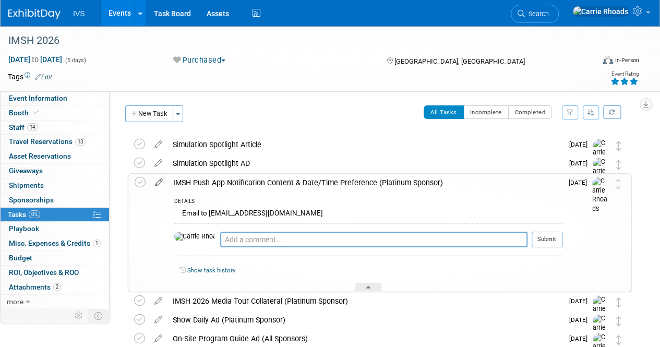
click at [161, 184] on icon at bounding box center [159, 180] width 18 height 13
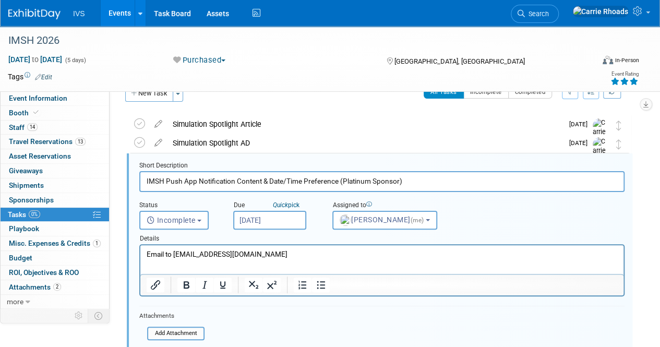
click at [305, 258] on p "Email to ofleenor@ssih.org" at bounding box center [382, 254] width 471 height 10
click at [345, 268] on p "IMSH Event App Push Notification" at bounding box center [382, 264] width 471 height 10
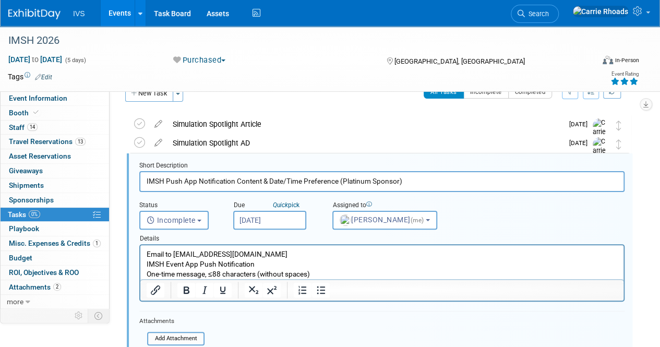
click at [343, 269] on p "One-time message, ≤88 characters (without spaces)" at bounding box center [382, 274] width 471 height 10
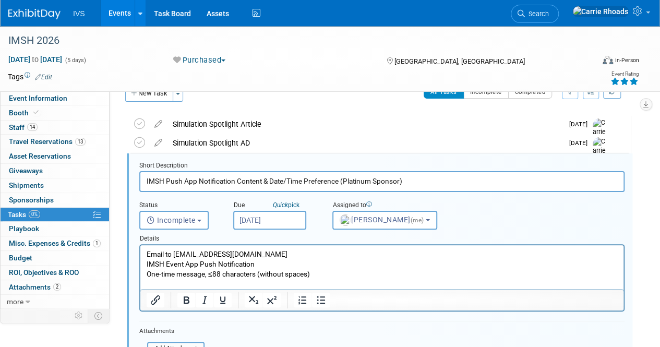
click at [336, 275] on p "One-time message, ≤88 characters (without spaces)" at bounding box center [382, 274] width 471 height 10
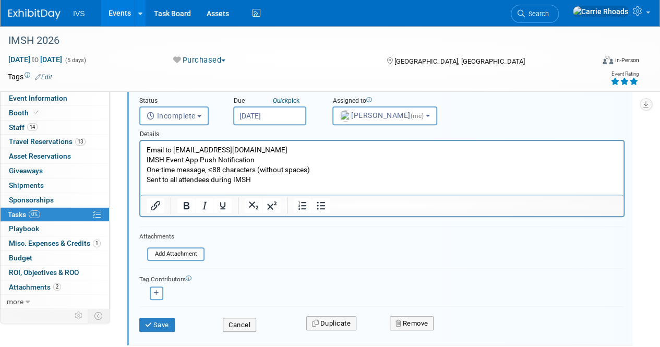
scroll to position [177, 0]
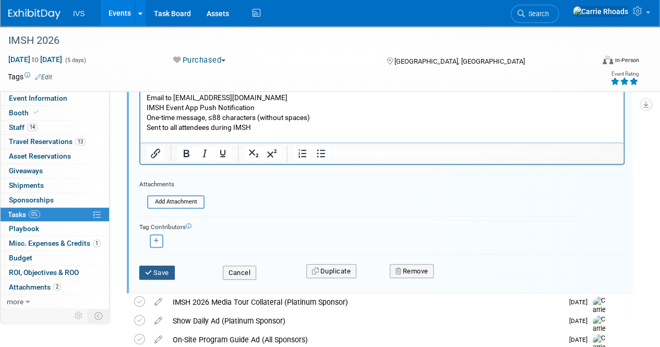
click at [159, 276] on button "Save" at bounding box center [156, 272] width 35 height 15
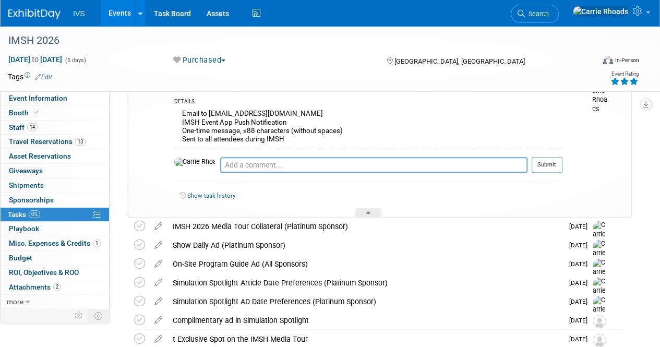
scroll to position [209, 0]
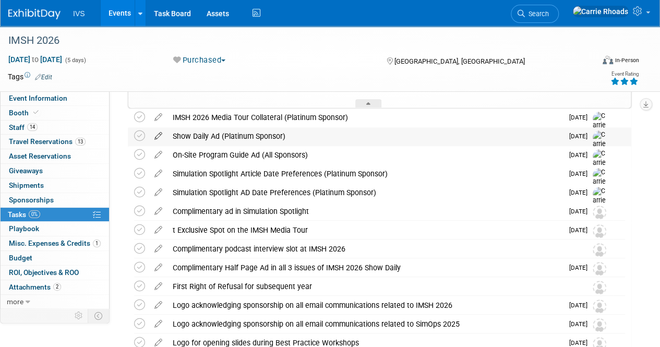
click at [160, 134] on icon at bounding box center [158, 133] width 18 height 13
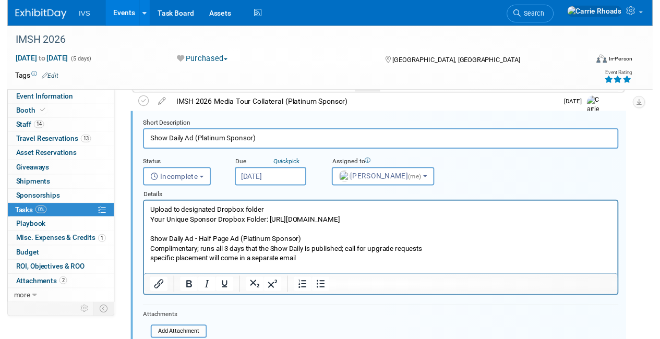
scroll to position [287, 0]
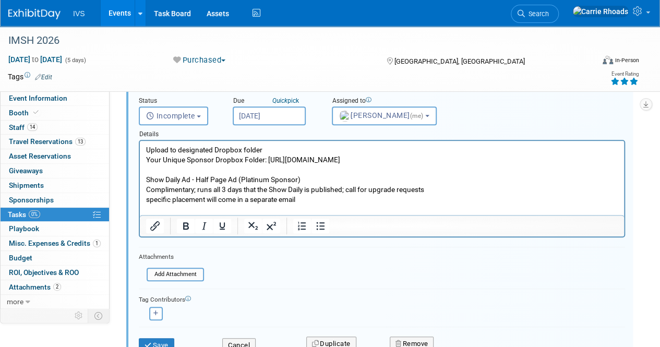
click at [410, 204] on p "Upload to designated Dropbox folder Your Unique Sponsor Dropbox Folder: https:/…" at bounding box center [382, 174] width 472 height 59
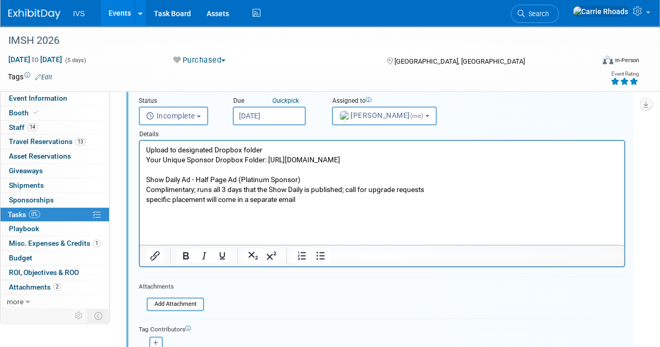
paste body "Rich Text Area. Press ALT-0 for help."
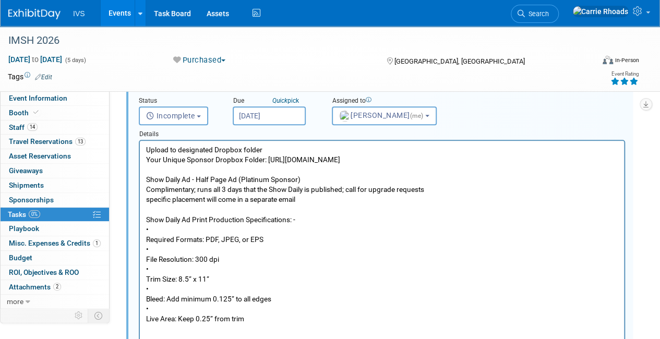
click at [179, 235] on p "Show Daily Ad Print Production Specifications: - • Required Formats: PDF, JPEG,…" at bounding box center [382, 270] width 472 height 110
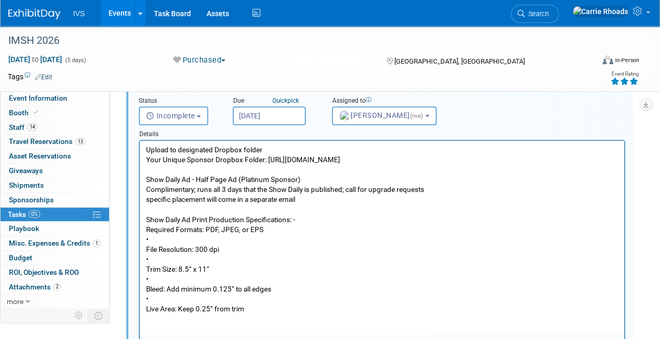
click at [185, 247] on p "Show Daily Ad Print Production Specifications: - Required Formats: PDF, JPEG, o…" at bounding box center [382, 265] width 472 height 100
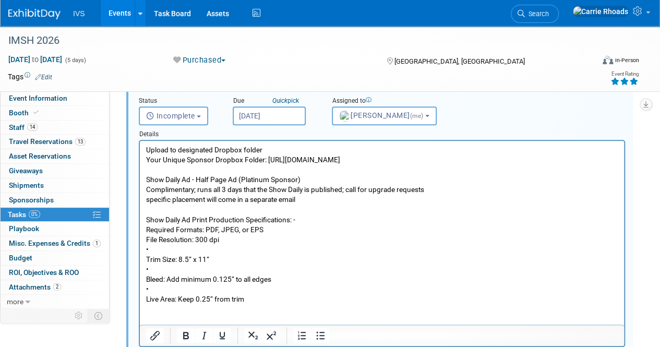
click at [193, 262] on p "Show Daily Ad Print Production Specifications: - Required Formats: PDF, JPEG, o…" at bounding box center [382, 260] width 472 height 90
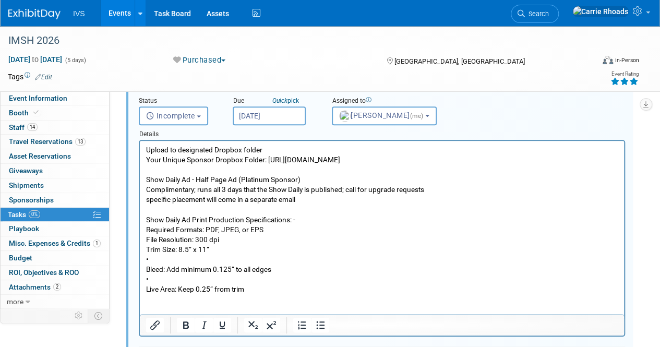
click at [190, 271] on p "Show Daily Ad Print Production Specifications: - Required Formats: PDF, JPEG, o…" at bounding box center [382, 255] width 472 height 80
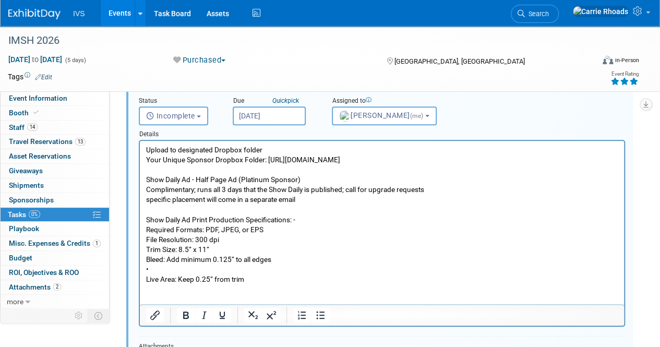
click at [181, 279] on p "Show Daily Ad Print Production Specifications: - Required Formats: PDF, JPEG, o…" at bounding box center [382, 250] width 472 height 70
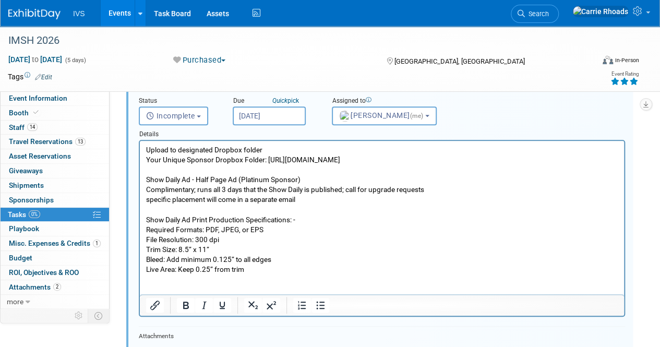
click at [270, 274] on p "Show Daily Ad Print Production Specifications: - Required Formats: PDF, JPEG, o…" at bounding box center [382, 244] width 472 height 59
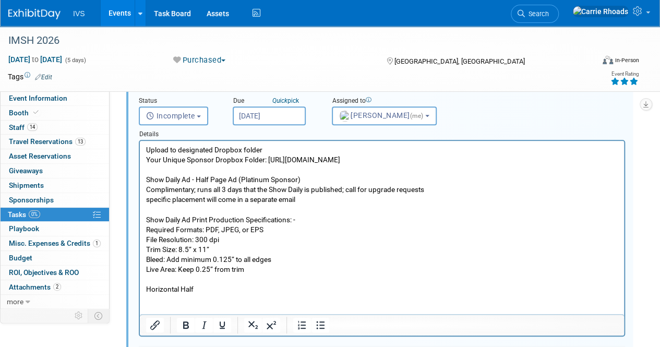
click at [258, 294] on p "Horizontal Half" at bounding box center [382, 289] width 472 height 10
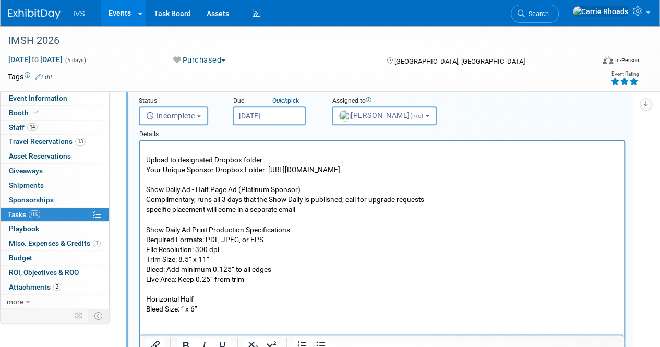
click at [237, 314] on p "Bleed Size: ” x 6”" at bounding box center [382, 309] width 472 height 10
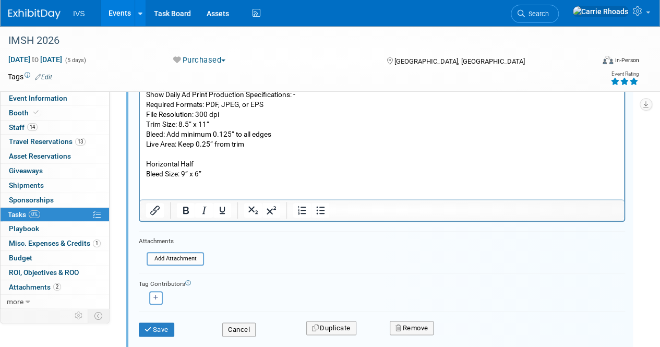
scroll to position [443, 0]
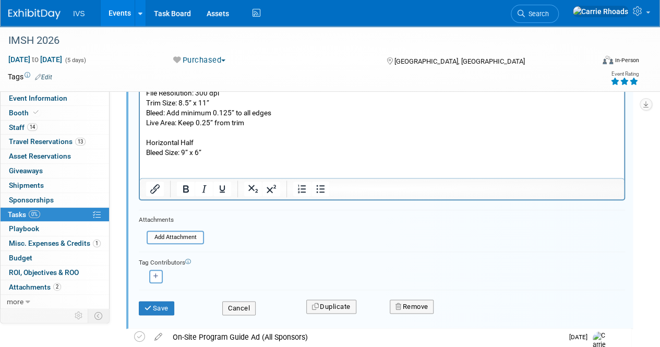
click at [247, 168] on p "Rich Text Area. Press ALT-0 for help." at bounding box center [382, 163] width 472 height 10
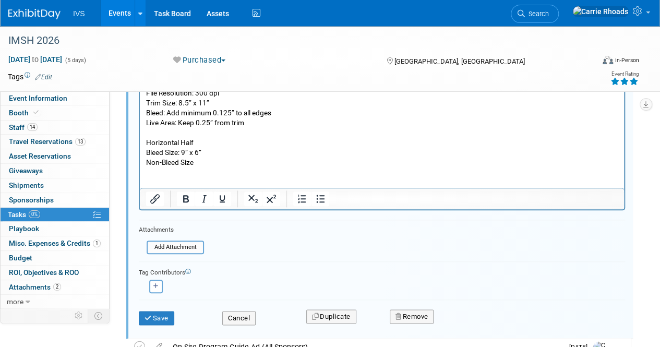
click at [246, 168] on p "Non-Bleed Size" at bounding box center [382, 163] width 472 height 10
click at [159, 318] on button "Save" at bounding box center [156, 318] width 35 height 15
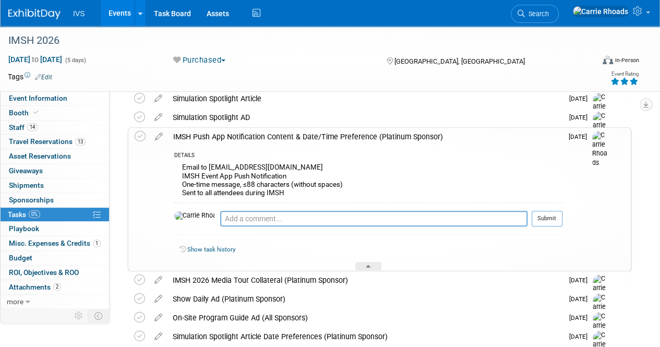
scroll to position [0, 0]
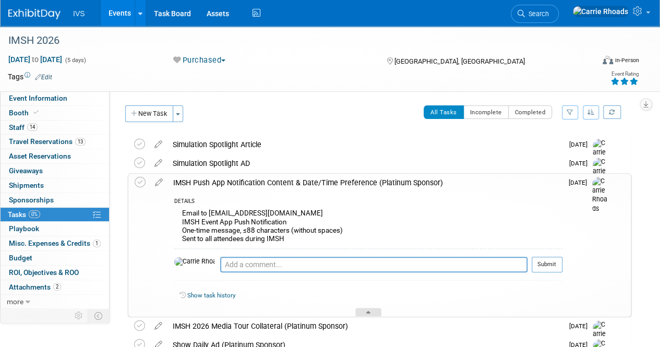
click at [370, 314] on div at bounding box center [368, 312] width 26 height 9
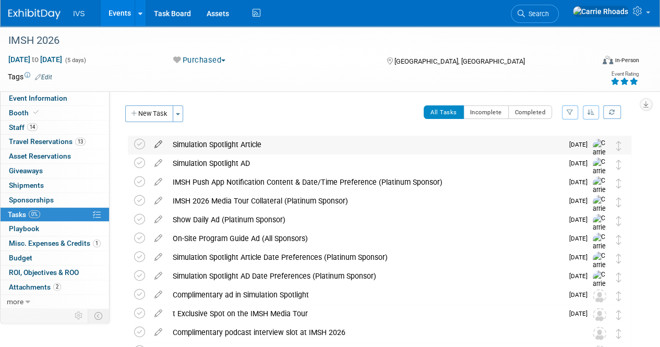
click at [161, 143] on icon at bounding box center [158, 142] width 18 height 13
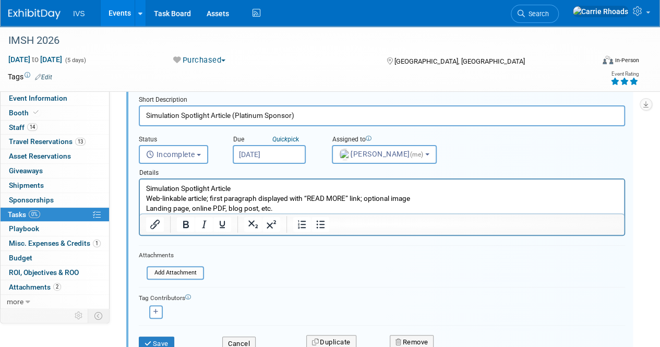
scroll to position [156, 0]
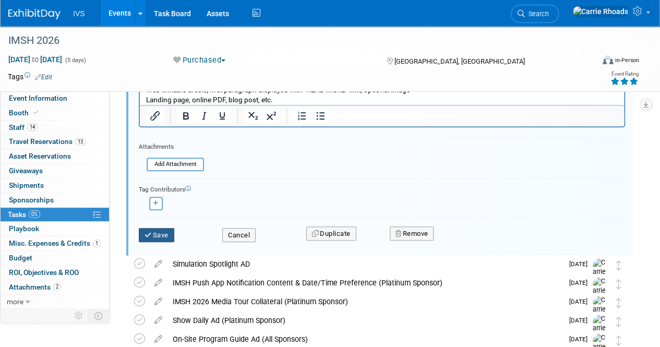
type input "Simulation Spotlight Article (Platinum Sponsor)"
click at [166, 235] on button "Save" at bounding box center [156, 235] width 35 height 15
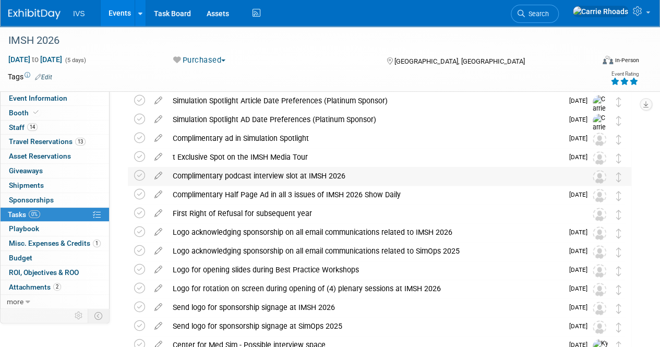
scroll to position [0, 0]
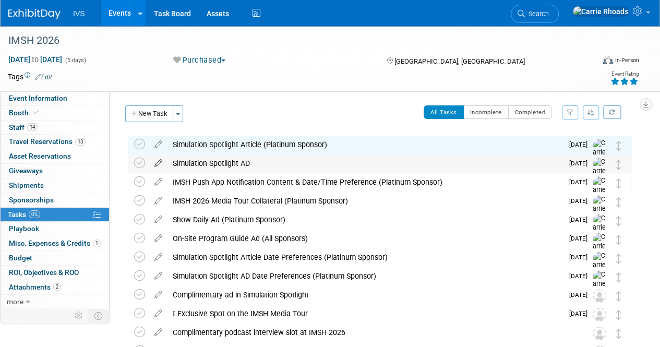
click at [160, 163] on icon at bounding box center [158, 160] width 18 height 13
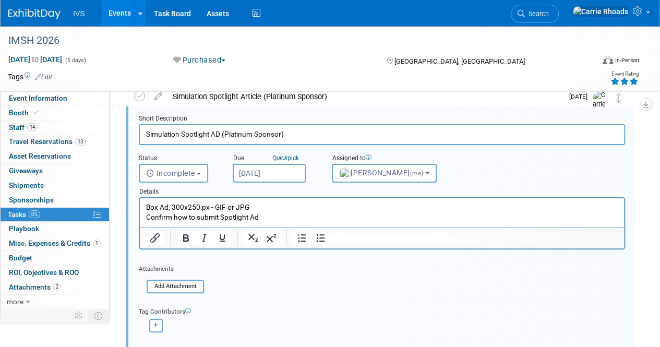
scroll to position [105, 0]
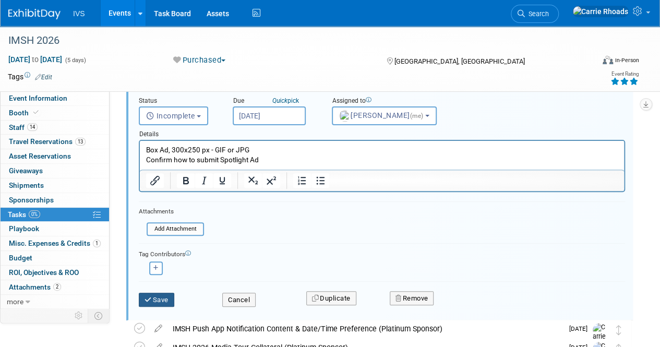
type input "Simulation Spotlight AD (Platinum Sponsor)"
click at [160, 296] on button "Save" at bounding box center [156, 300] width 35 height 15
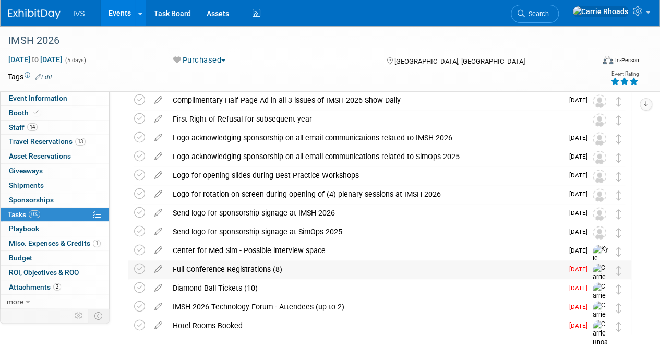
scroll to position [302, 0]
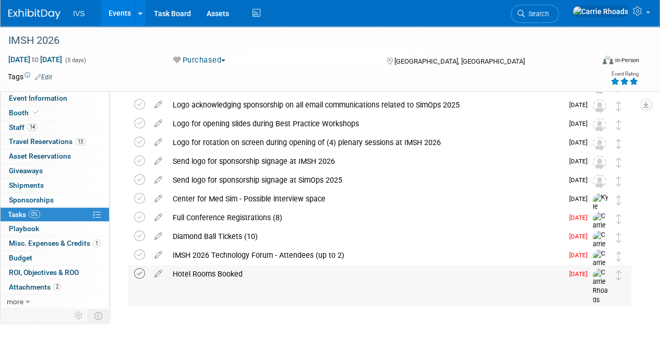
click at [139, 275] on icon at bounding box center [139, 273] width 11 height 11
click at [157, 253] on icon at bounding box center [158, 252] width 18 height 13
select select "8"
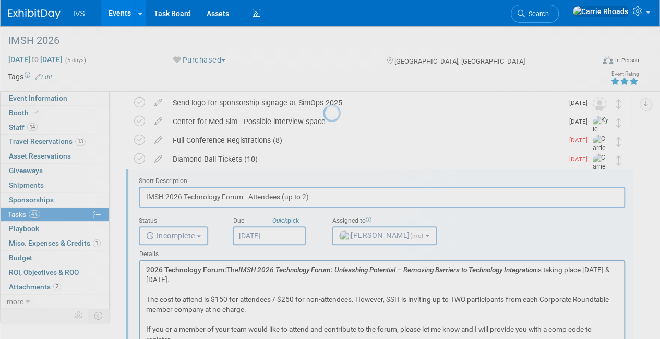
scroll to position [395, 0]
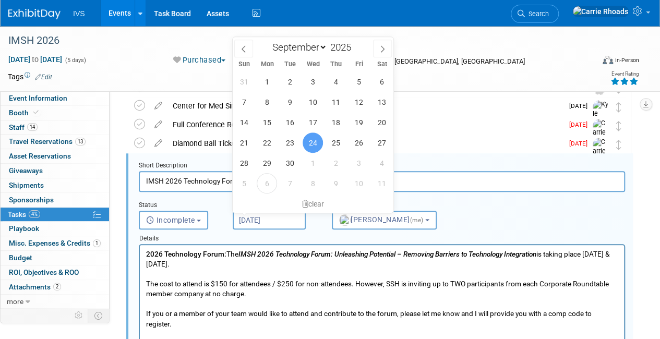
click at [263, 220] on input "Sep 24, 2025" at bounding box center [269, 220] width 73 height 19
click at [312, 183] on span "8" at bounding box center [312, 183] width 20 height 20
type input "Oct 8, 2025"
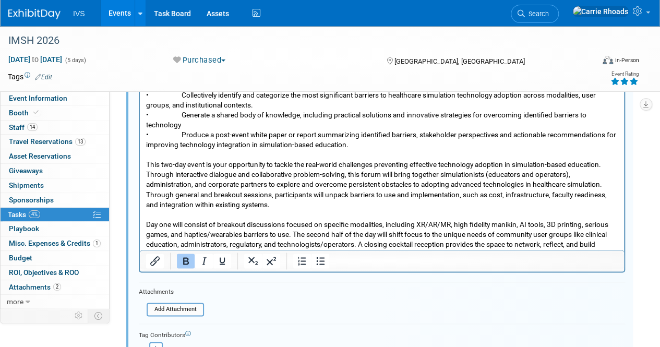
scroll to position [708, 0]
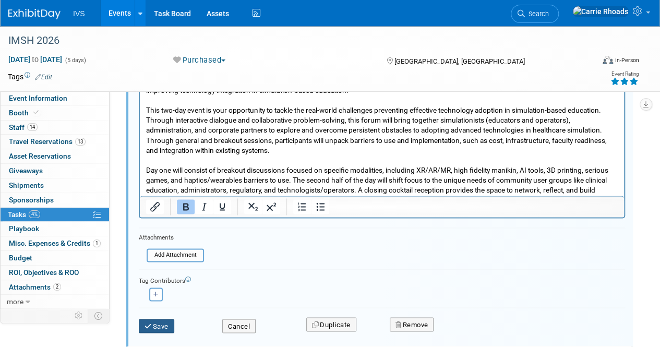
click at [160, 326] on button "Save" at bounding box center [156, 326] width 35 height 15
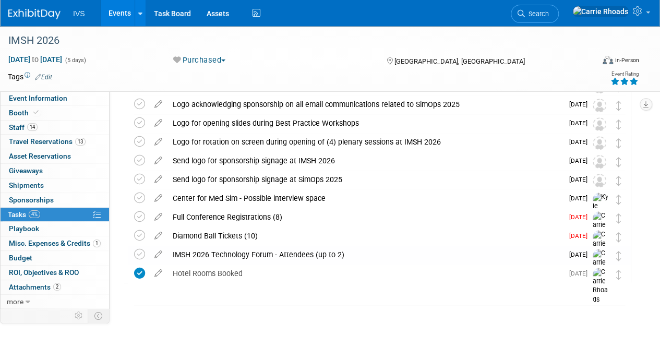
scroll to position [302, 0]
click at [157, 236] on icon at bounding box center [158, 233] width 18 height 13
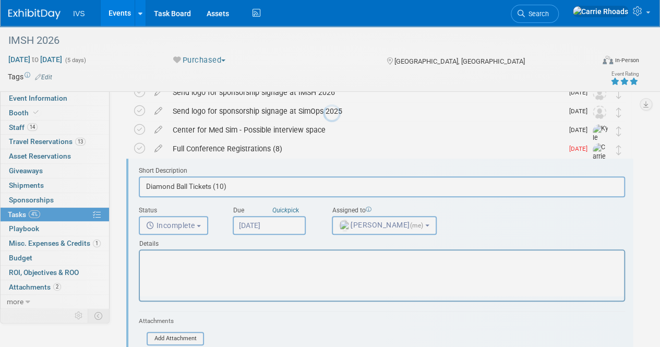
scroll to position [376, 0]
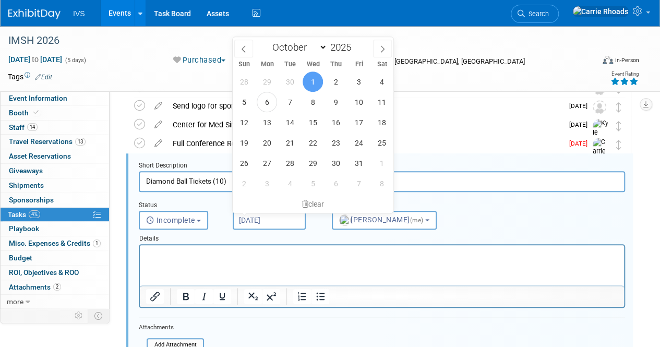
click at [265, 220] on input "Oct 1, 2025" at bounding box center [269, 220] width 73 height 19
click at [333, 103] on span "9" at bounding box center [335, 102] width 20 height 20
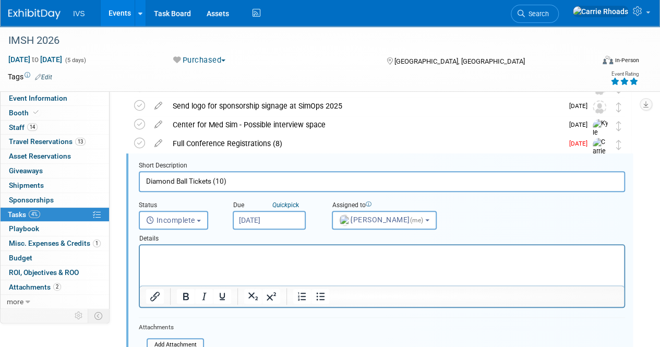
click at [269, 216] on input "[DATE]" at bounding box center [269, 220] width 73 height 19
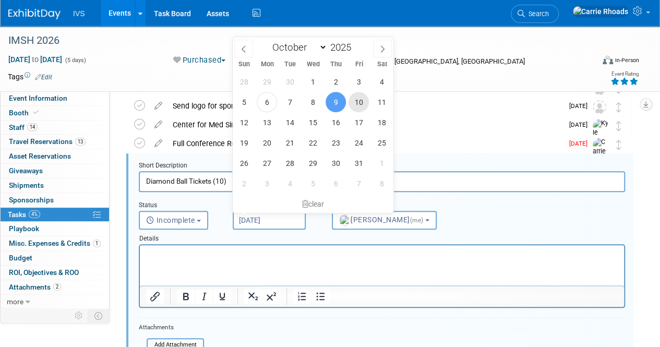
click at [356, 109] on span "10" at bounding box center [358, 102] width 20 height 20
type input "[DATE]"
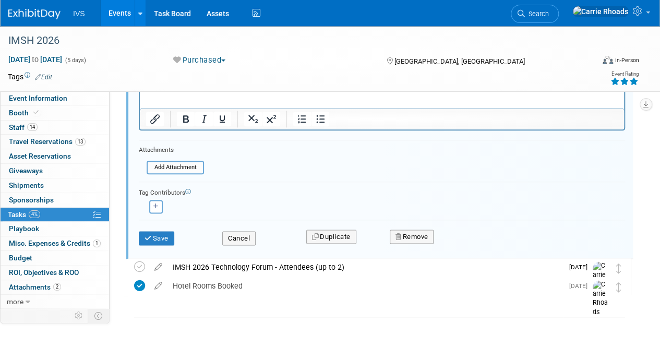
scroll to position [566, 0]
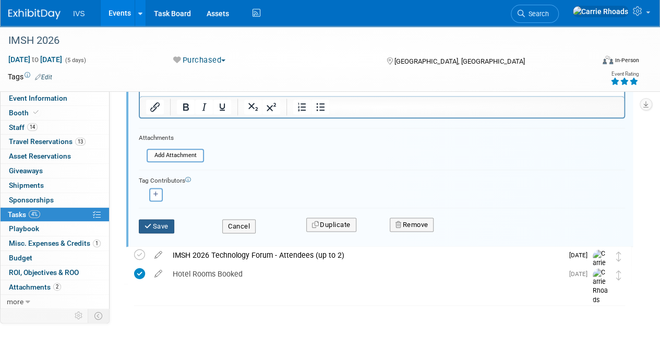
click at [160, 225] on button "Save" at bounding box center [156, 226] width 35 height 15
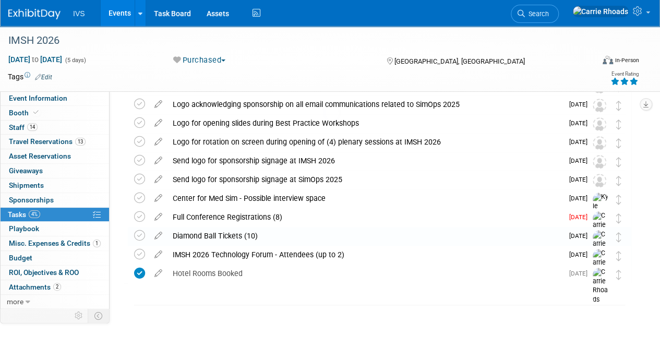
scroll to position [302, 0]
click at [159, 215] on icon at bounding box center [158, 215] width 18 height 13
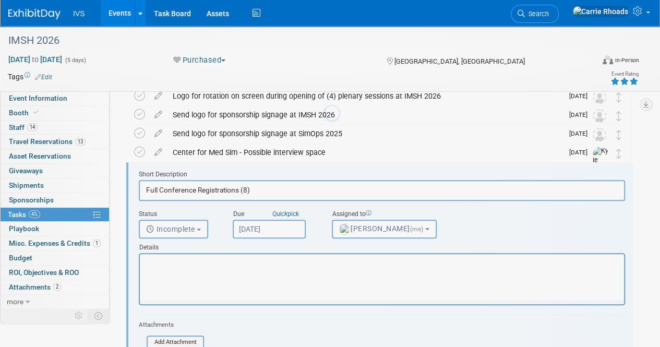
scroll to position [0, 0]
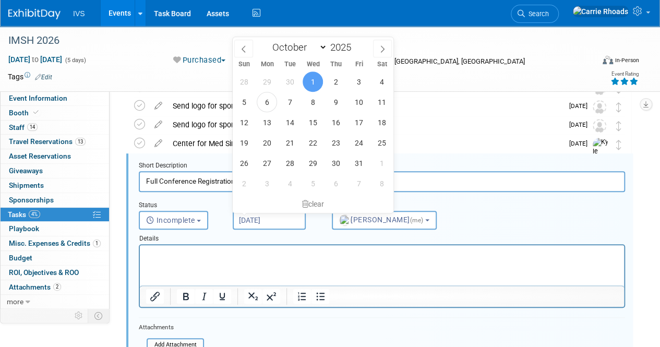
click at [265, 222] on input "Oct 1, 2025" at bounding box center [269, 220] width 73 height 19
click at [355, 102] on span "10" at bounding box center [358, 102] width 20 height 20
type input "[DATE]"
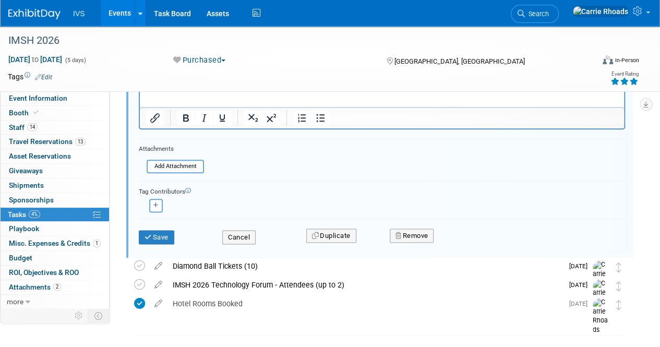
scroll to position [566, 0]
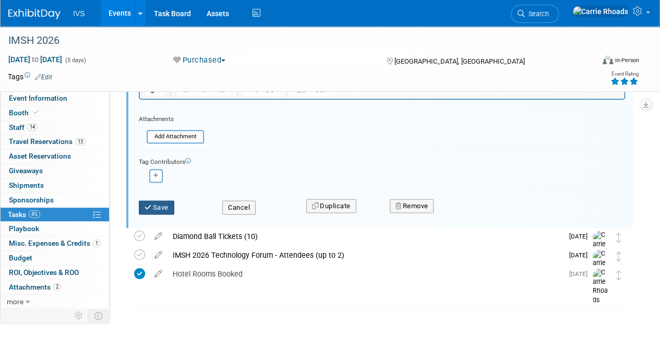
click at [164, 208] on button "Save" at bounding box center [156, 207] width 35 height 15
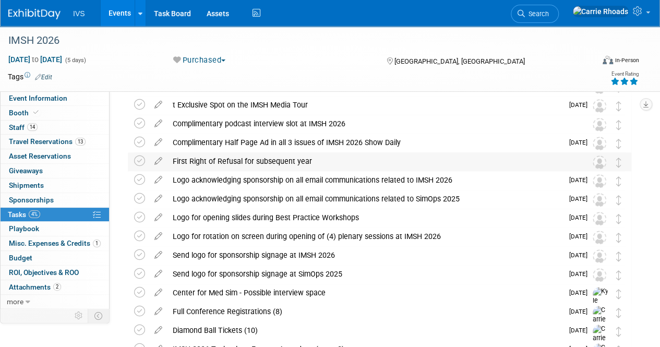
scroll to position [156, 0]
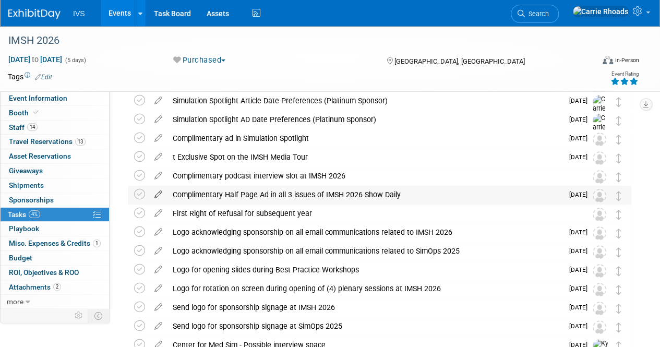
click at [153, 193] on icon at bounding box center [158, 192] width 18 height 13
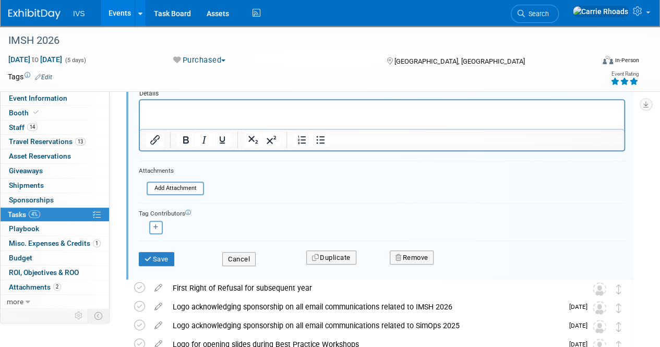
scroll to position [345, 0]
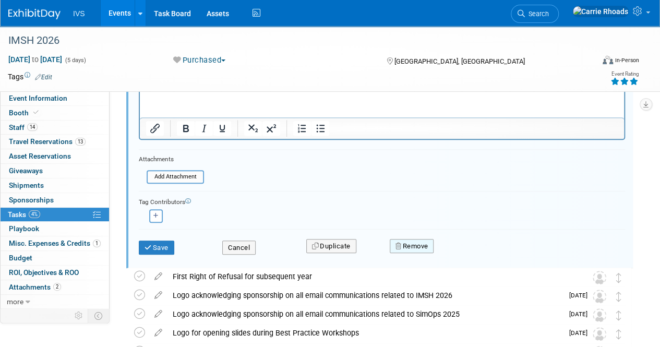
click at [410, 244] on button "Remove" at bounding box center [412, 246] width 44 height 15
click at [461, 252] on icon at bounding box center [462, 255] width 6 height 6
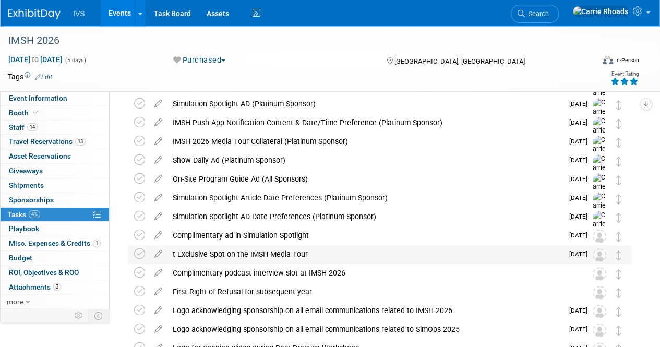
scroll to position [75, 0]
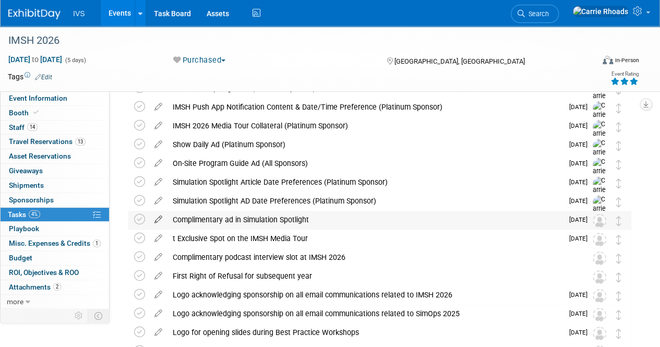
click at [157, 218] on icon at bounding box center [158, 217] width 18 height 13
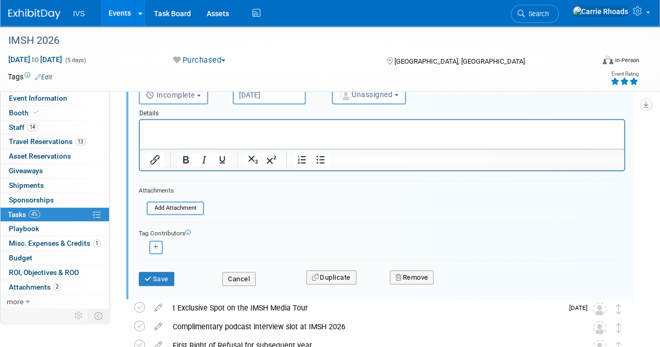
scroll to position [289, 0]
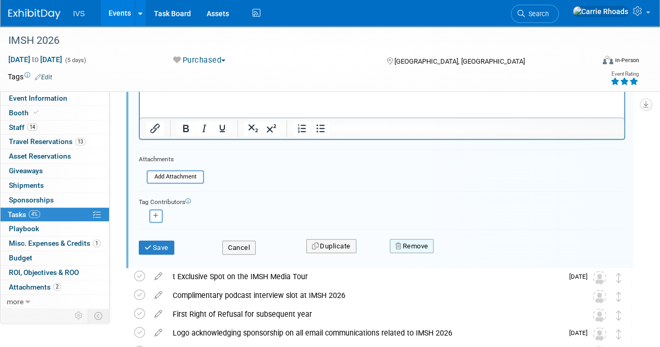
click at [406, 246] on button "Remove" at bounding box center [412, 246] width 44 height 15
click at [469, 256] on link "Yes" at bounding box center [470, 254] width 30 height 17
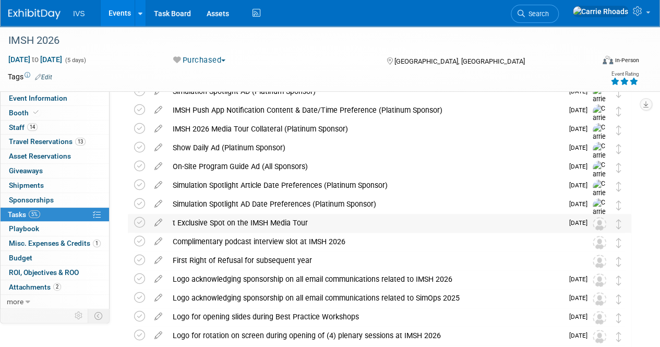
scroll to position [56, 0]
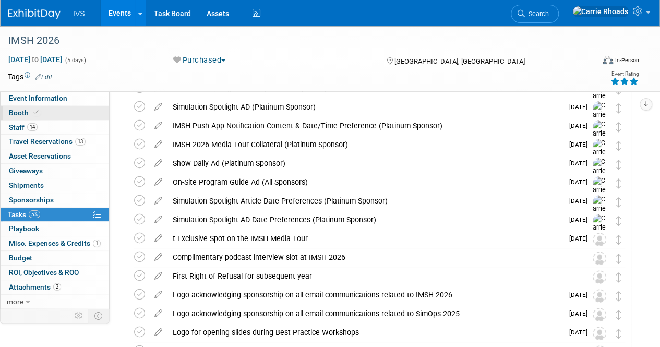
click at [26, 114] on span "Booth" at bounding box center [25, 112] width 32 height 8
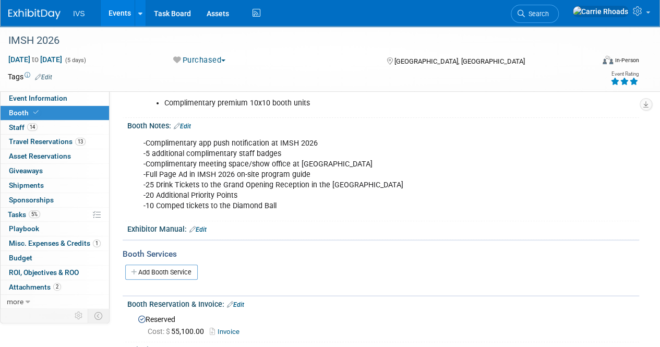
scroll to position [104, 0]
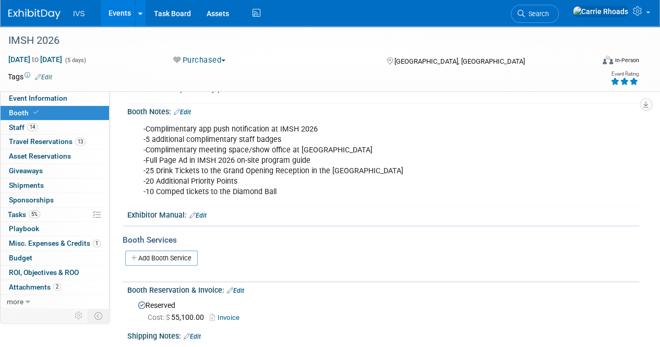
click at [191, 111] on link "Edit" at bounding box center [182, 111] width 17 height 7
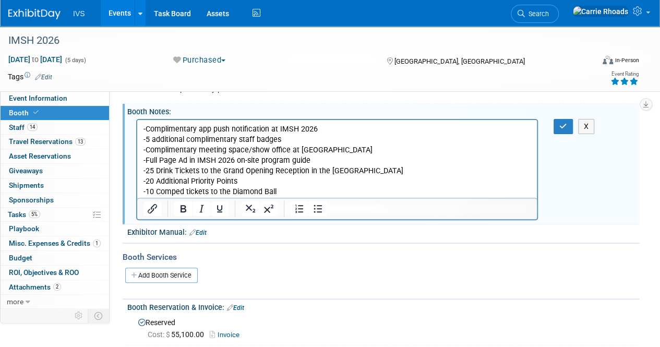
scroll to position [0, 0]
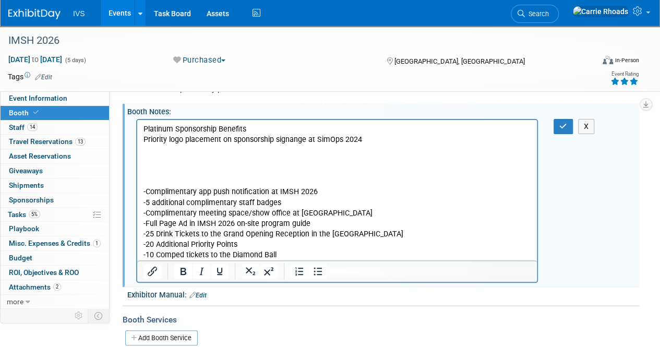
click at [396, 142] on p "Priority logo placement on sponsorship signange at SimOps 2024" at bounding box center [336, 139] width 387 height 10
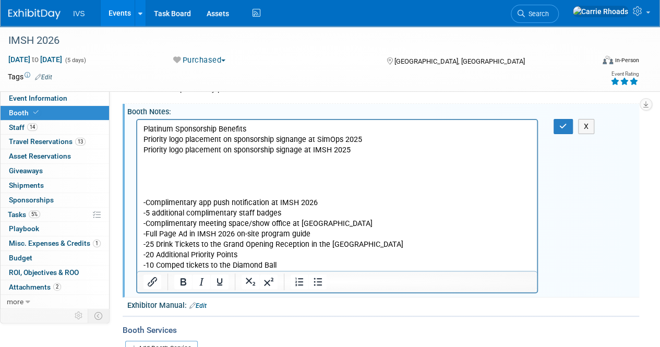
click at [372, 146] on p "Priority logo placement on sponsorship signage at IMSH 2025" at bounding box center [336, 149] width 387 height 10
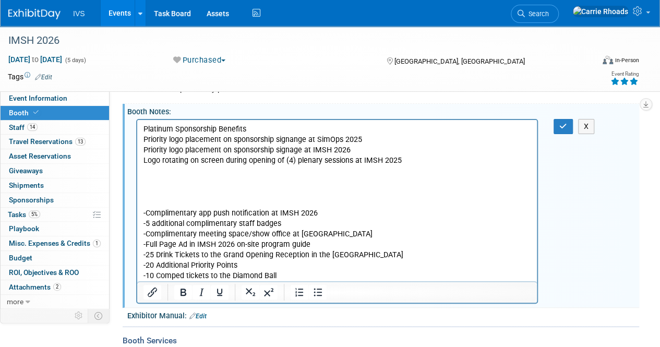
click at [436, 161] on p "Logo rotating on screen during opening of (4) plenary sessions at IMSH 2025" at bounding box center [336, 160] width 387 height 10
click at [565, 126] on icon "button" at bounding box center [563, 126] width 8 height 7
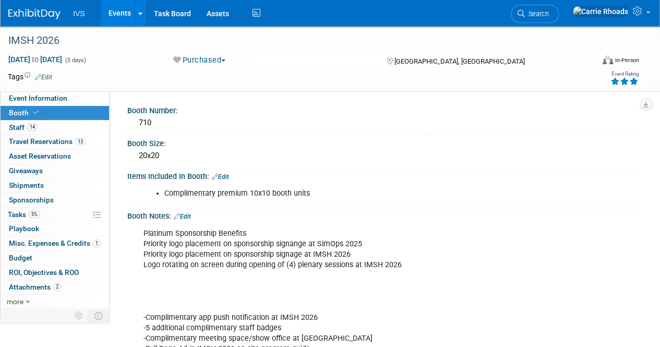
click at [612, 224] on div "Platinum Sponsorship Benefits Priority logo placement on sponsorship signange a…" at bounding box center [381, 223] width 498 height 5
click at [26, 6] on link at bounding box center [40, 9] width 65 height 8
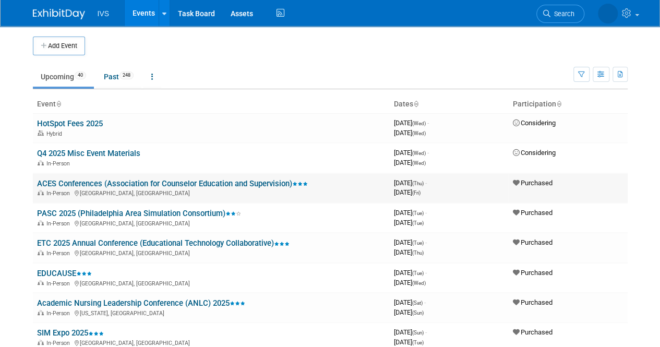
click at [65, 181] on link "ACES Conferences (Association for Counselor Education and Supervision)" at bounding box center [172, 183] width 271 height 9
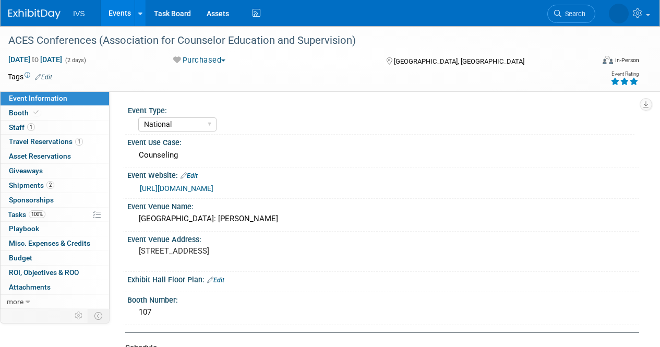
select select "National"
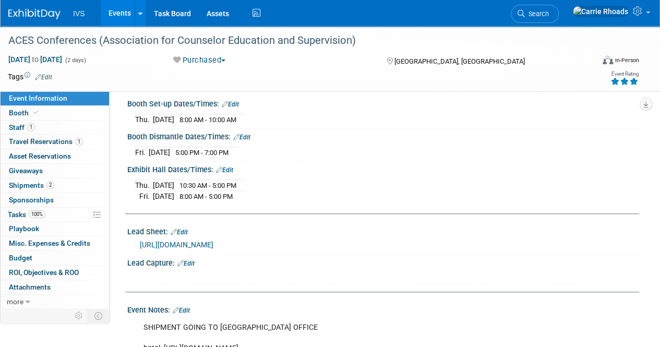
scroll to position [289, 0]
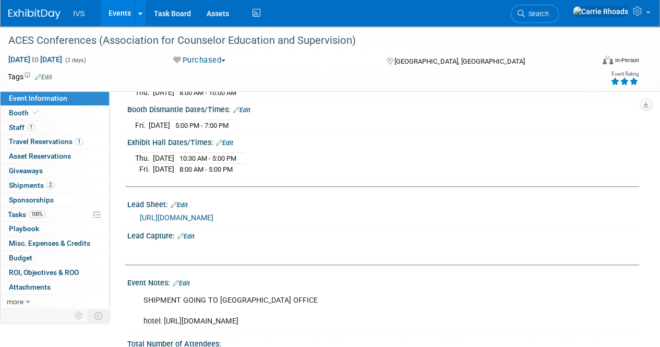
click at [213, 213] on link "[URL][DOMAIN_NAME]" at bounding box center [177, 217] width 74 height 8
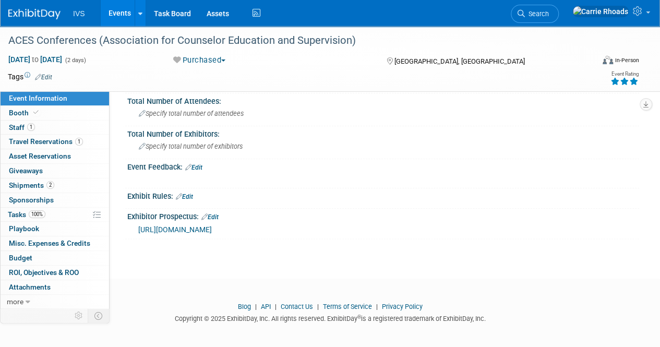
scroll to position [541, 0]
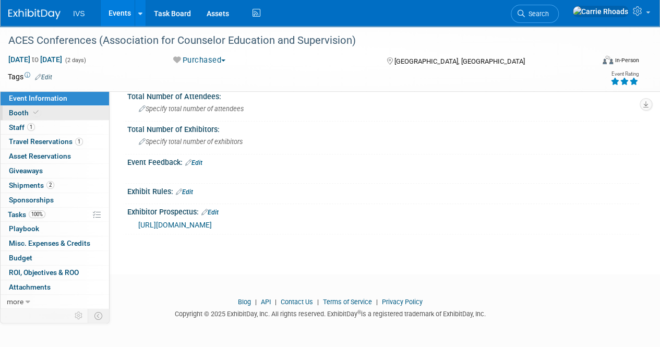
click at [15, 111] on span "Booth" at bounding box center [25, 112] width 32 height 8
